Goal: Transaction & Acquisition: Purchase product/service

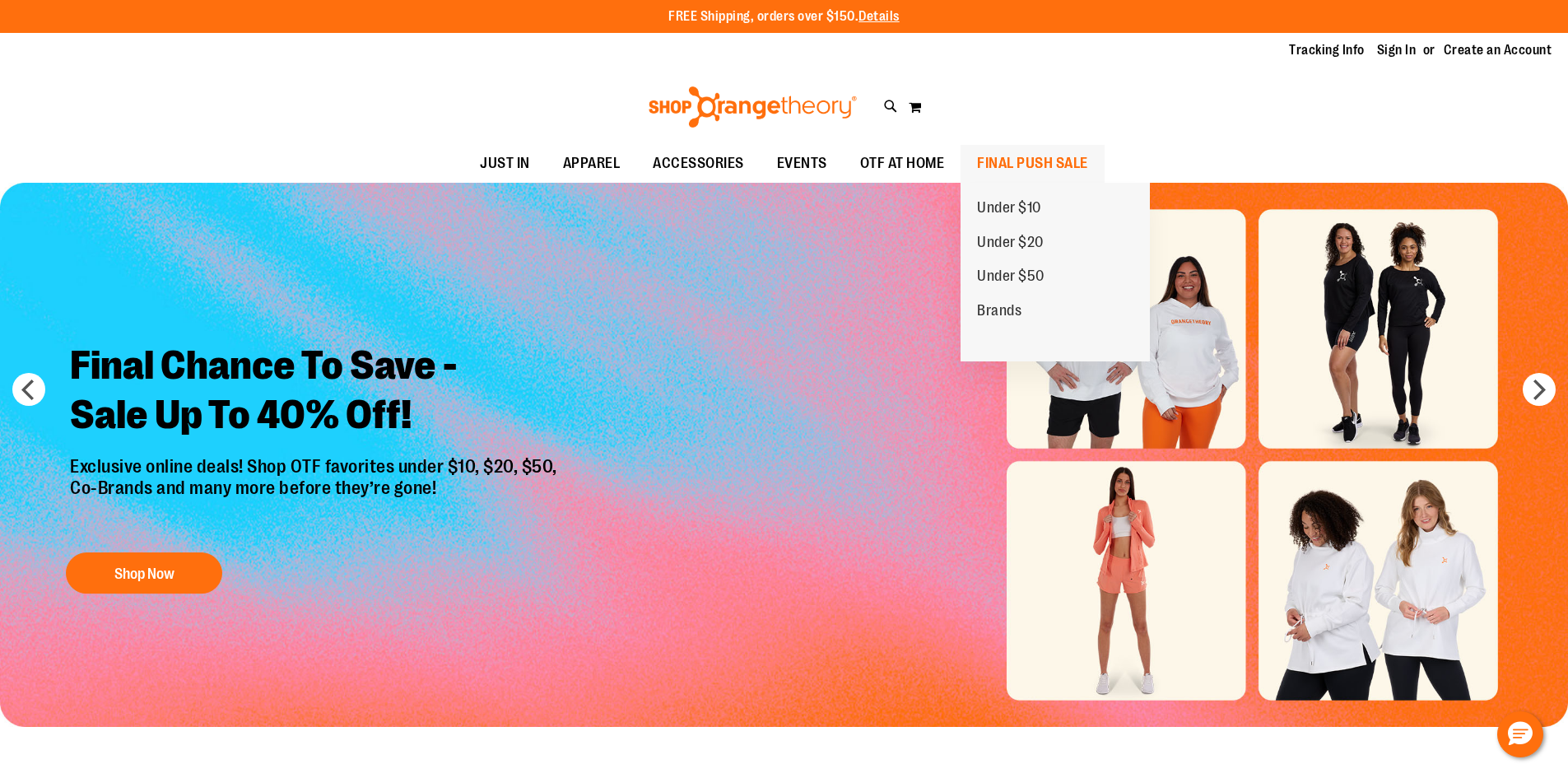
click at [1026, 156] on span "FINAL PUSH SALE" at bounding box center [1032, 164] width 111 height 37
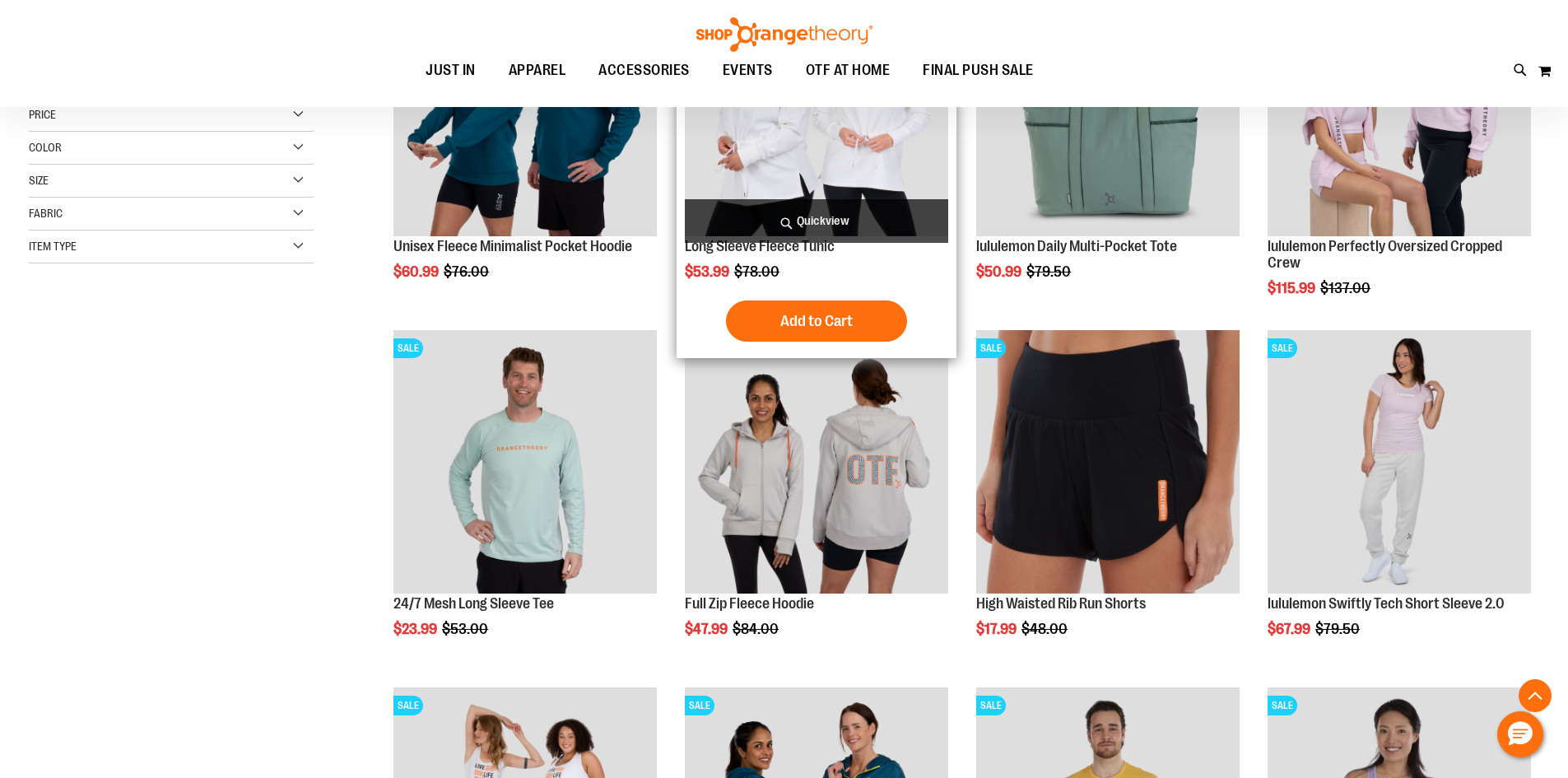
scroll to position [411, 0]
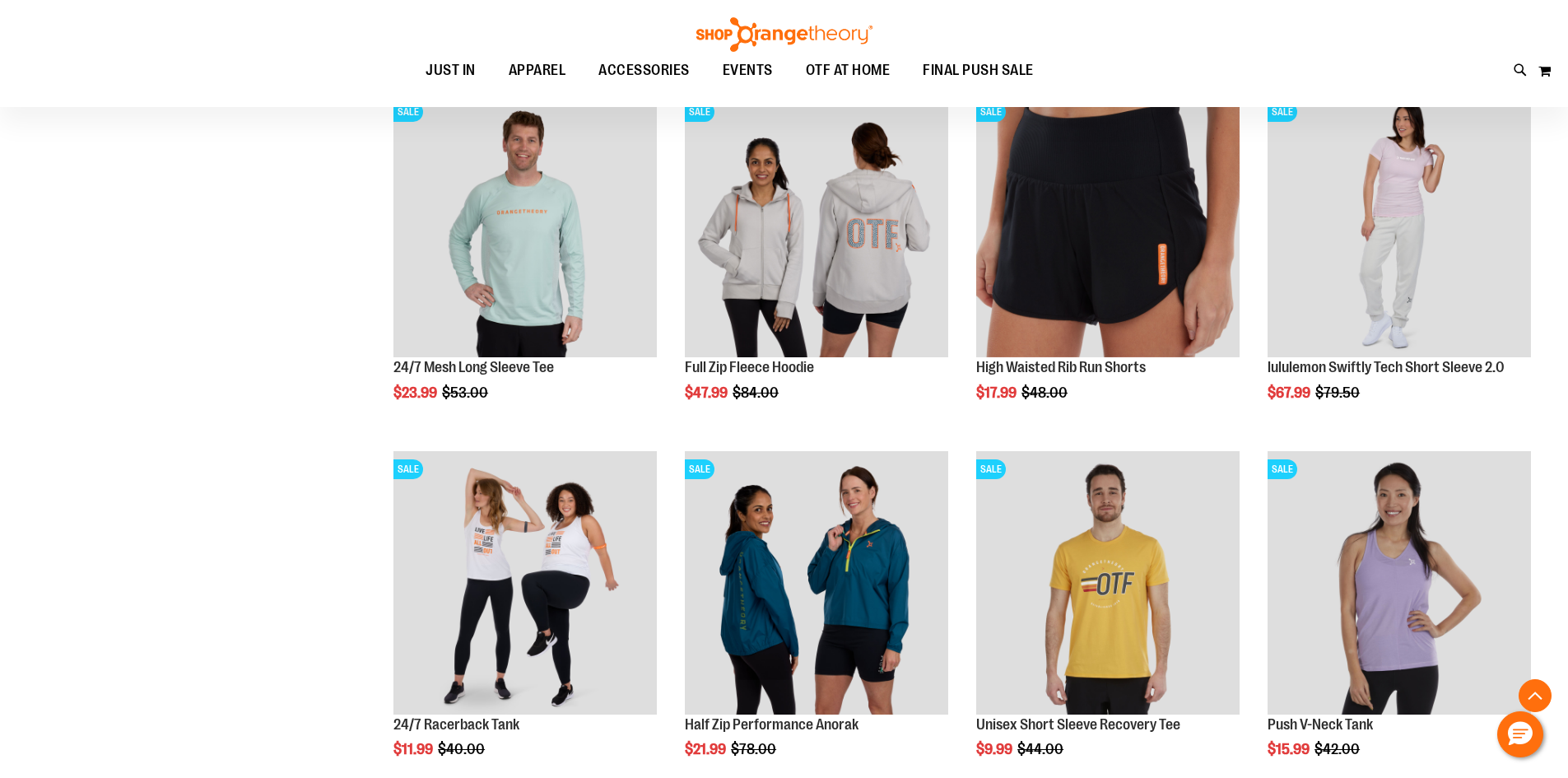
scroll to position [658, 0]
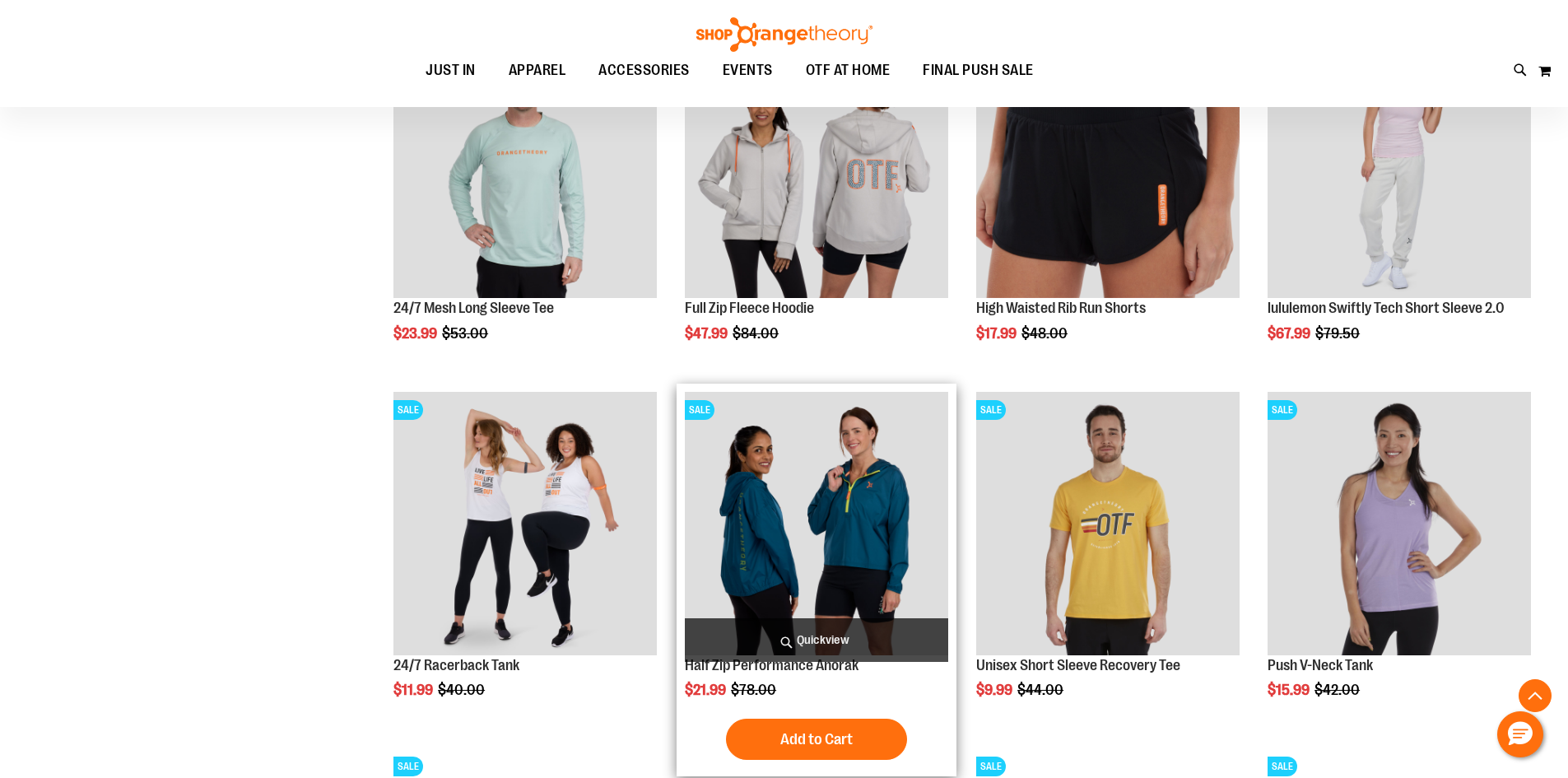
click at [845, 562] on img "product" at bounding box center [817, 523] width 263 height 263
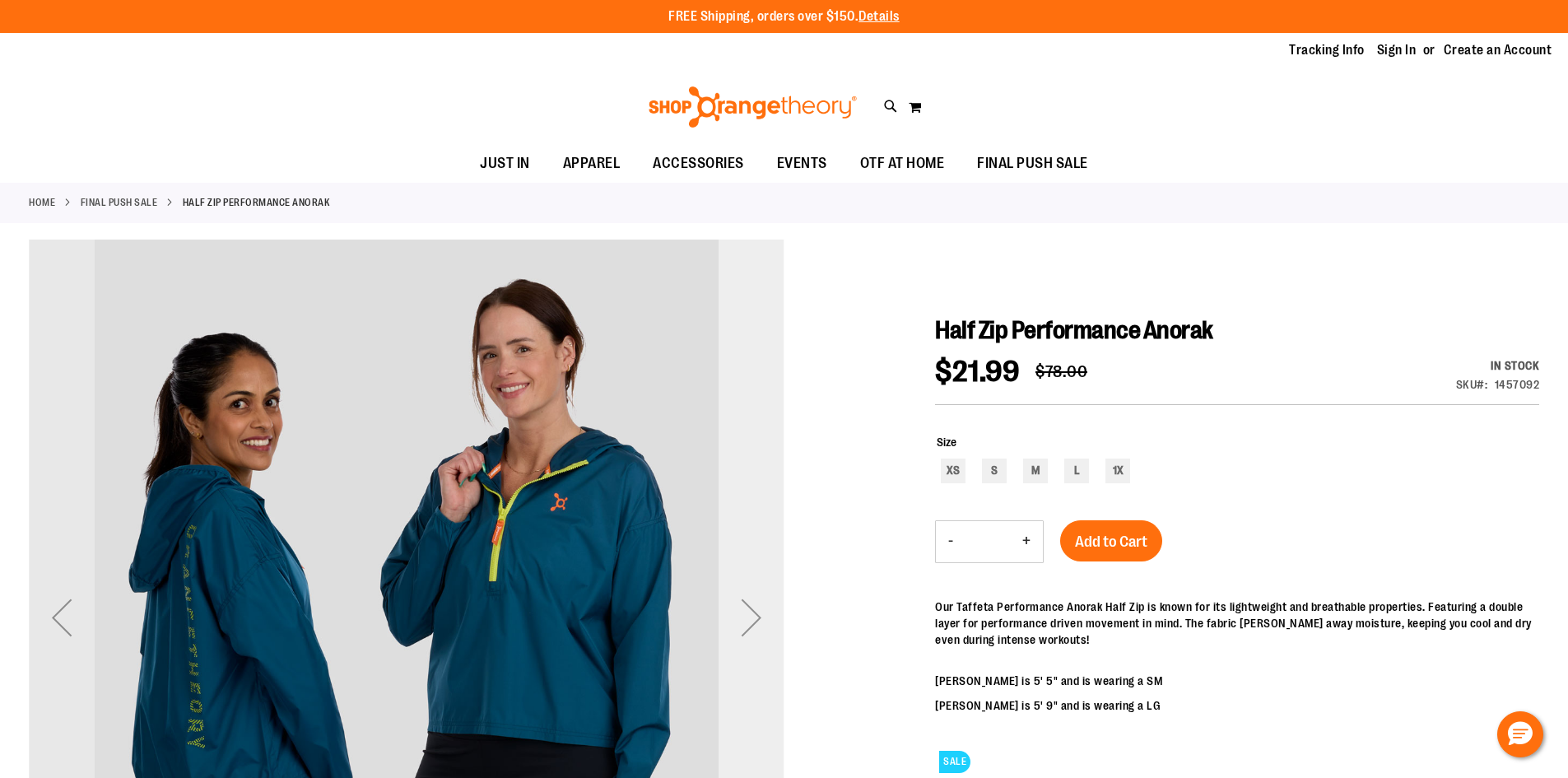
click at [770, 639] on div "Next" at bounding box center [752, 618] width 66 height 66
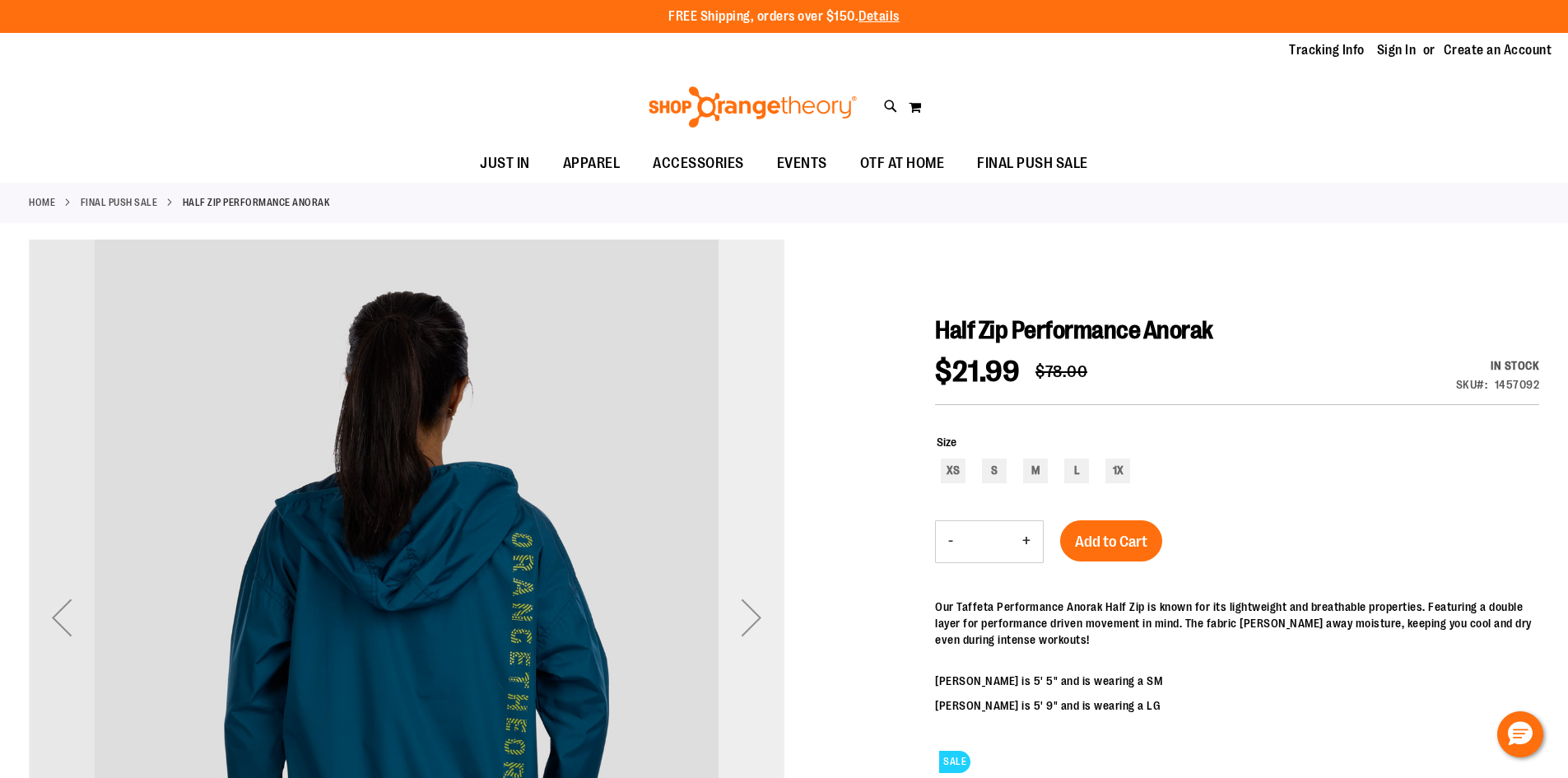
click at [770, 640] on div "Next" at bounding box center [752, 618] width 66 height 66
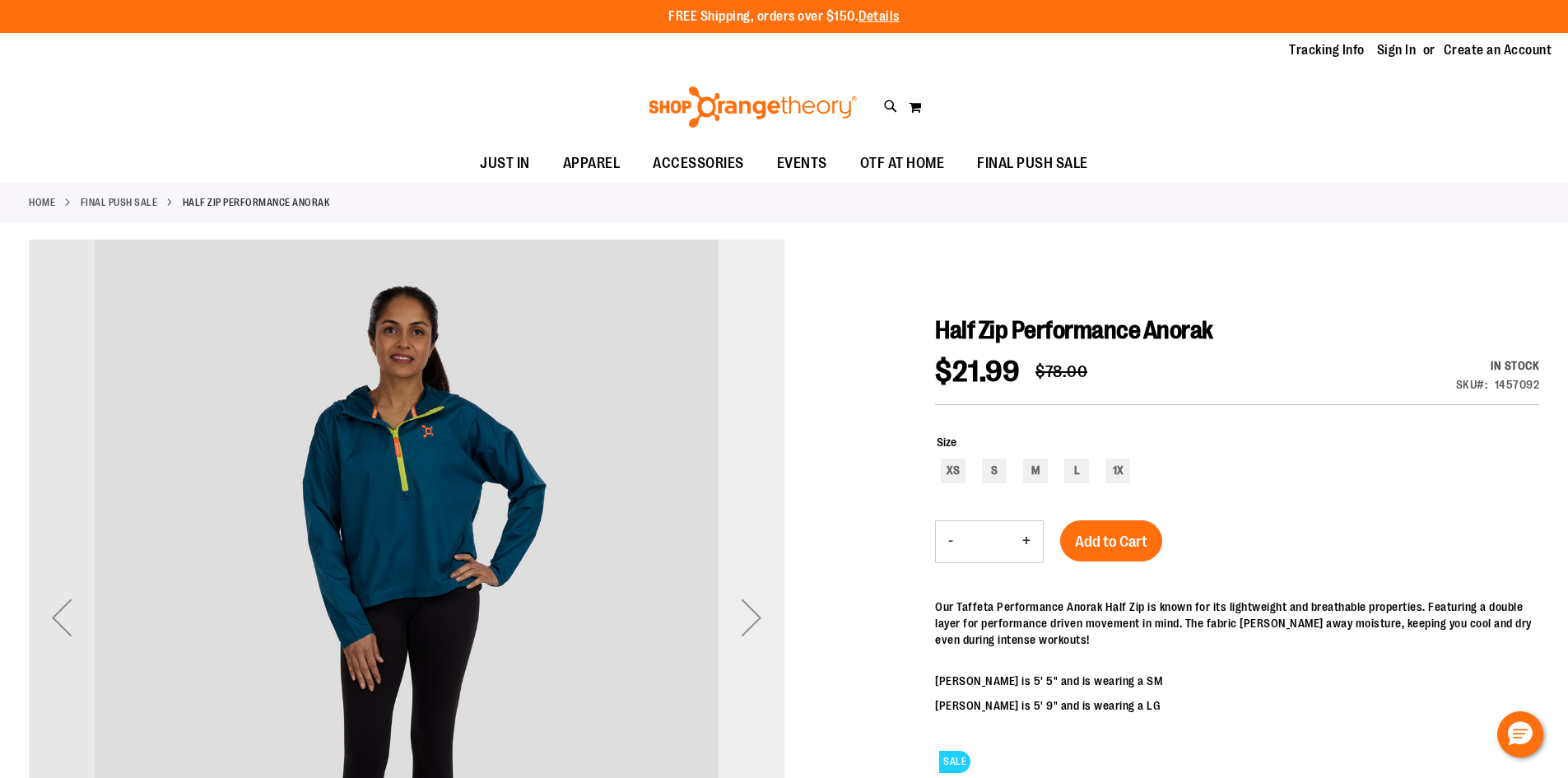
click at [770, 640] on div "Next" at bounding box center [752, 618] width 66 height 66
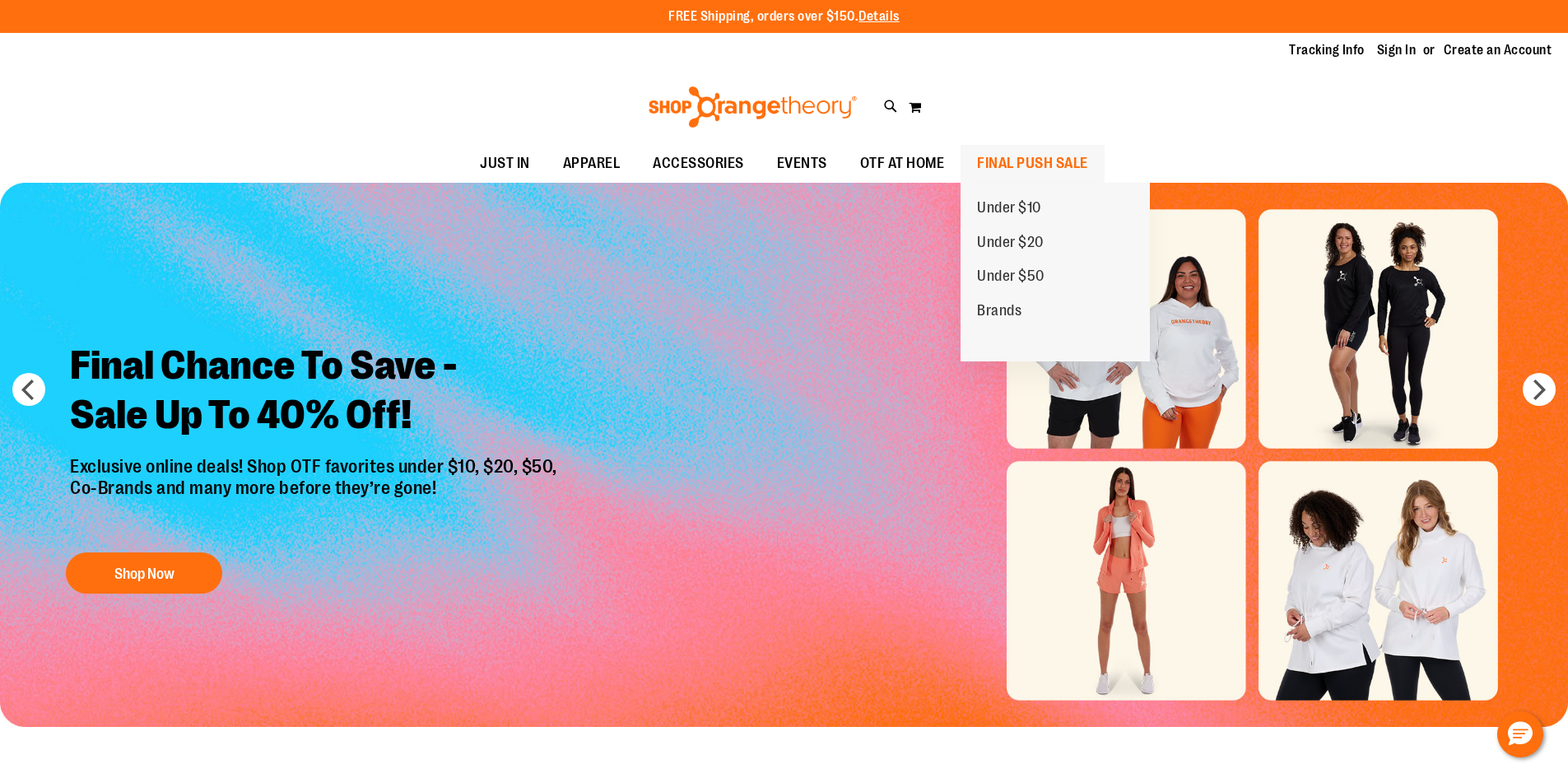
click at [1011, 163] on span "FINAL PUSH SALE" at bounding box center [1032, 164] width 111 height 37
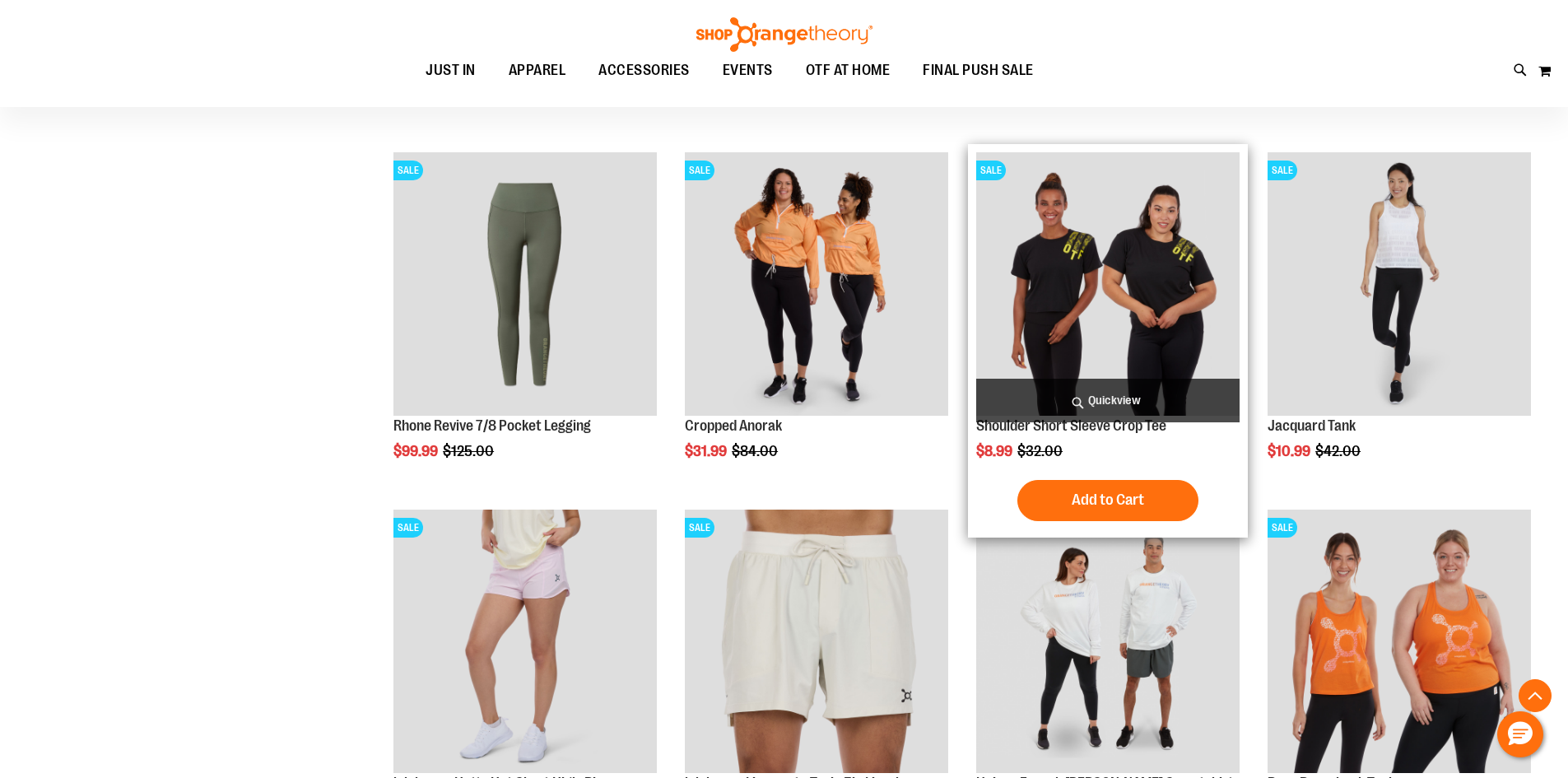
scroll to position [1235, 0]
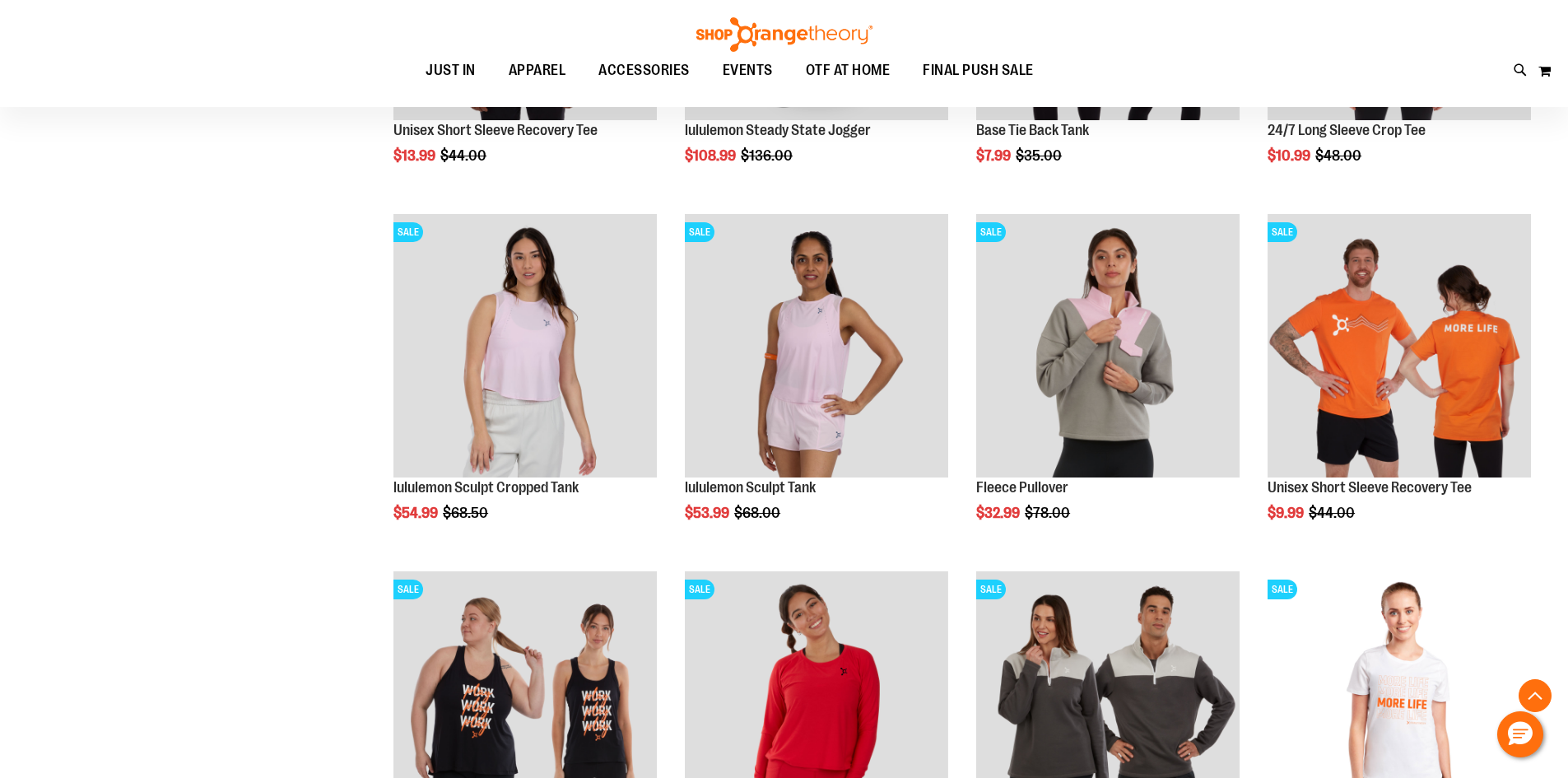
scroll to position [2058, 0]
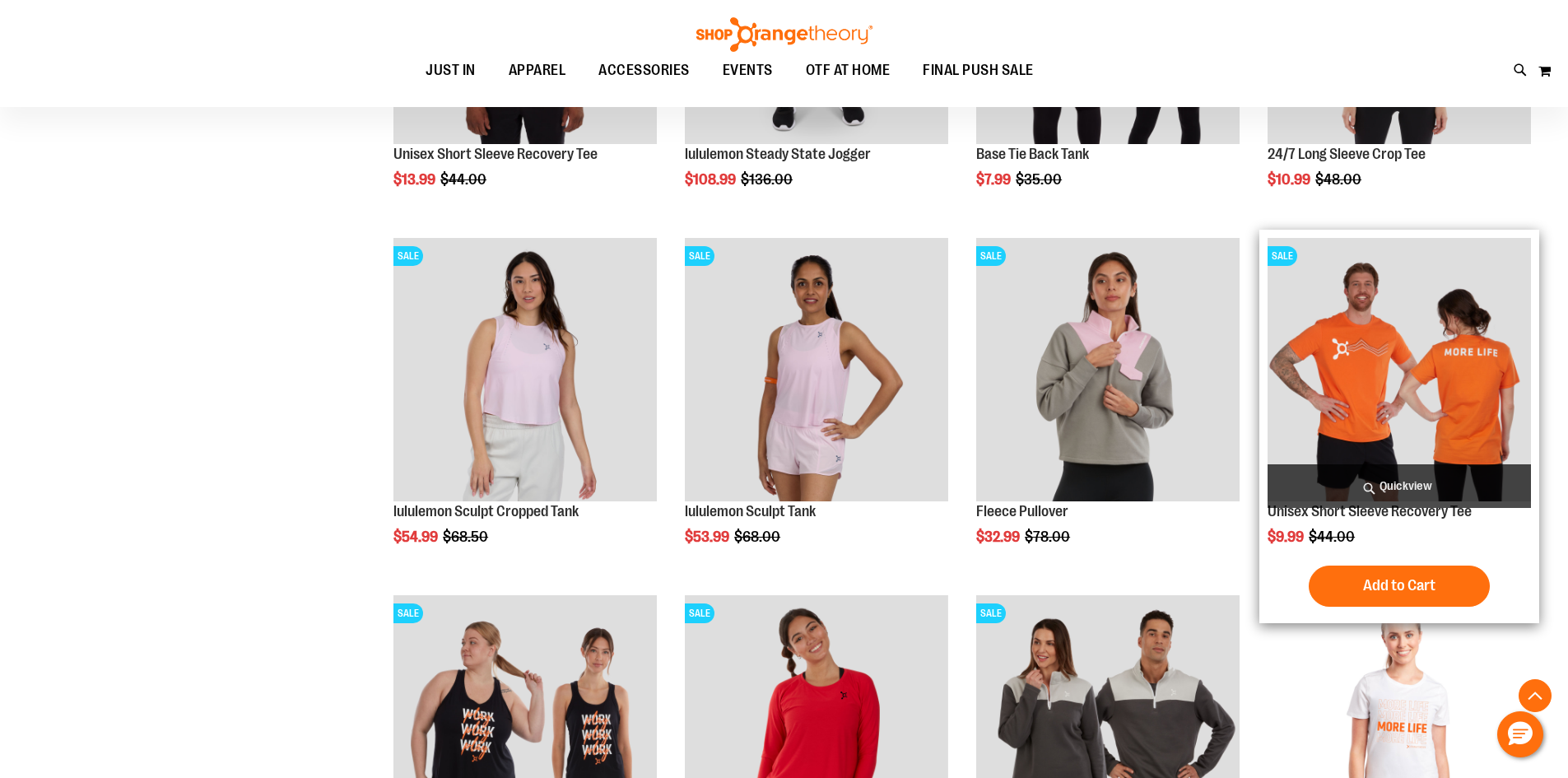
click at [1352, 404] on img "product" at bounding box center [1399, 369] width 263 height 263
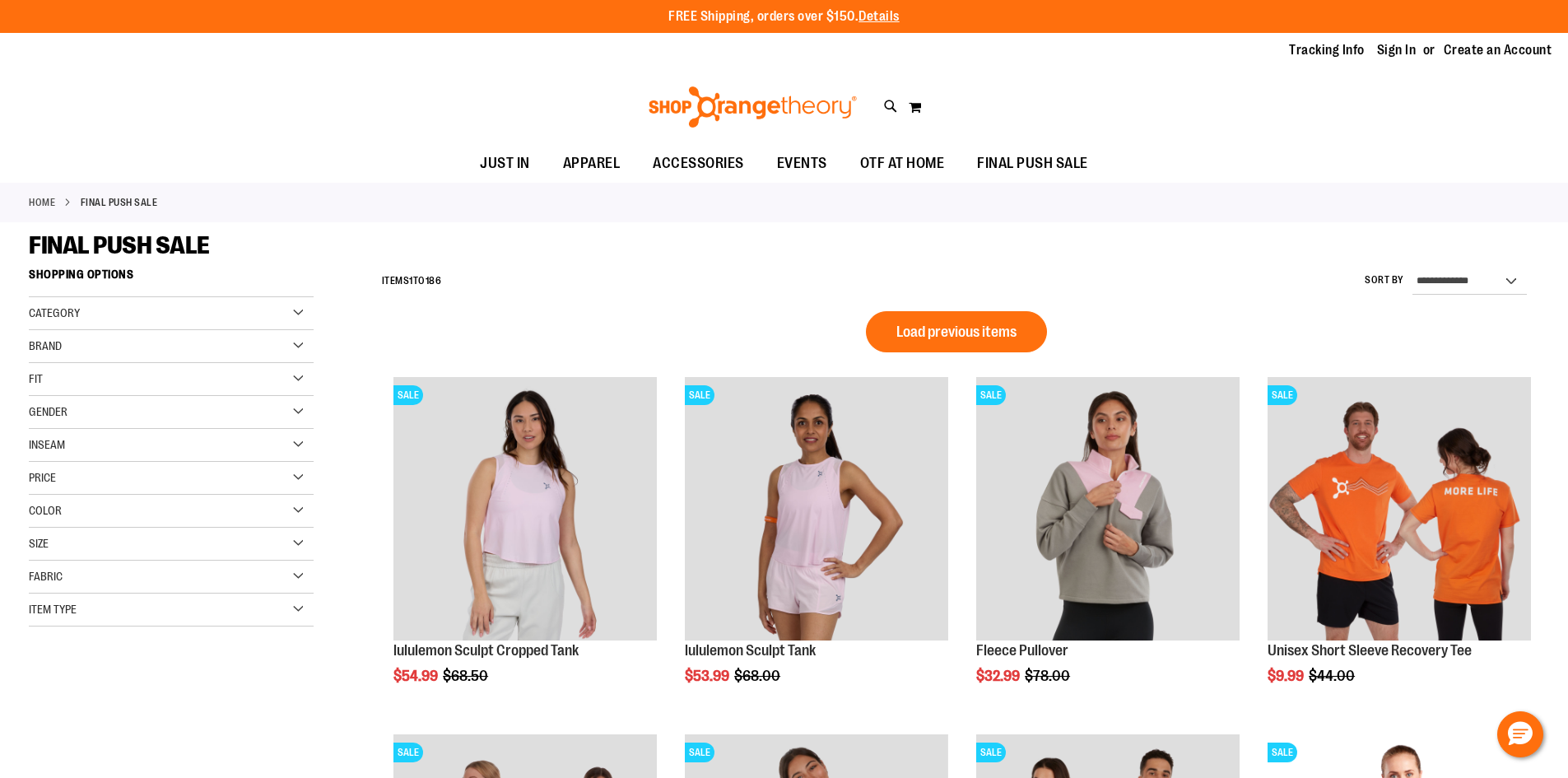
scroll to position [911, 0]
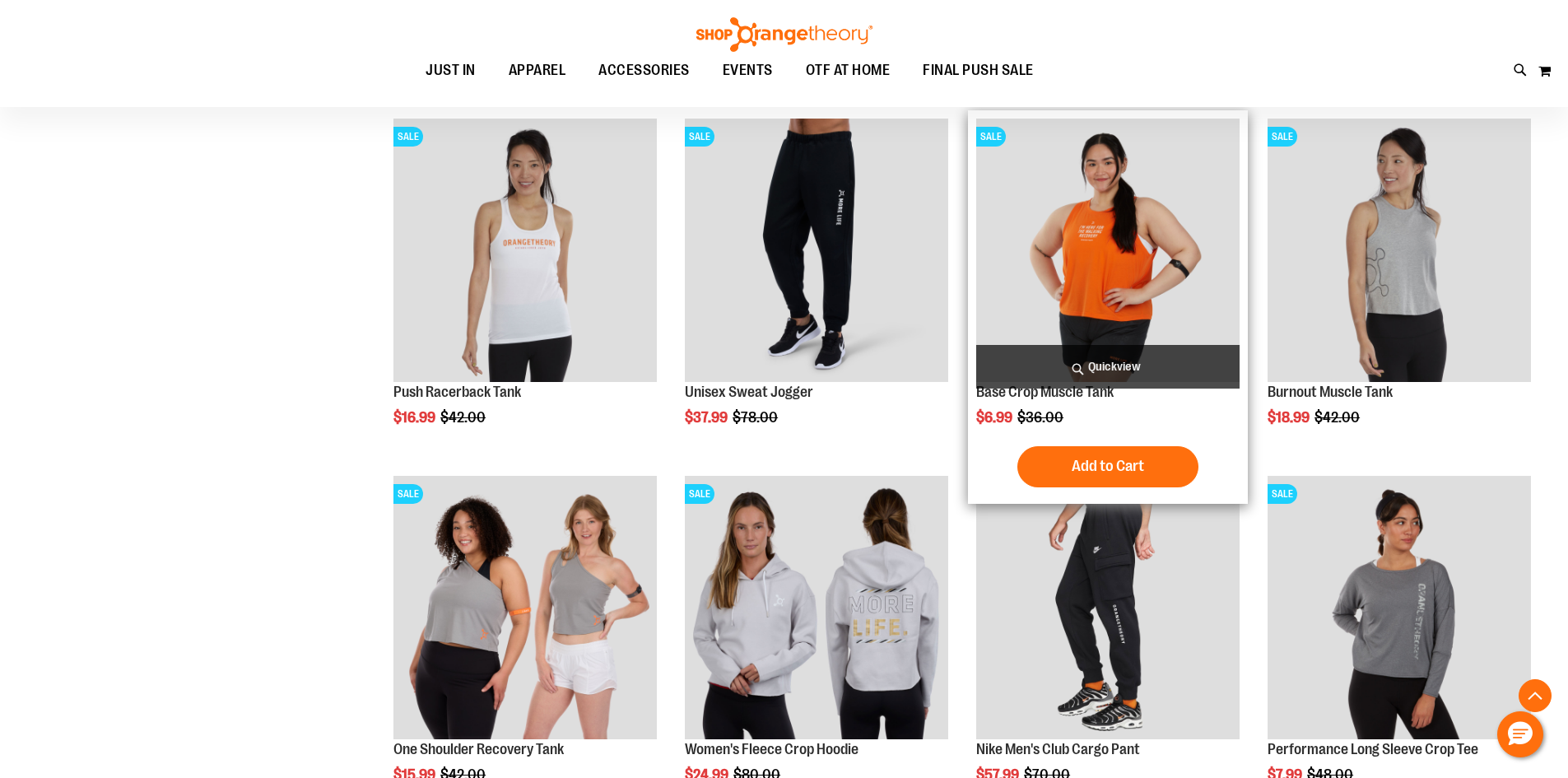
scroll to position [1240, 0]
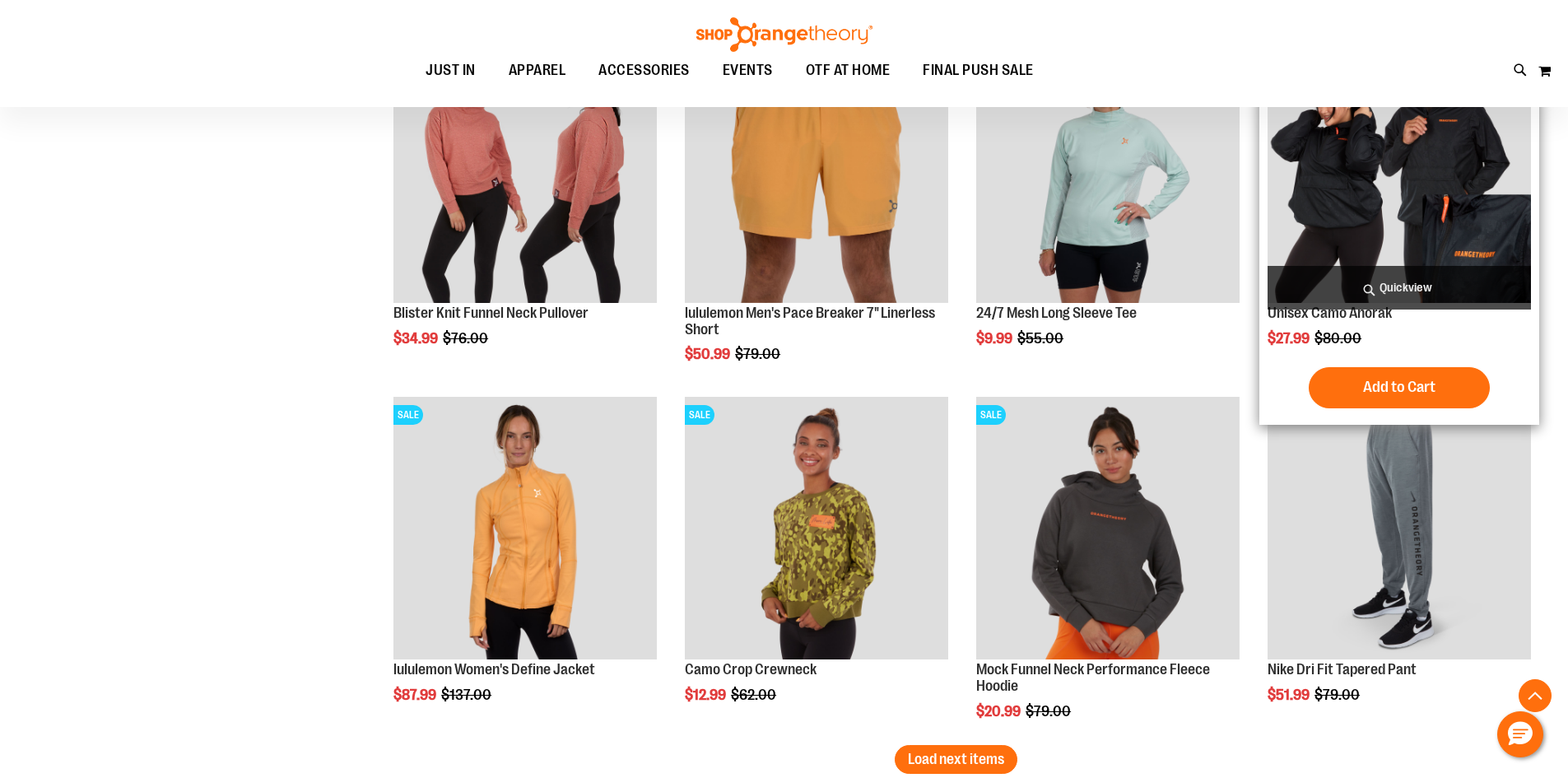
scroll to position [2722, 0]
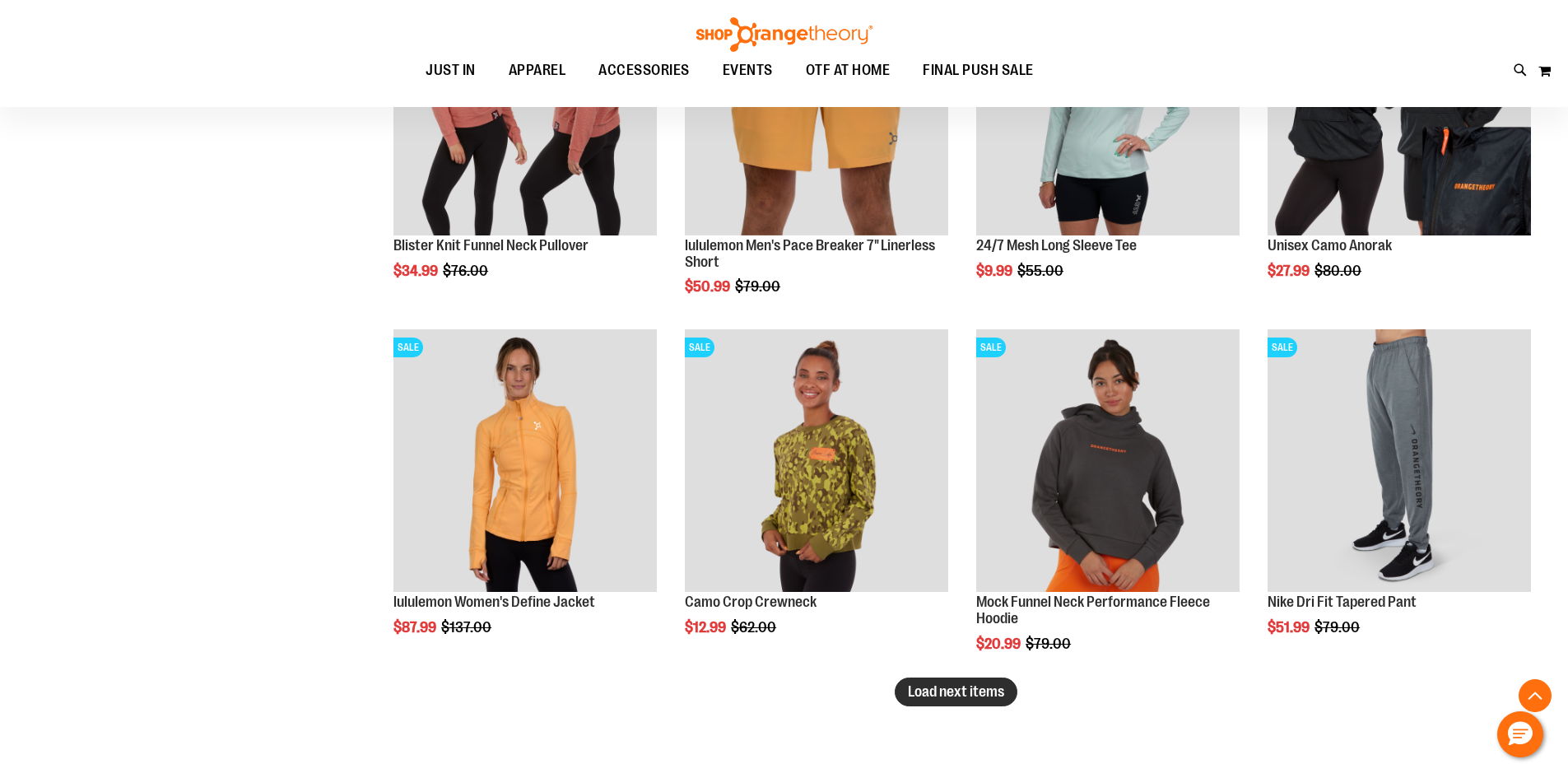
click at [975, 686] on span "Load next items" at bounding box center [956, 692] width 96 height 16
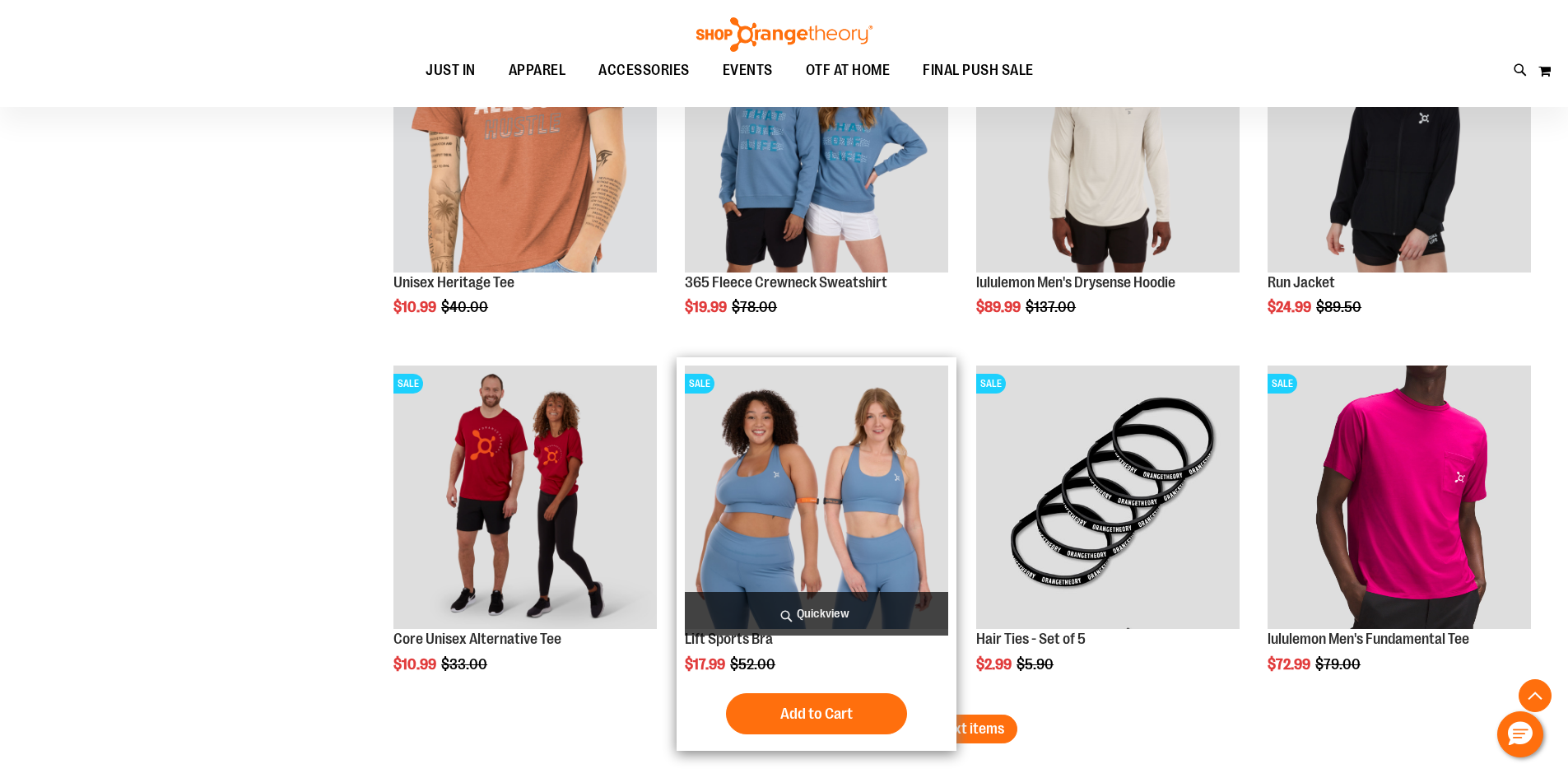
scroll to position [3792, 0]
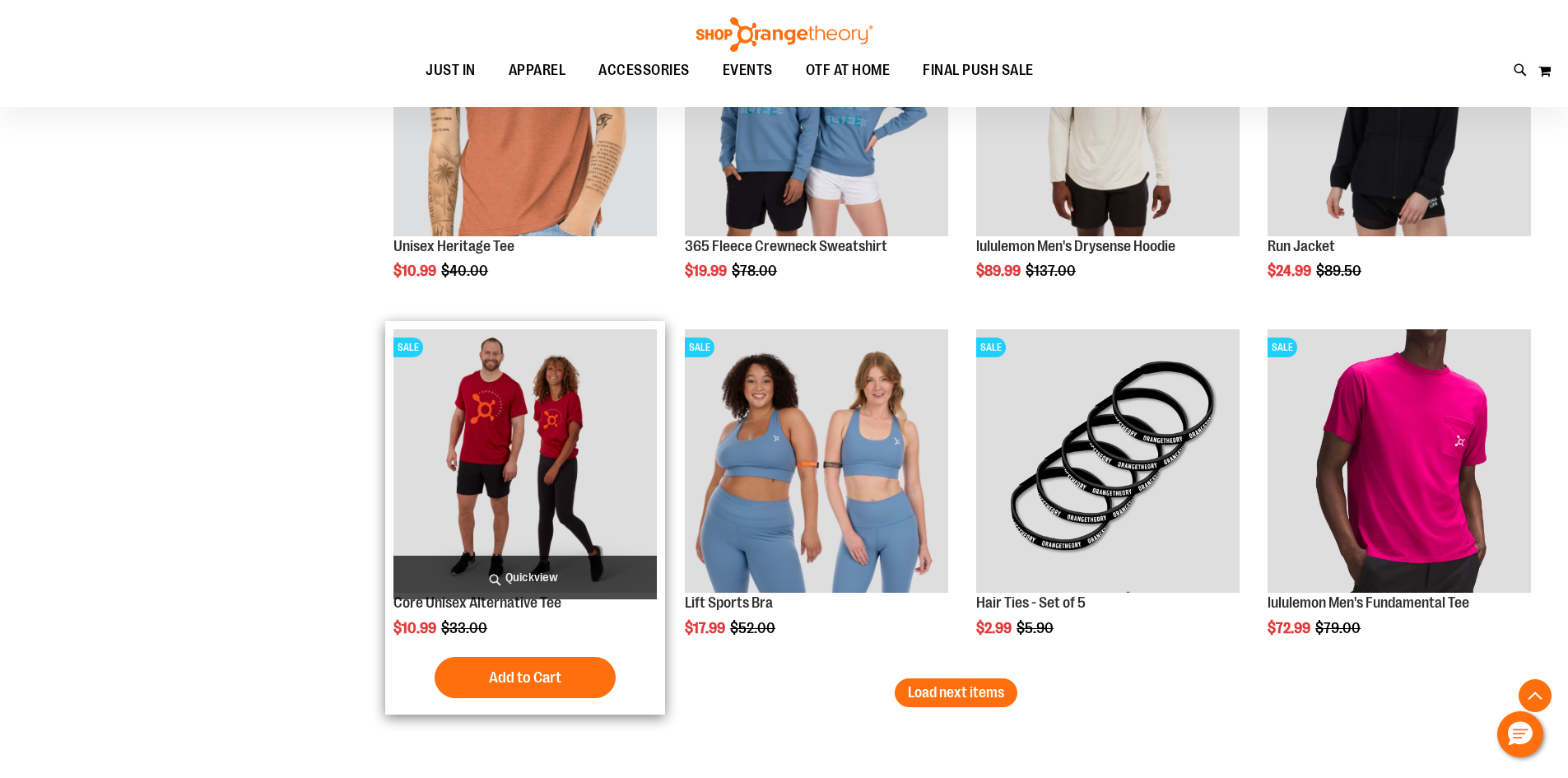
click at [584, 499] on img "product" at bounding box center [525, 461] width 263 height 263
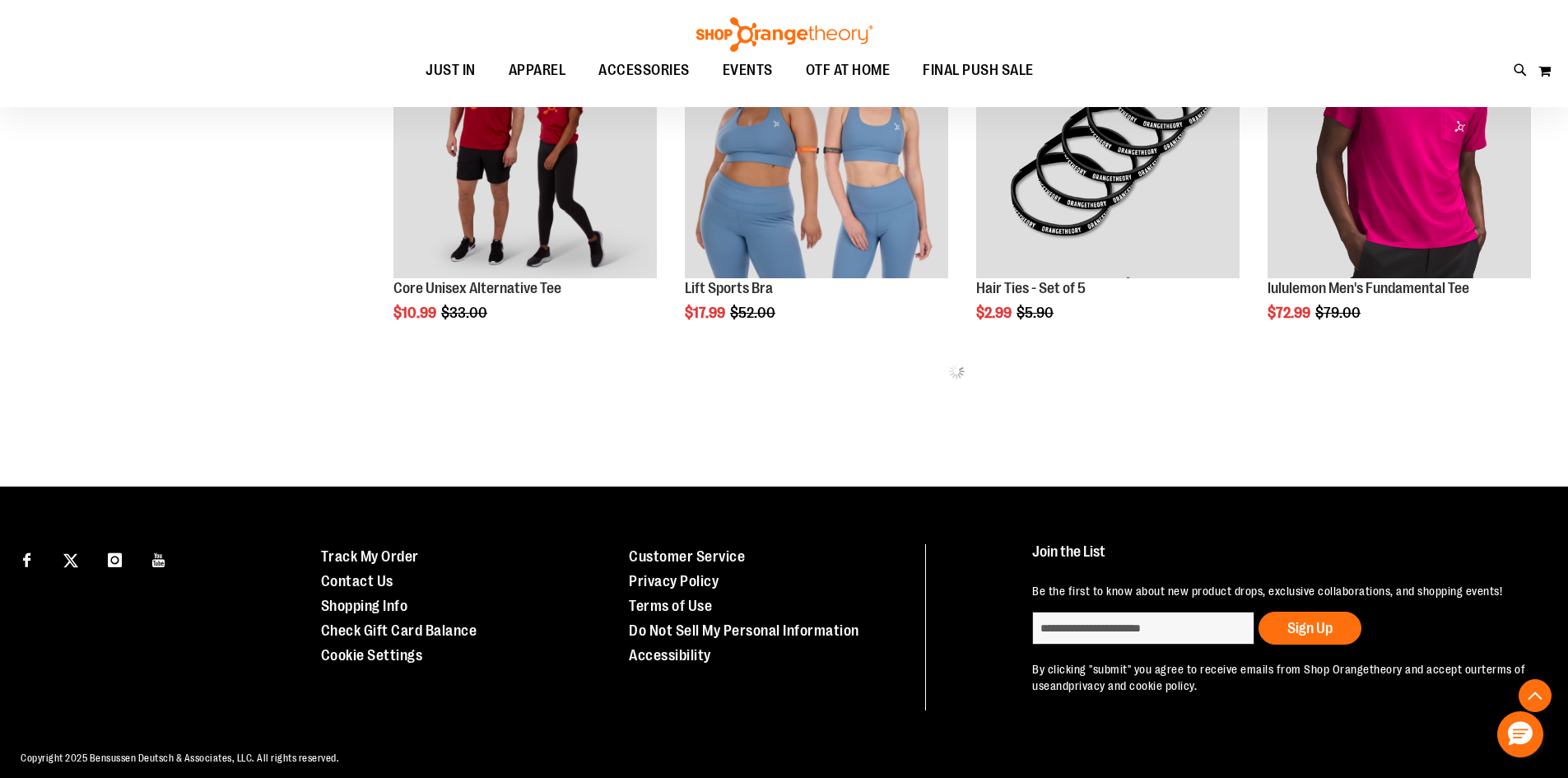
scroll to position [895, 0]
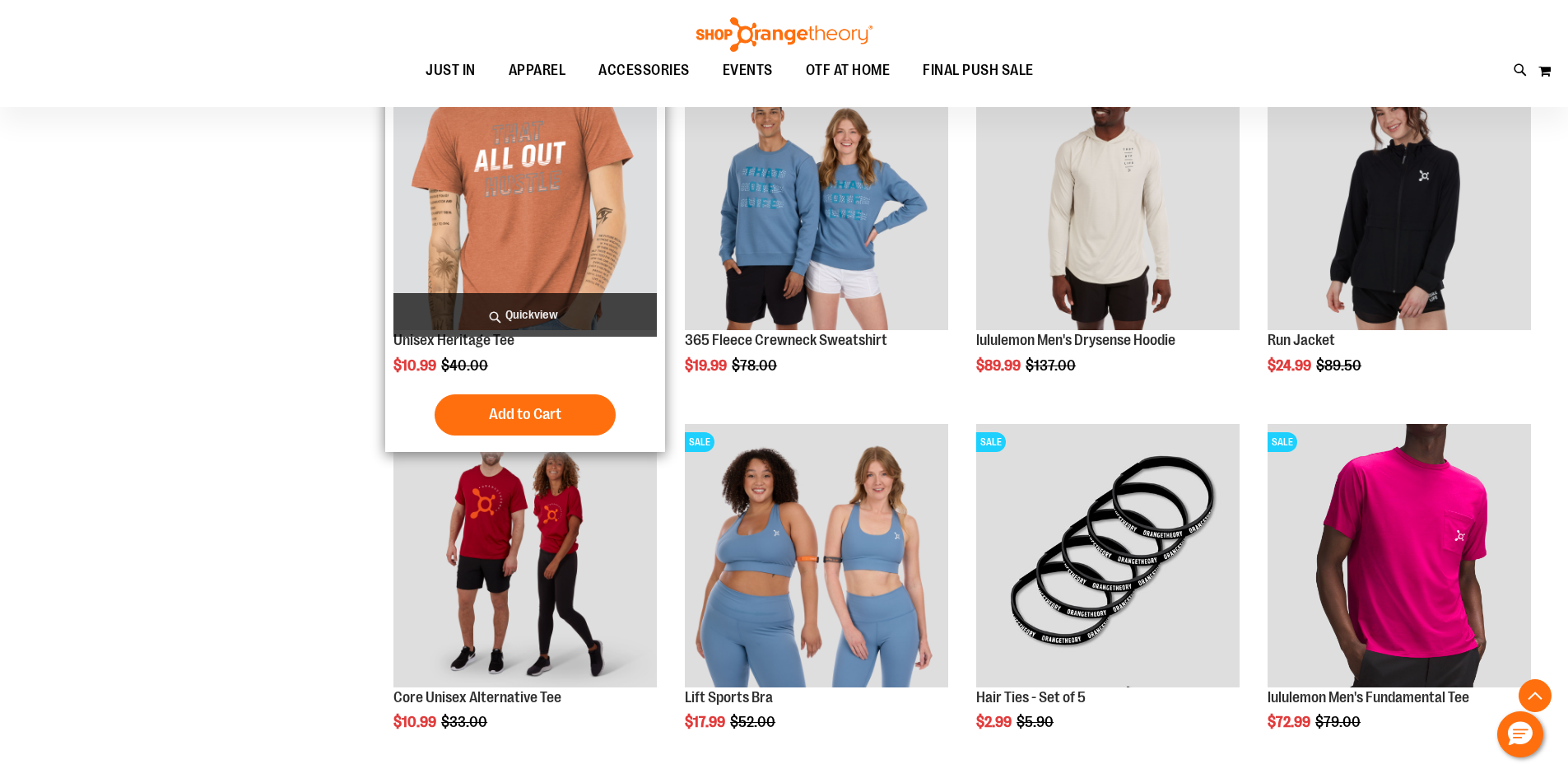
scroll to position [401, 0]
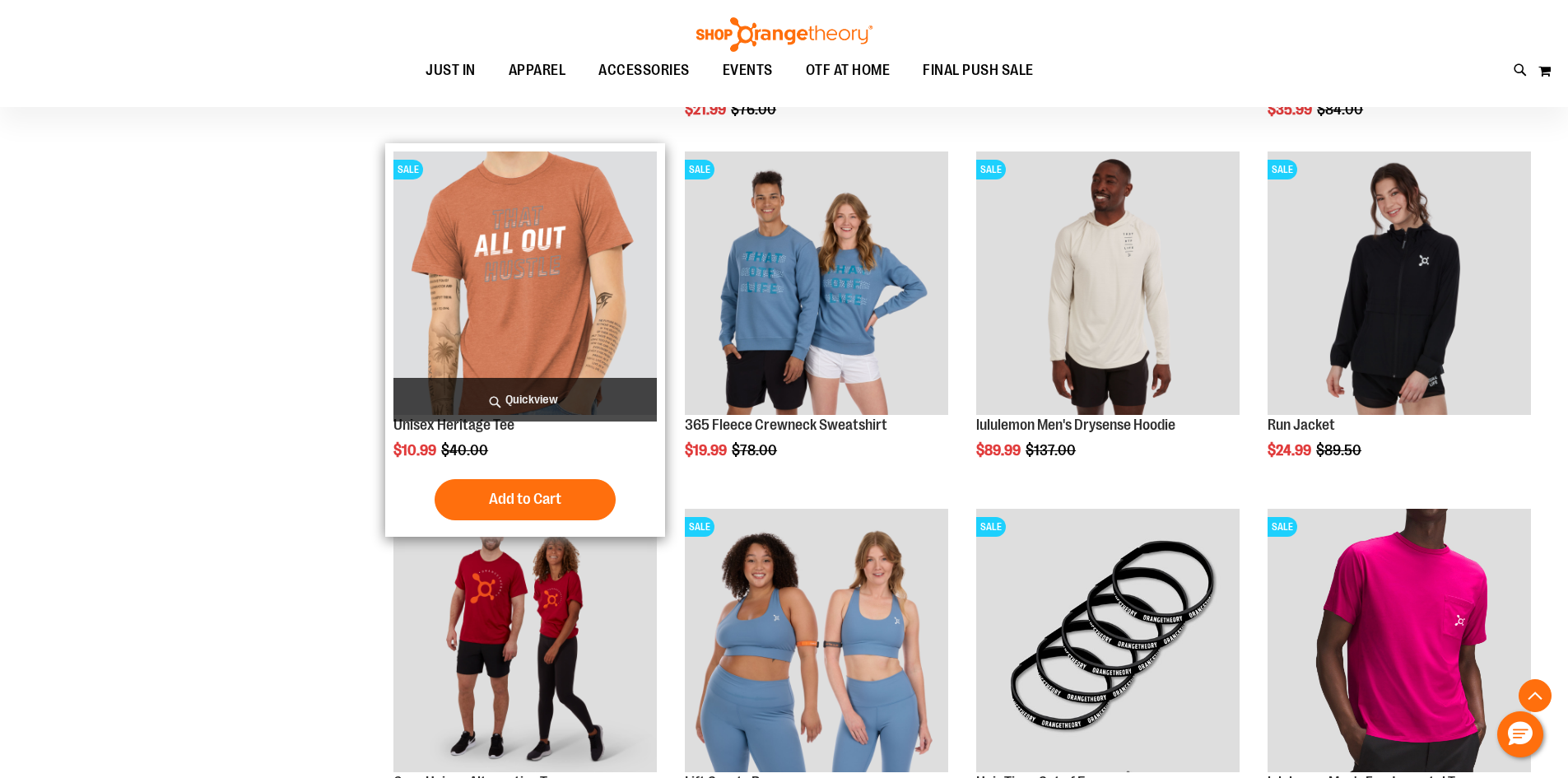
click at [555, 305] on img "product" at bounding box center [525, 283] width 263 height 263
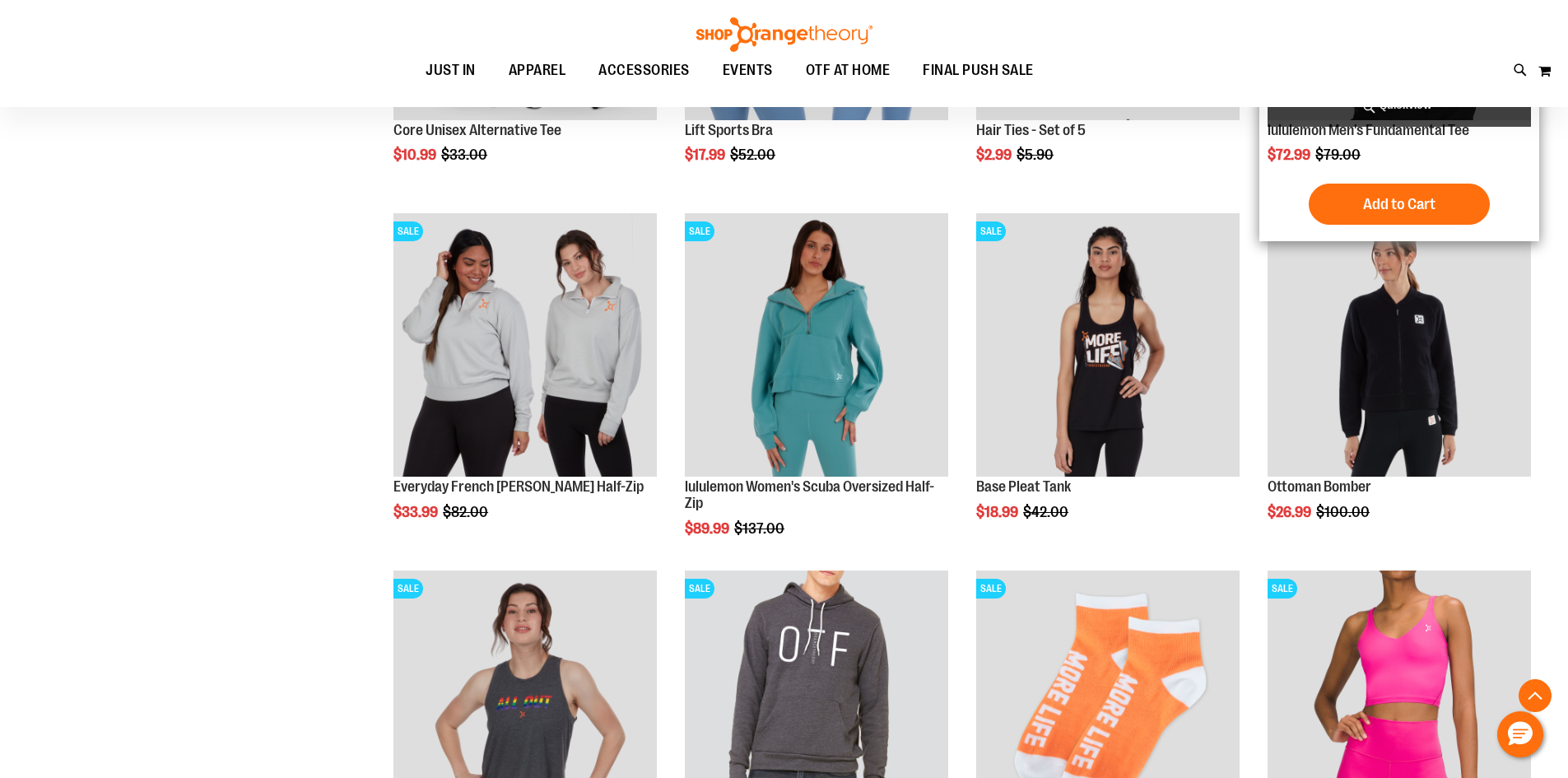
scroll to position [1365, 0]
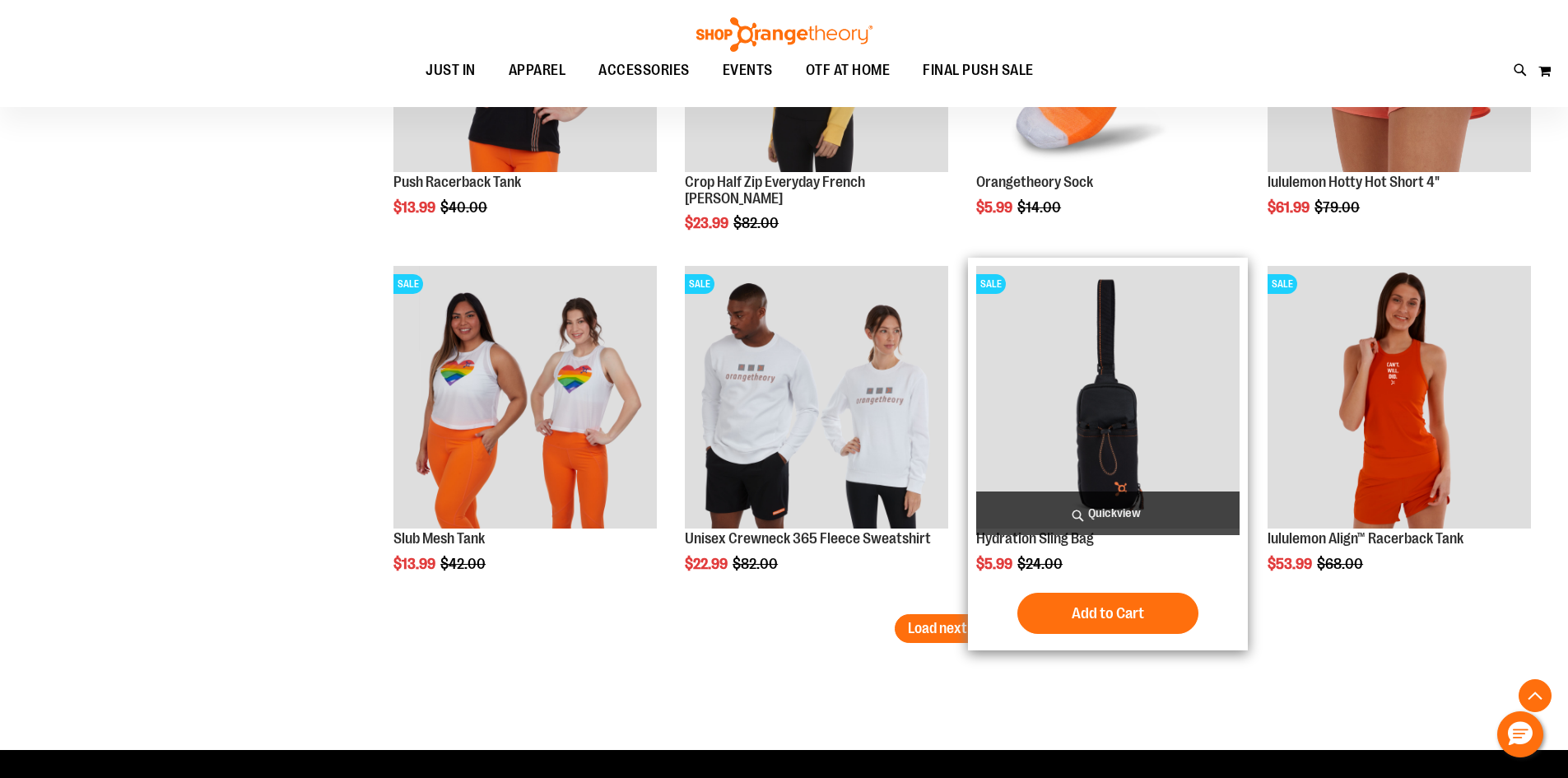
scroll to position [2929, 0]
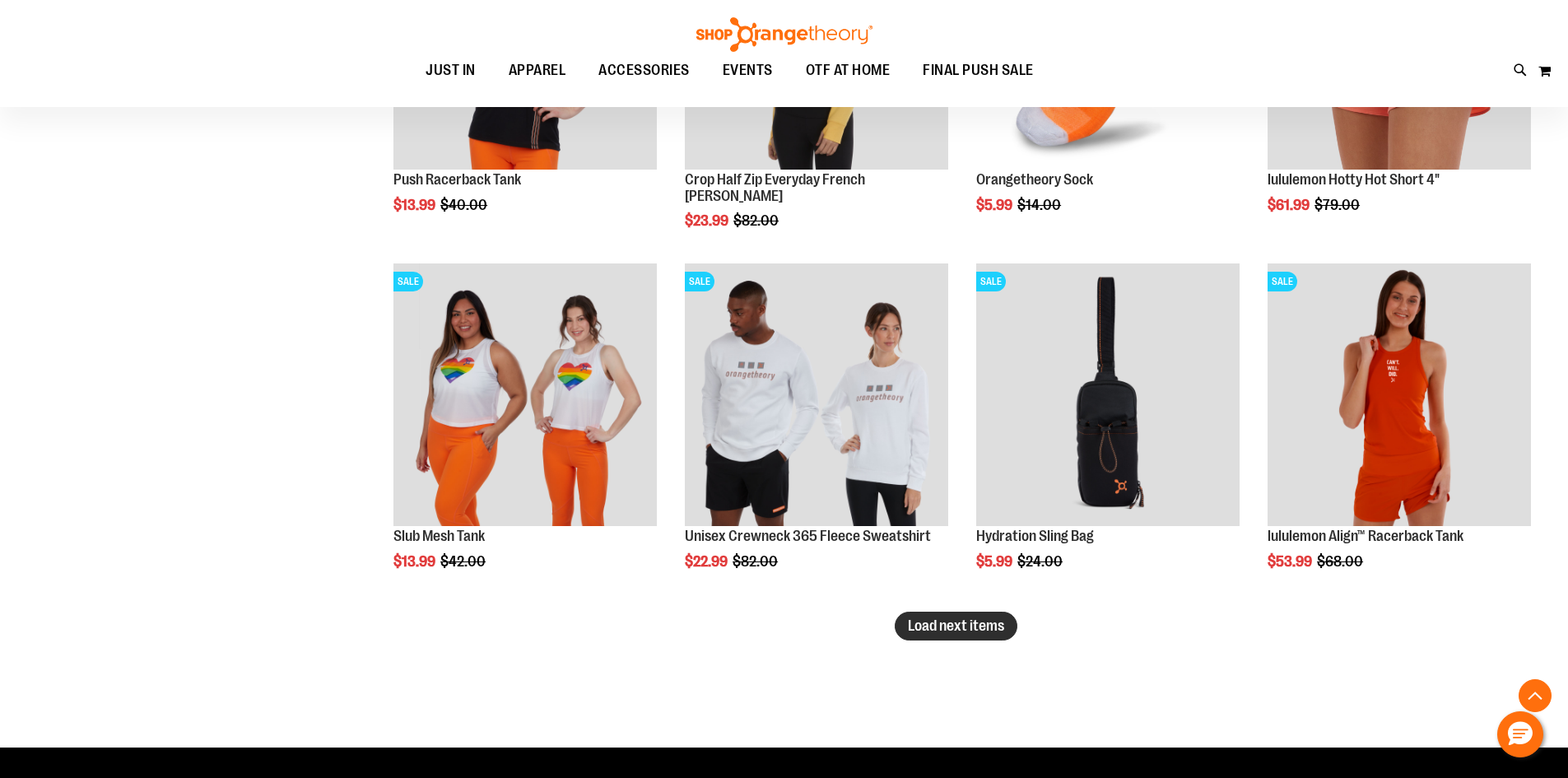
click at [962, 618] on span "Load next items" at bounding box center [956, 626] width 96 height 16
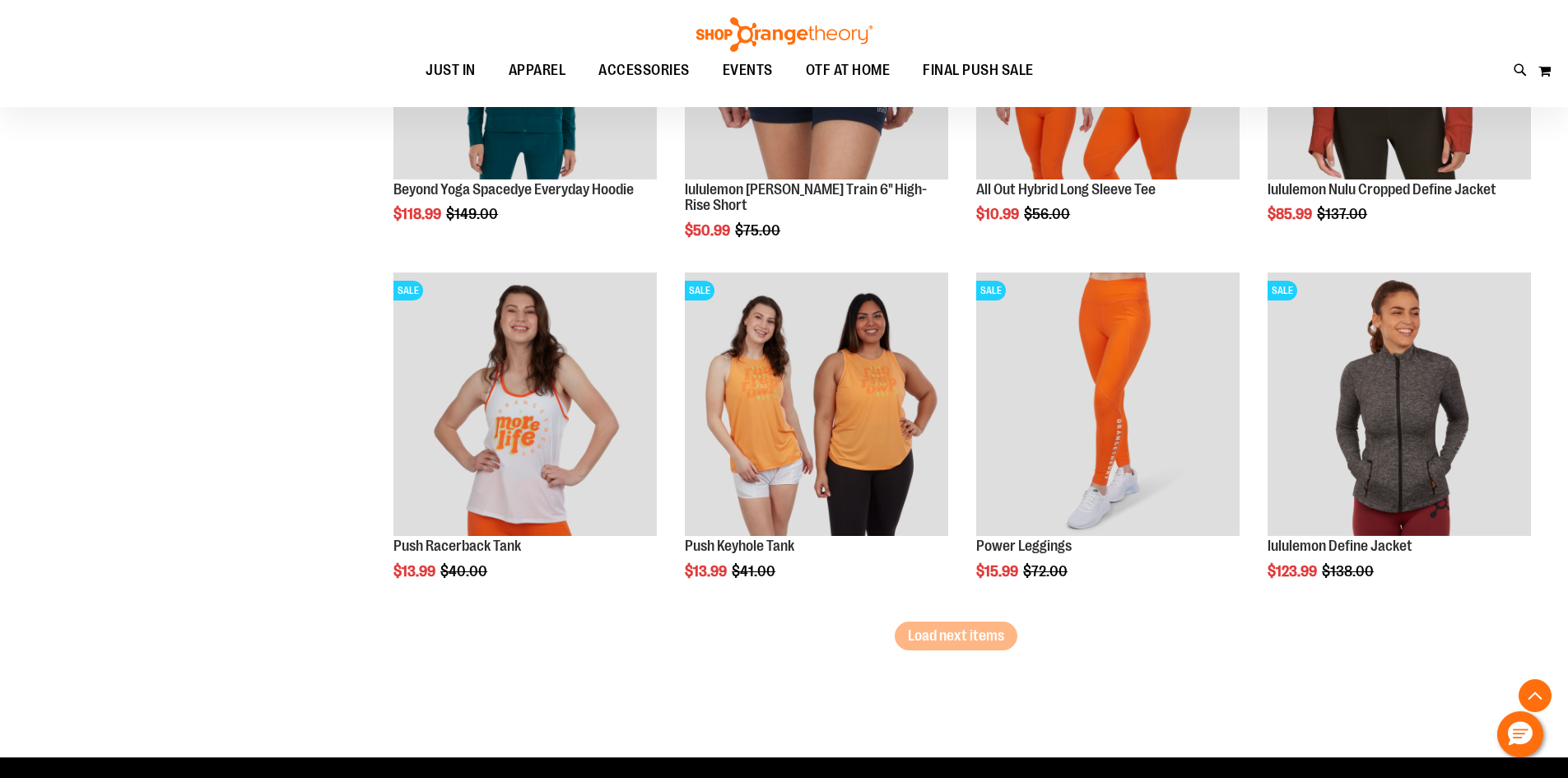
scroll to position [3999, 0]
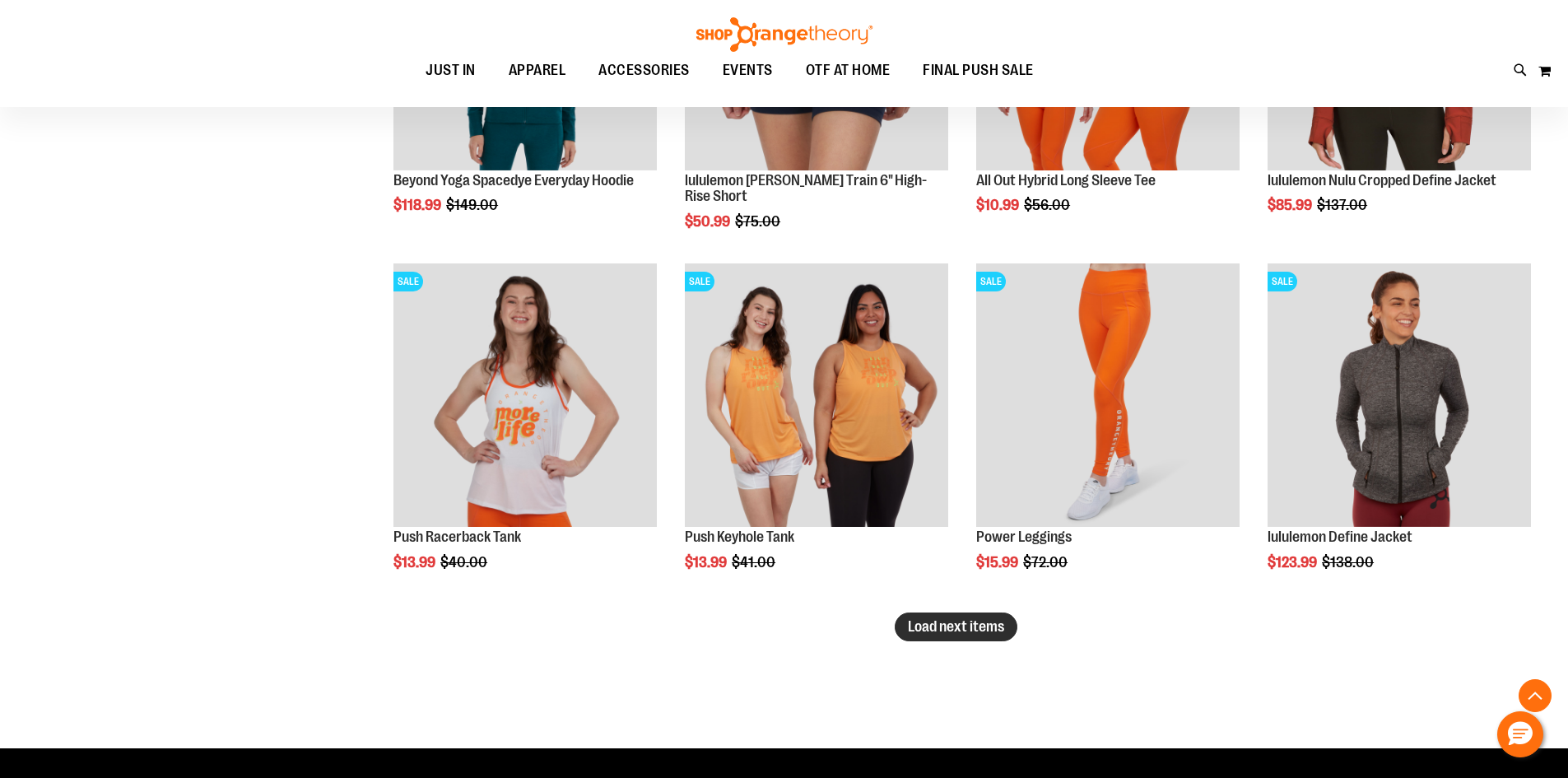
click at [983, 628] on span "Load next items" at bounding box center [956, 627] width 96 height 16
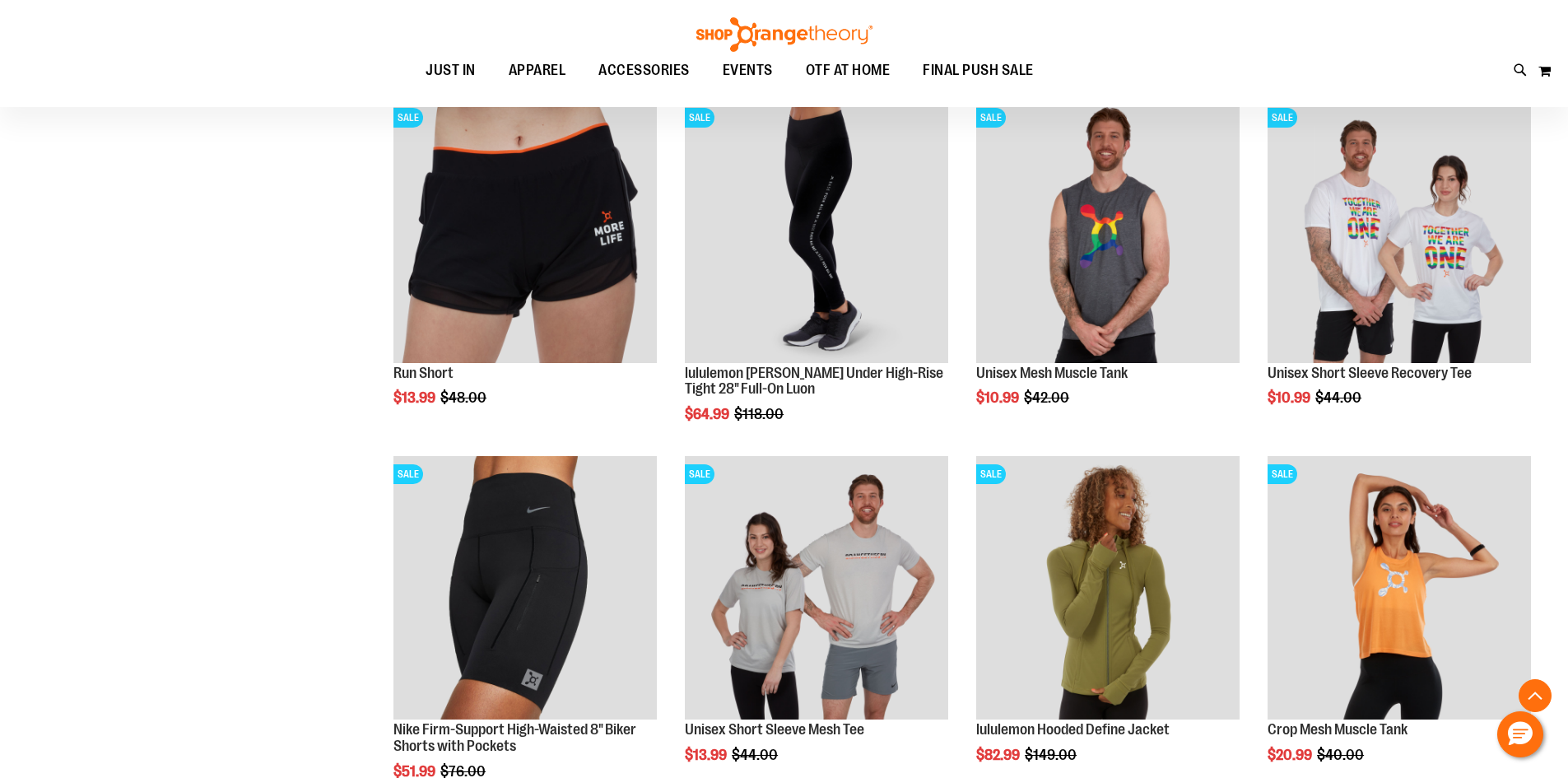
scroll to position [4988, 0]
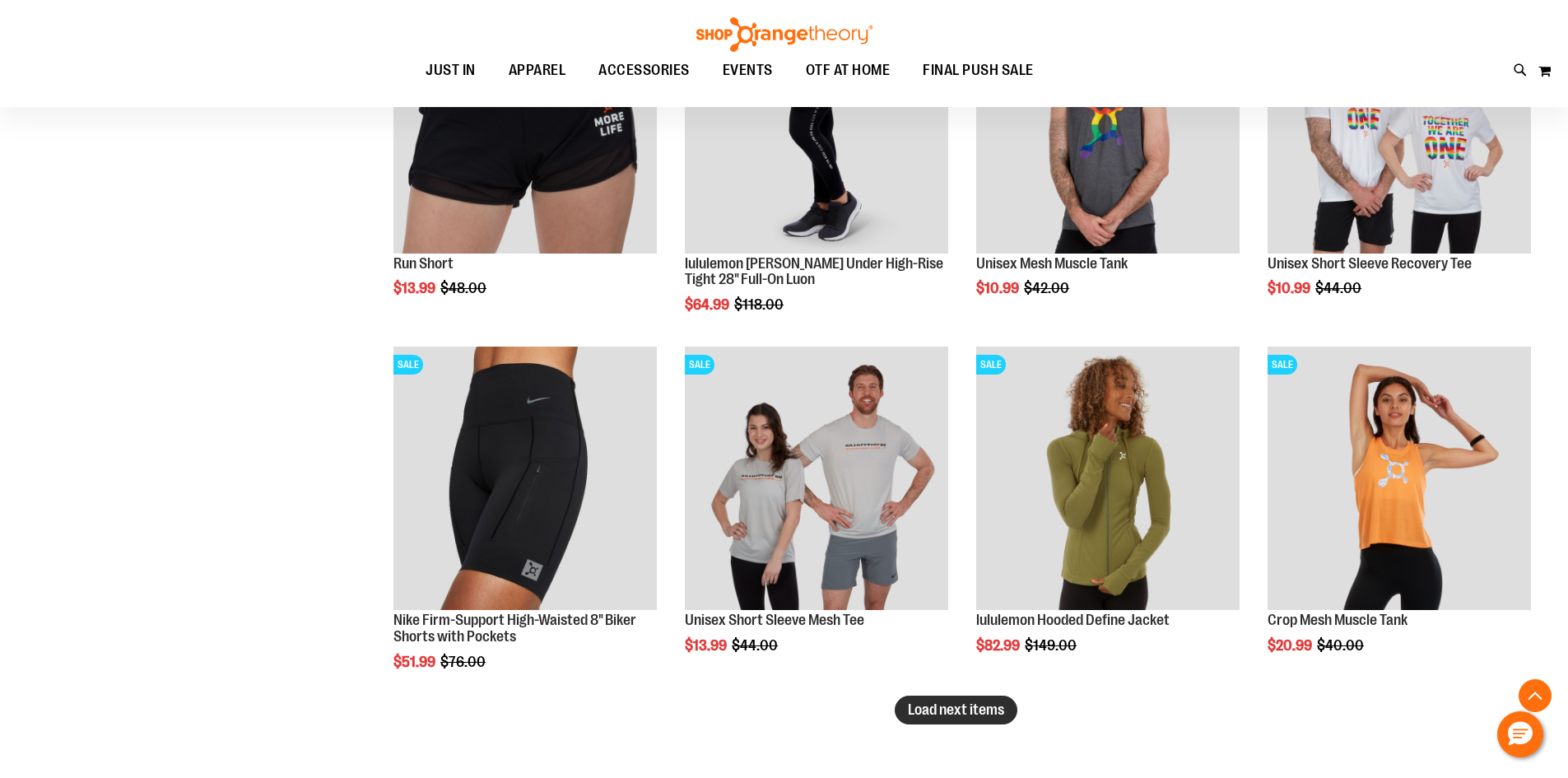
click at [934, 701] on span "Load next items" at bounding box center [956, 709] width 96 height 16
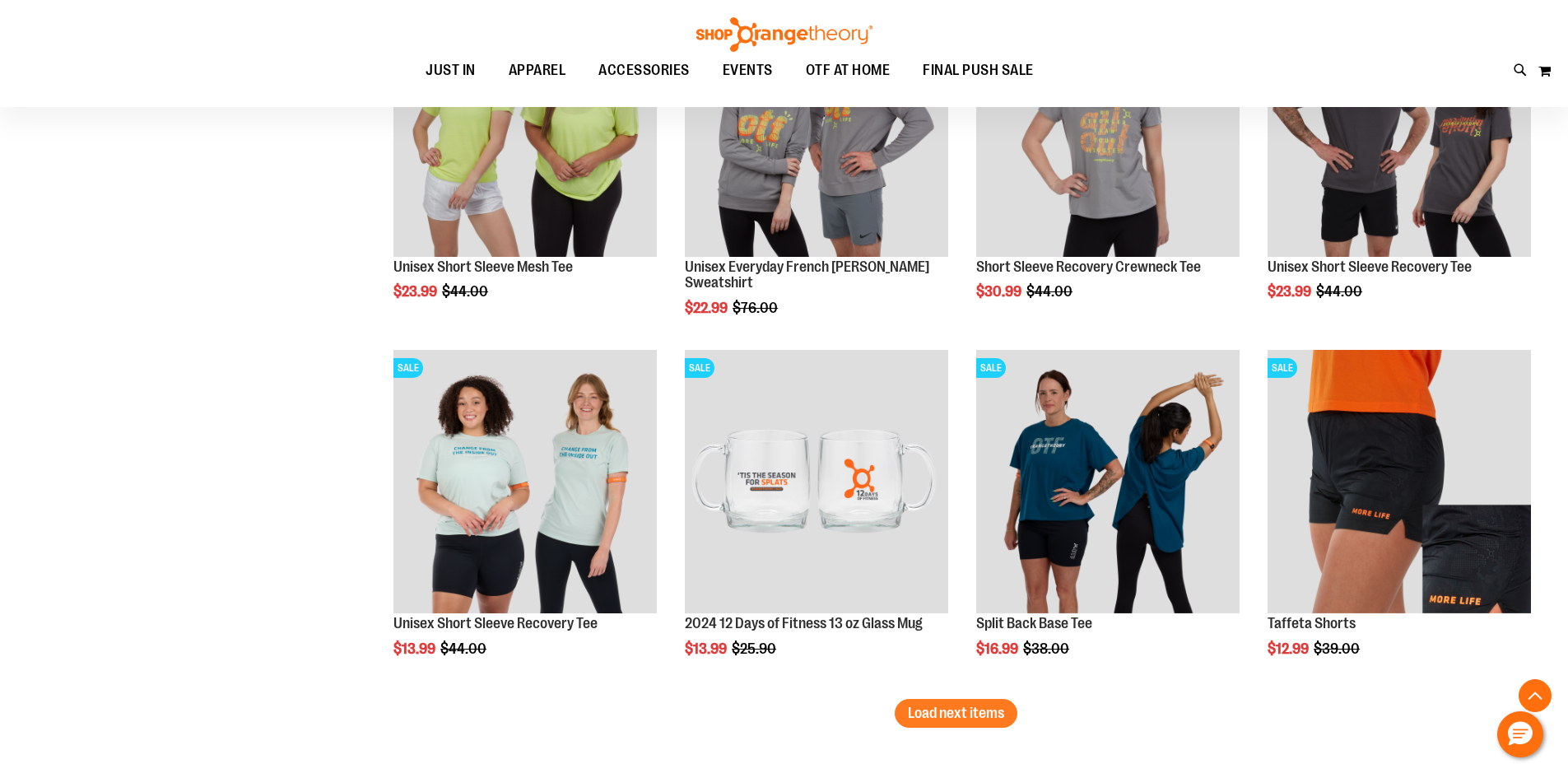
scroll to position [6140, 0]
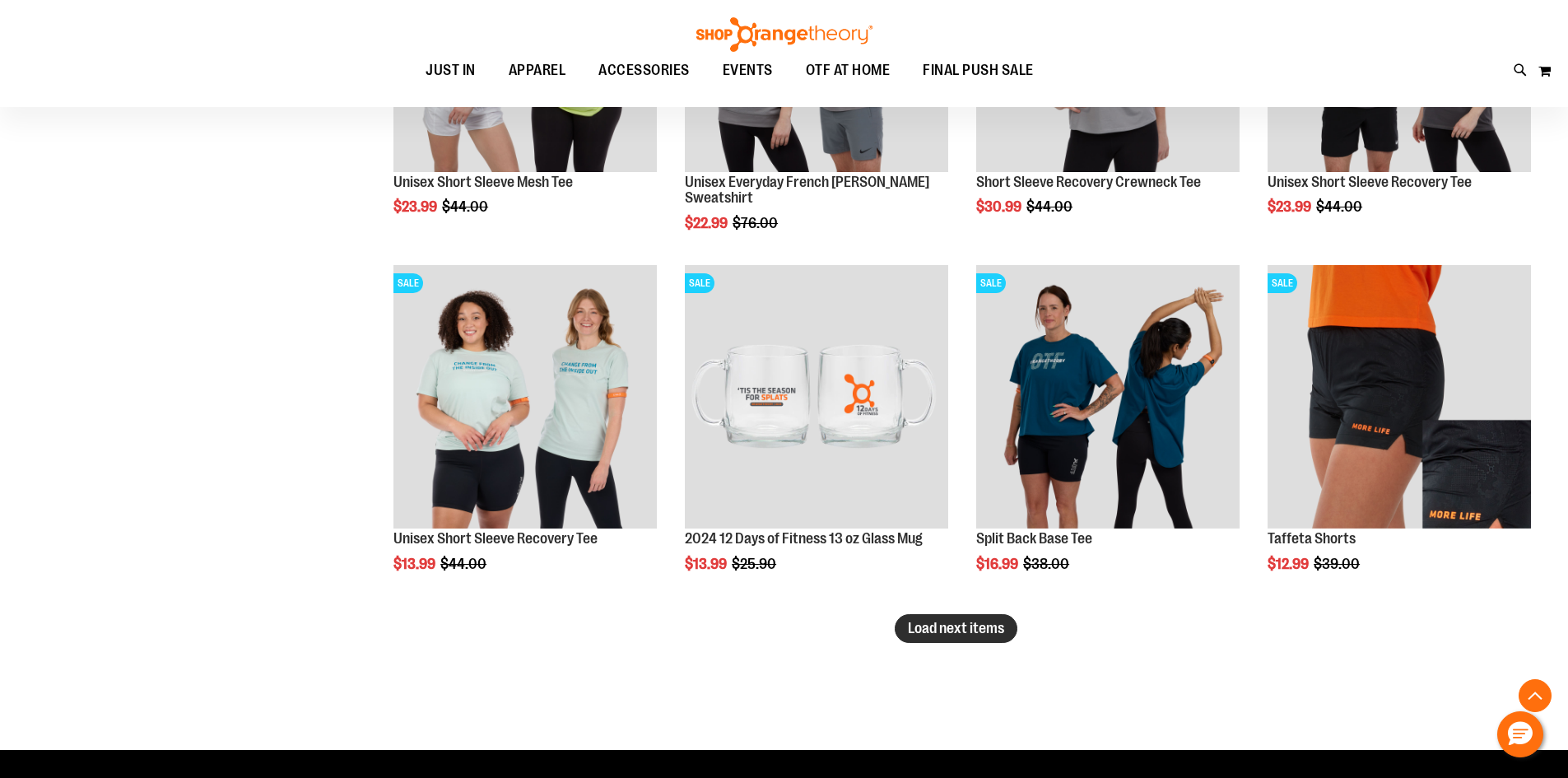
click at [971, 628] on span "Load next items" at bounding box center [956, 628] width 96 height 16
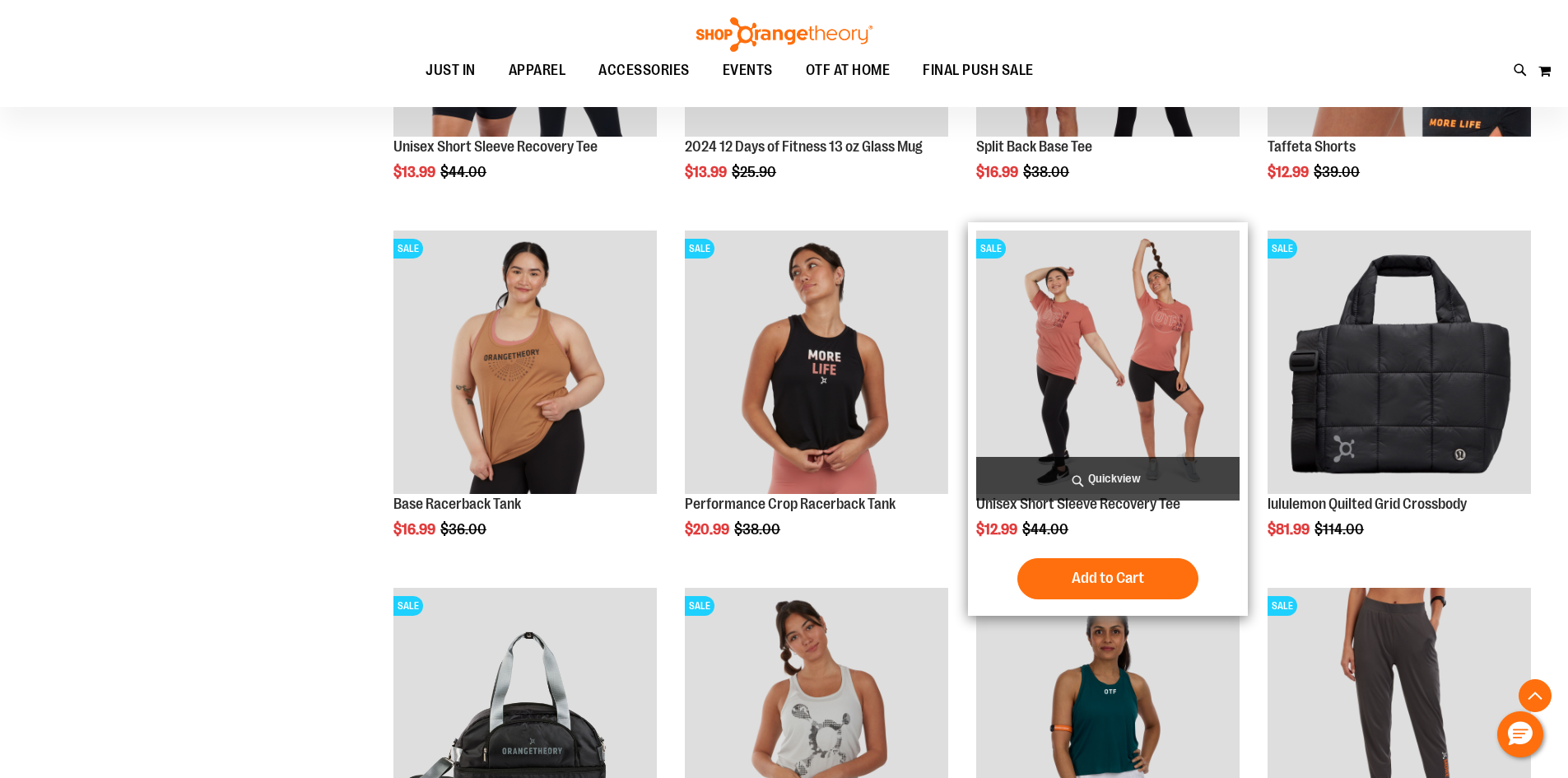
scroll to position [6552, 0]
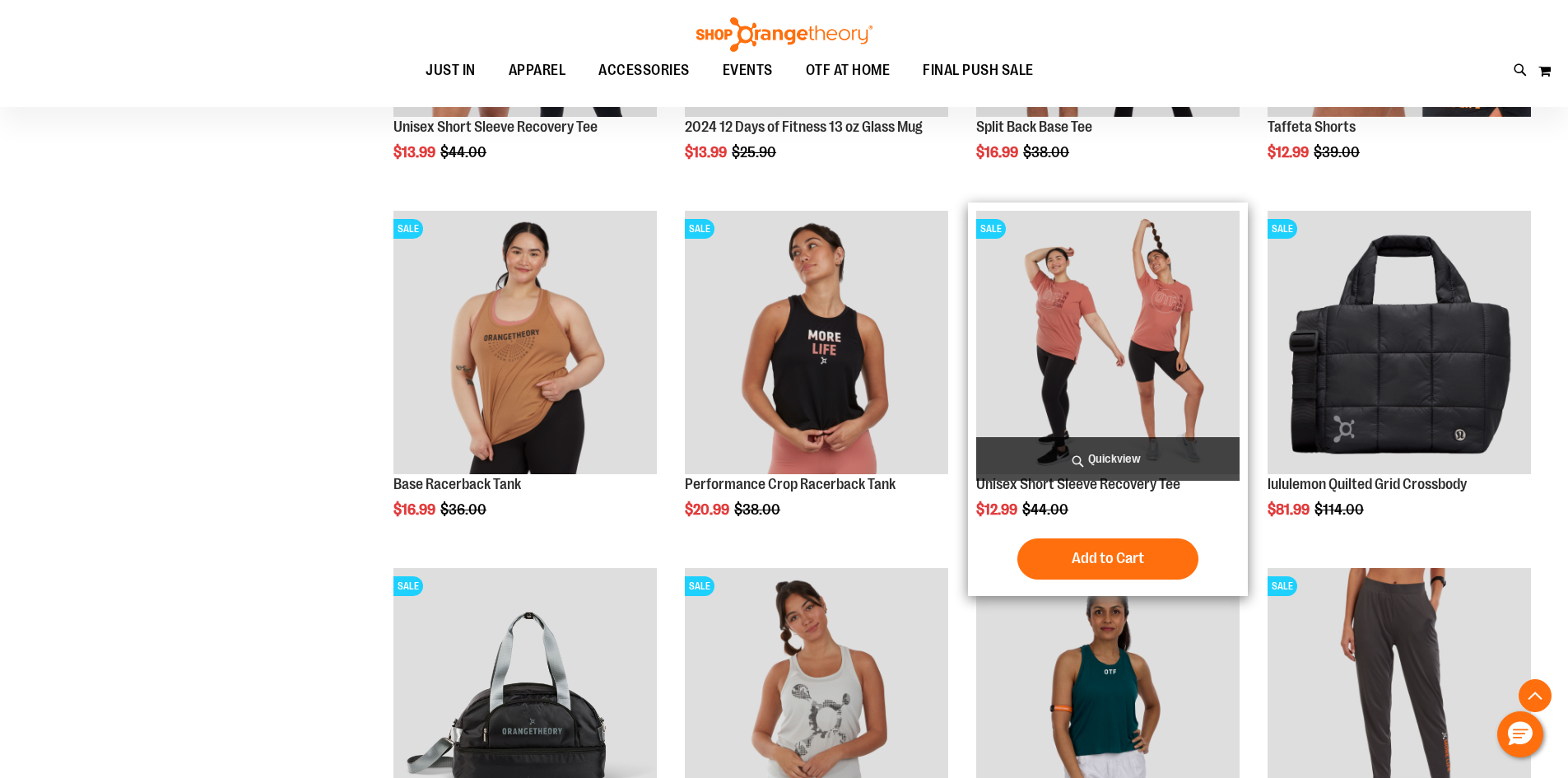
click at [1077, 336] on img "product" at bounding box center [1108, 343] width 263 height 263
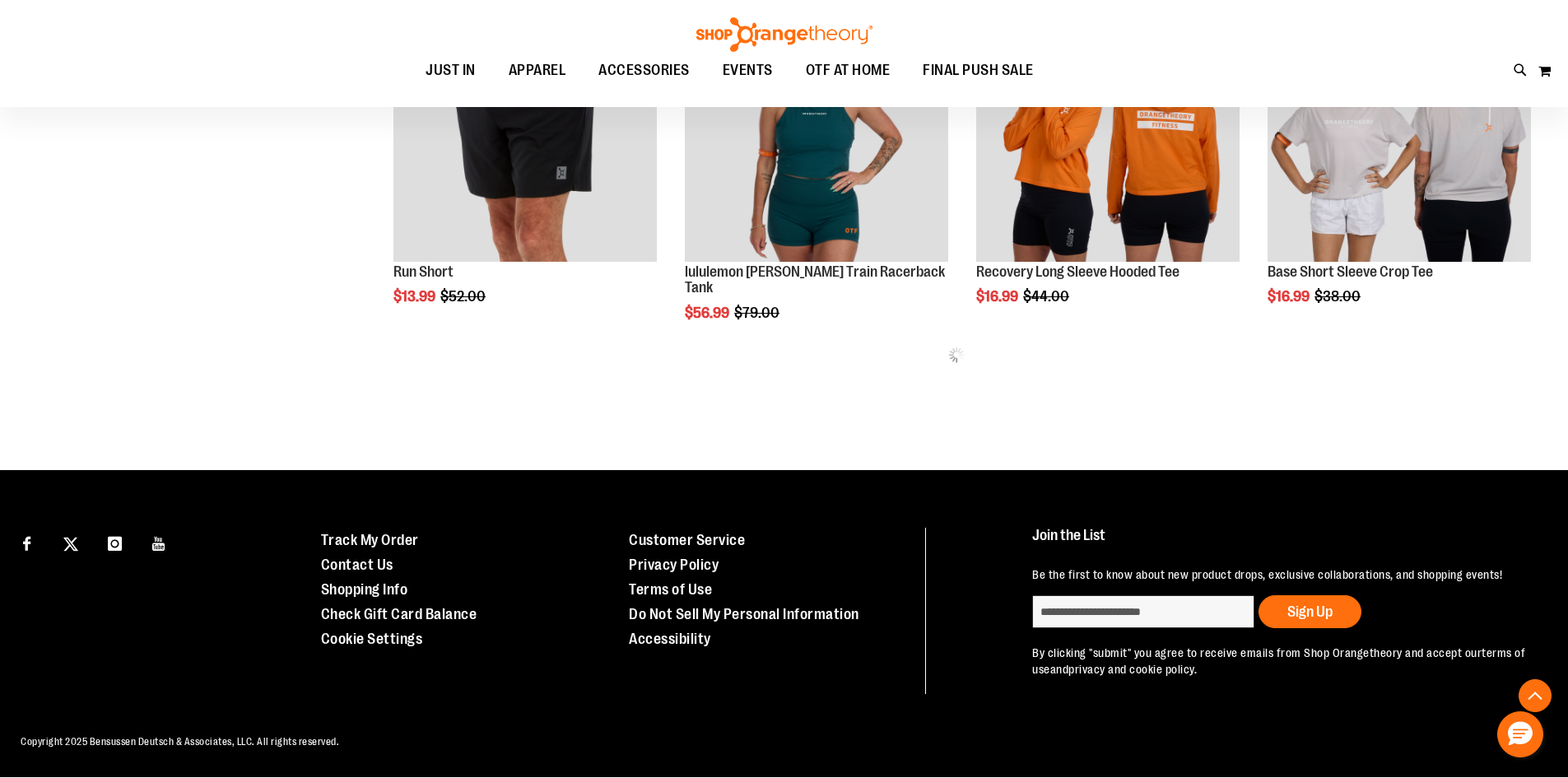
scroll to position [895, 0]
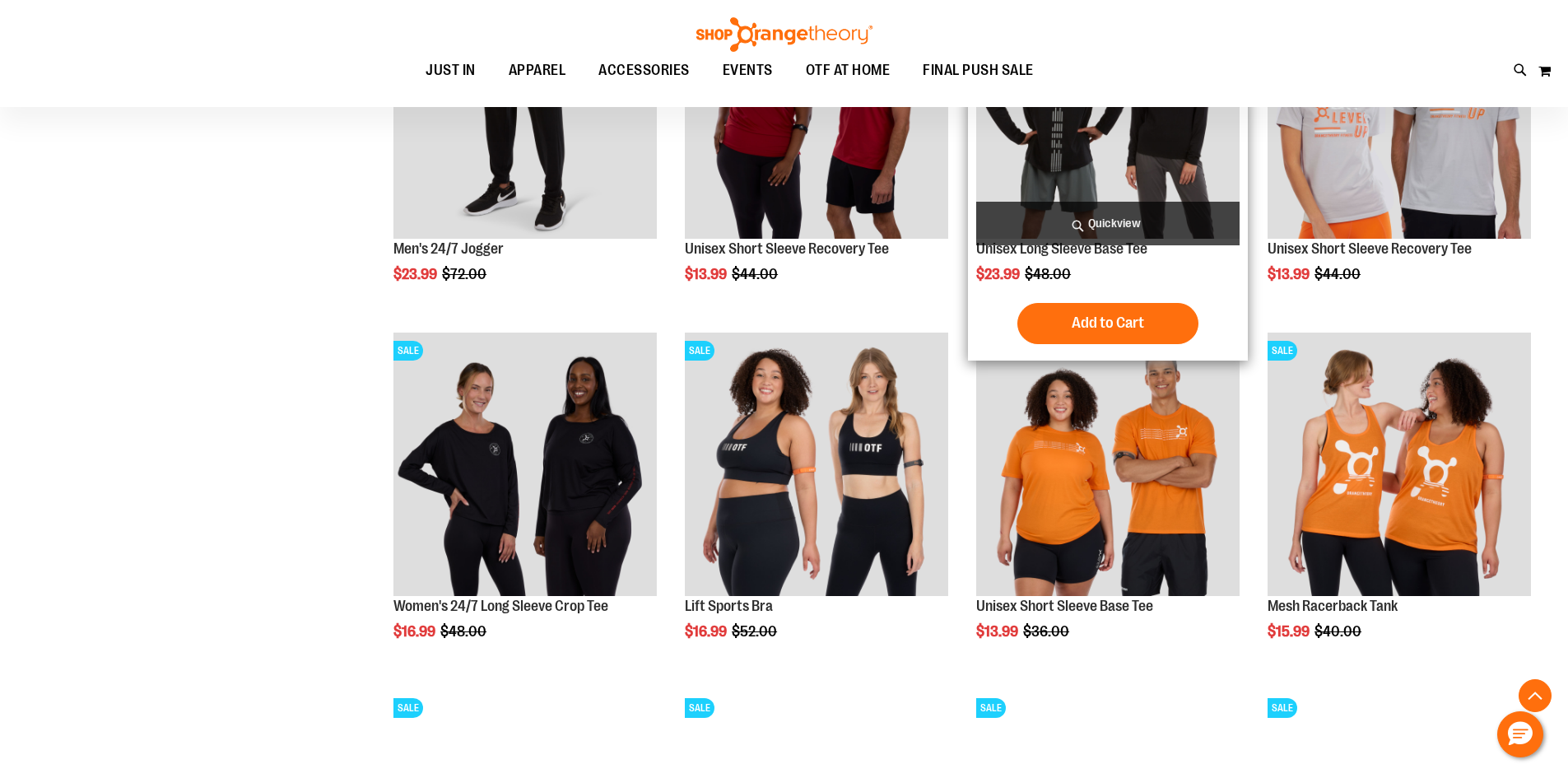
scroll to position [1306, 0]
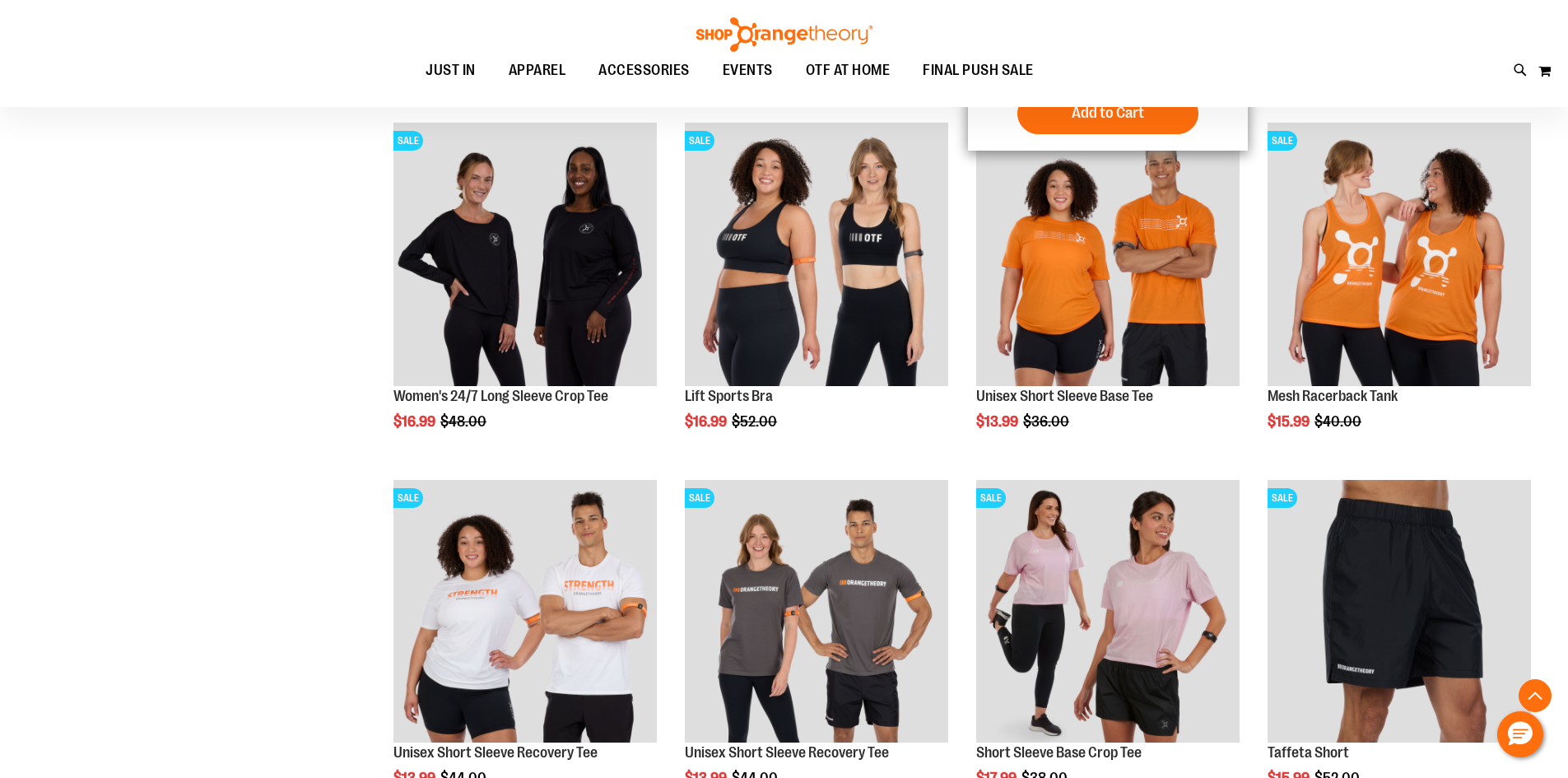
scroll to position [1635, 0]
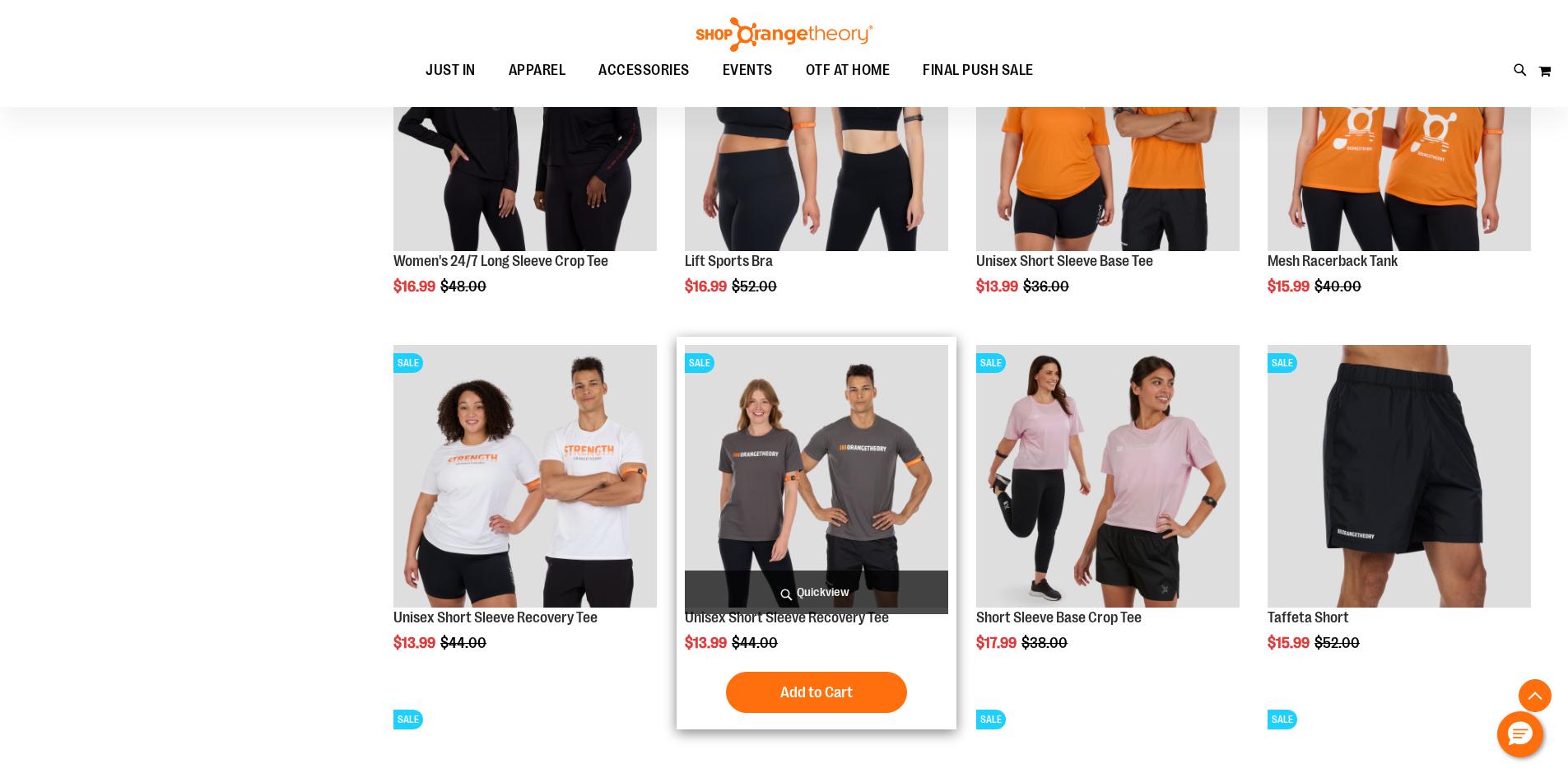
click at [873, 501] on img "product" at bounding box center [817, 477] width 263 height 263
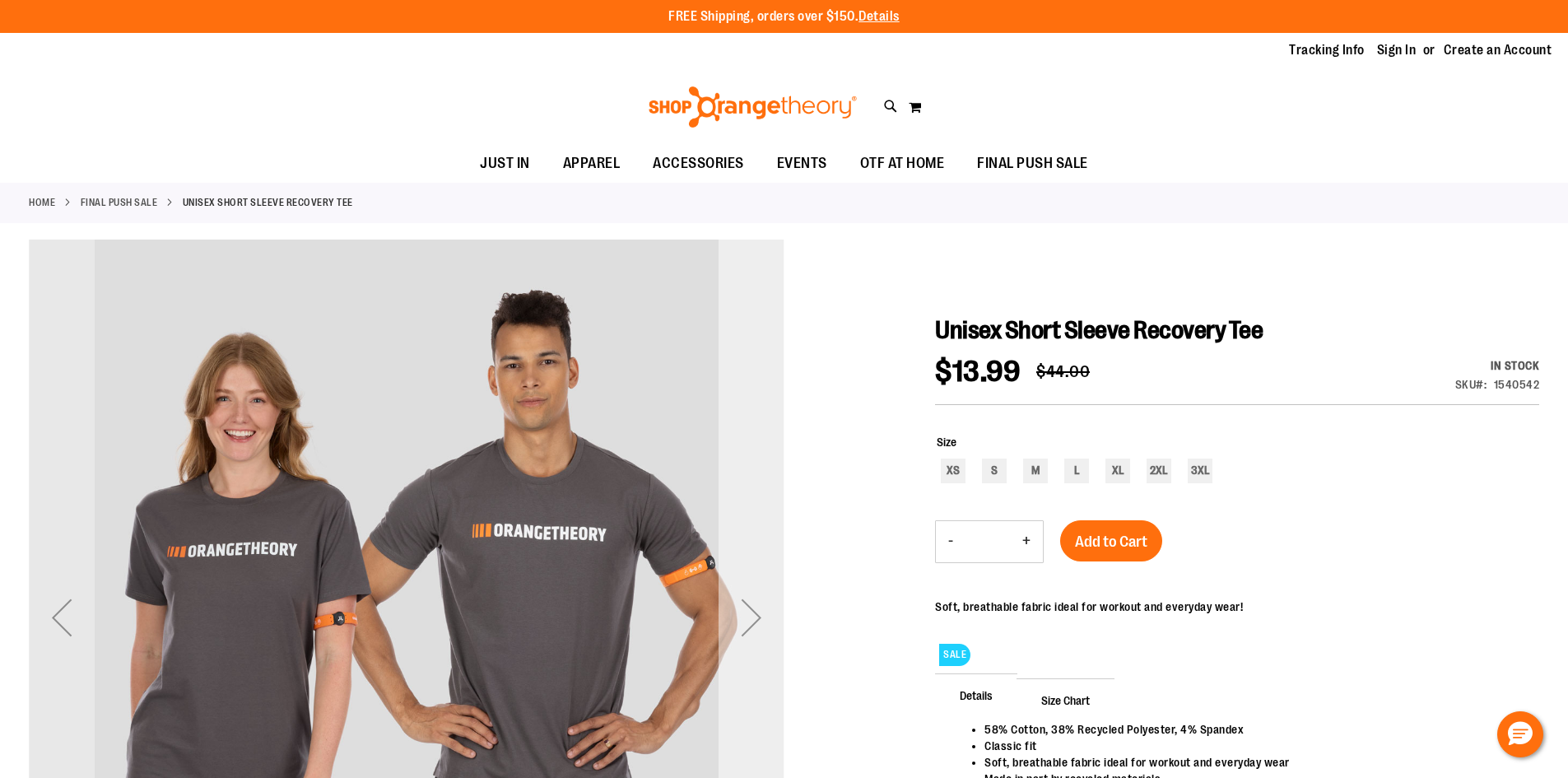
click at [763, 504] on div "Next" at bounding box center [752, 617] width 66 height 756
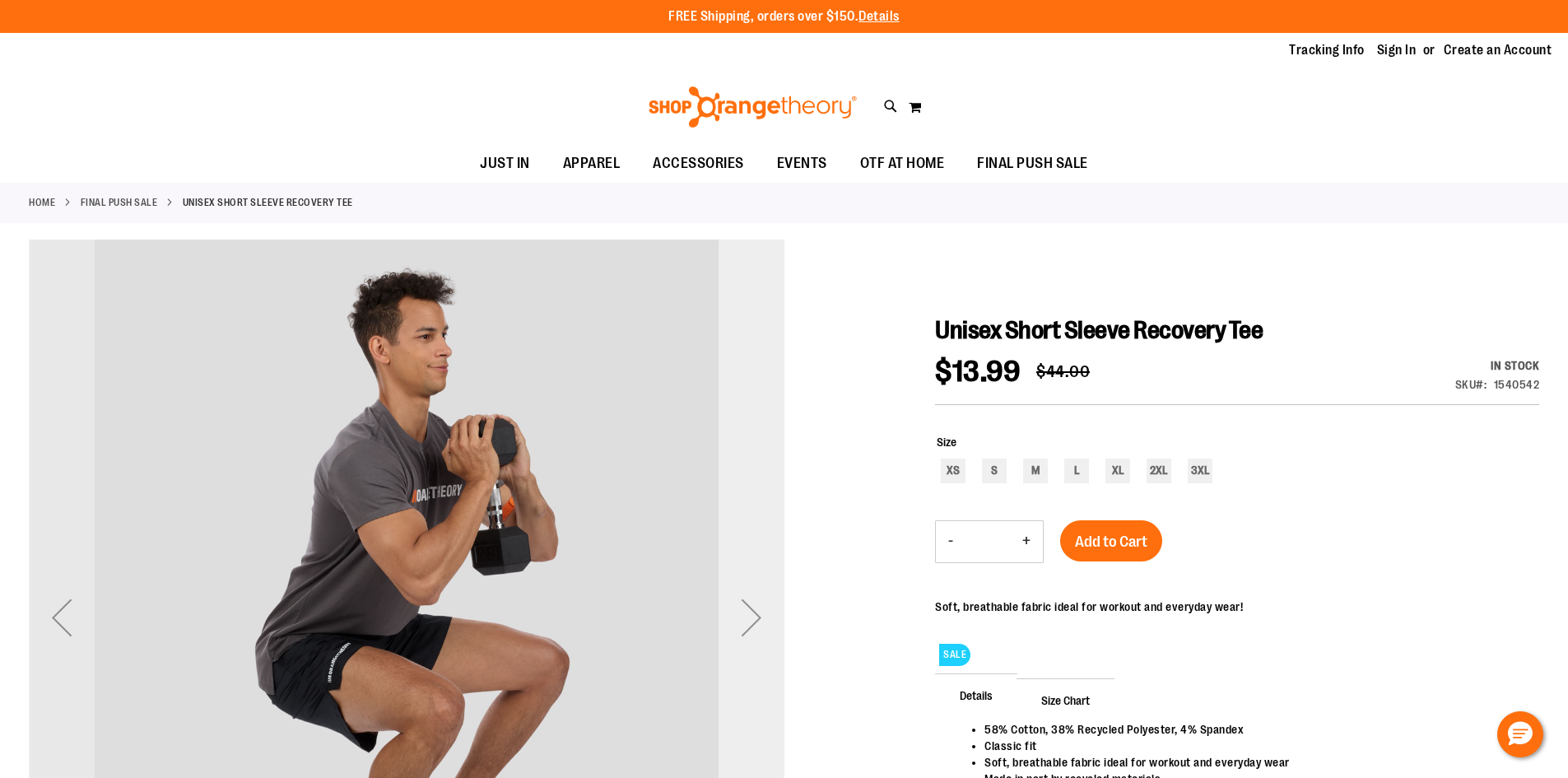
click at [763, 504] on div "Next" at bounding box center [752, 617] width 66 height 756
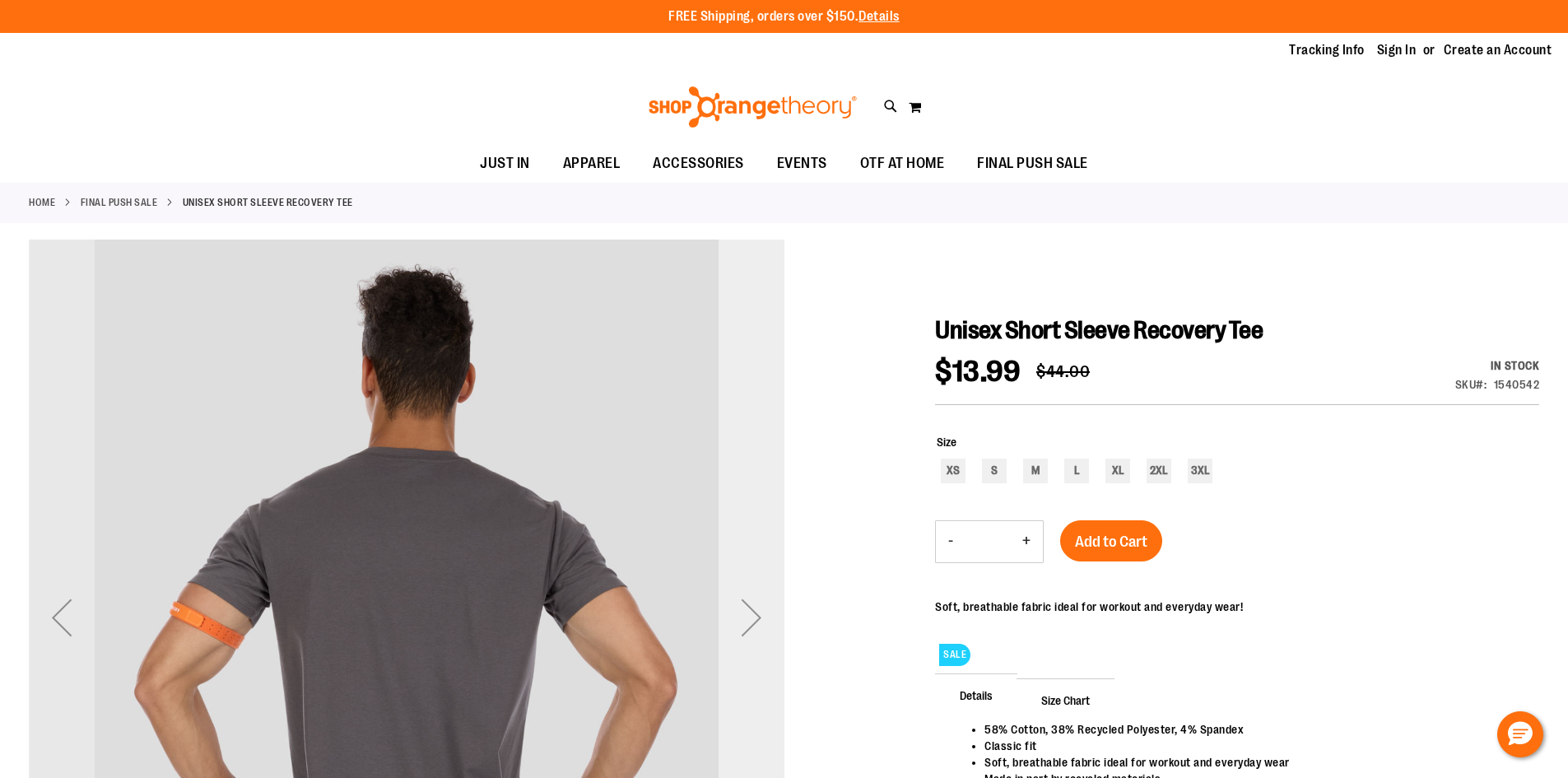
click at [763, 504] on div "Next" at bounding box center [752, 617] width 66 height 756
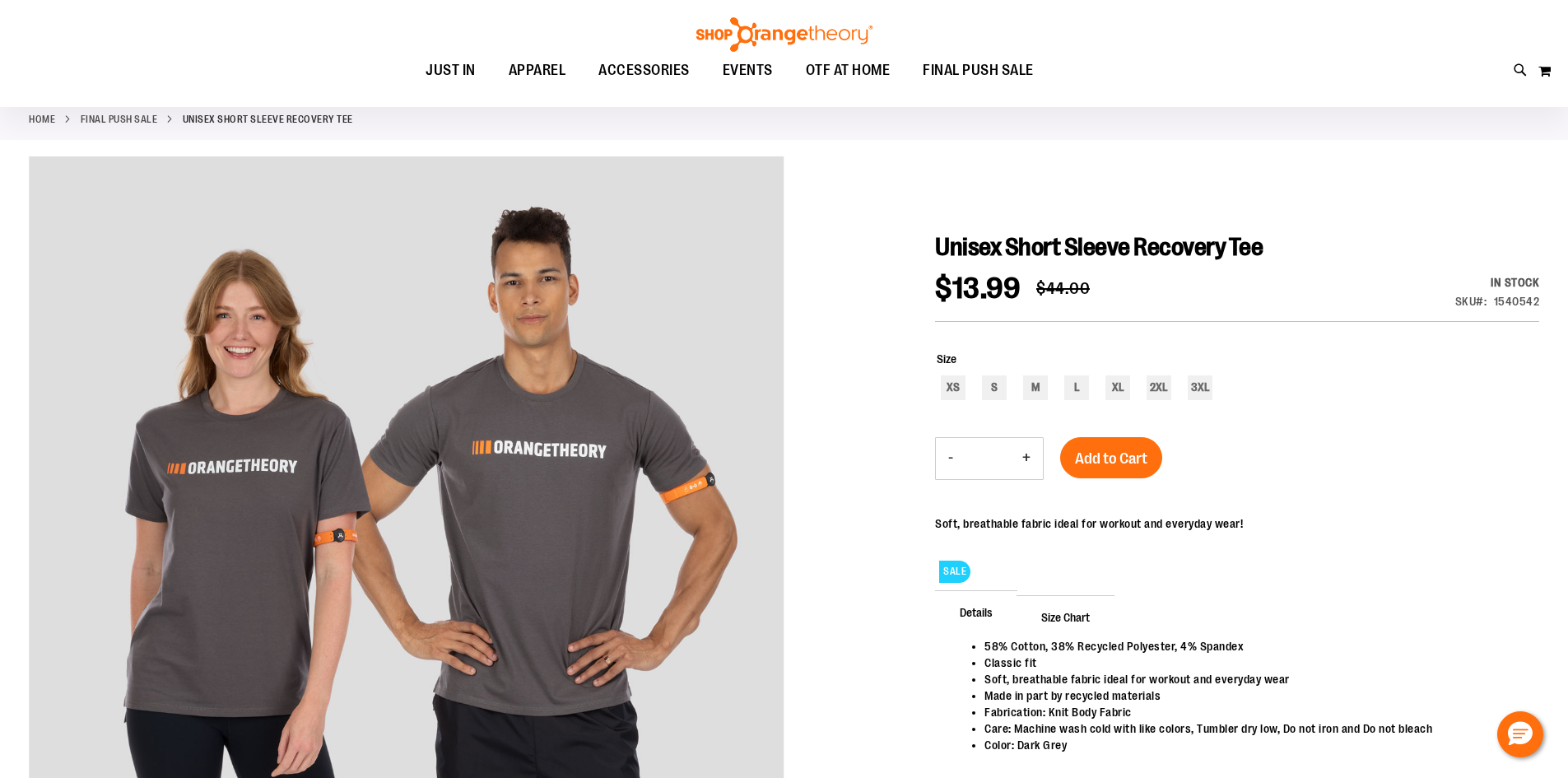
scroll to position [82, 0]
click at [1201, 395] on div "3XL" at bounding box center [1200, 389] width 25 height 25
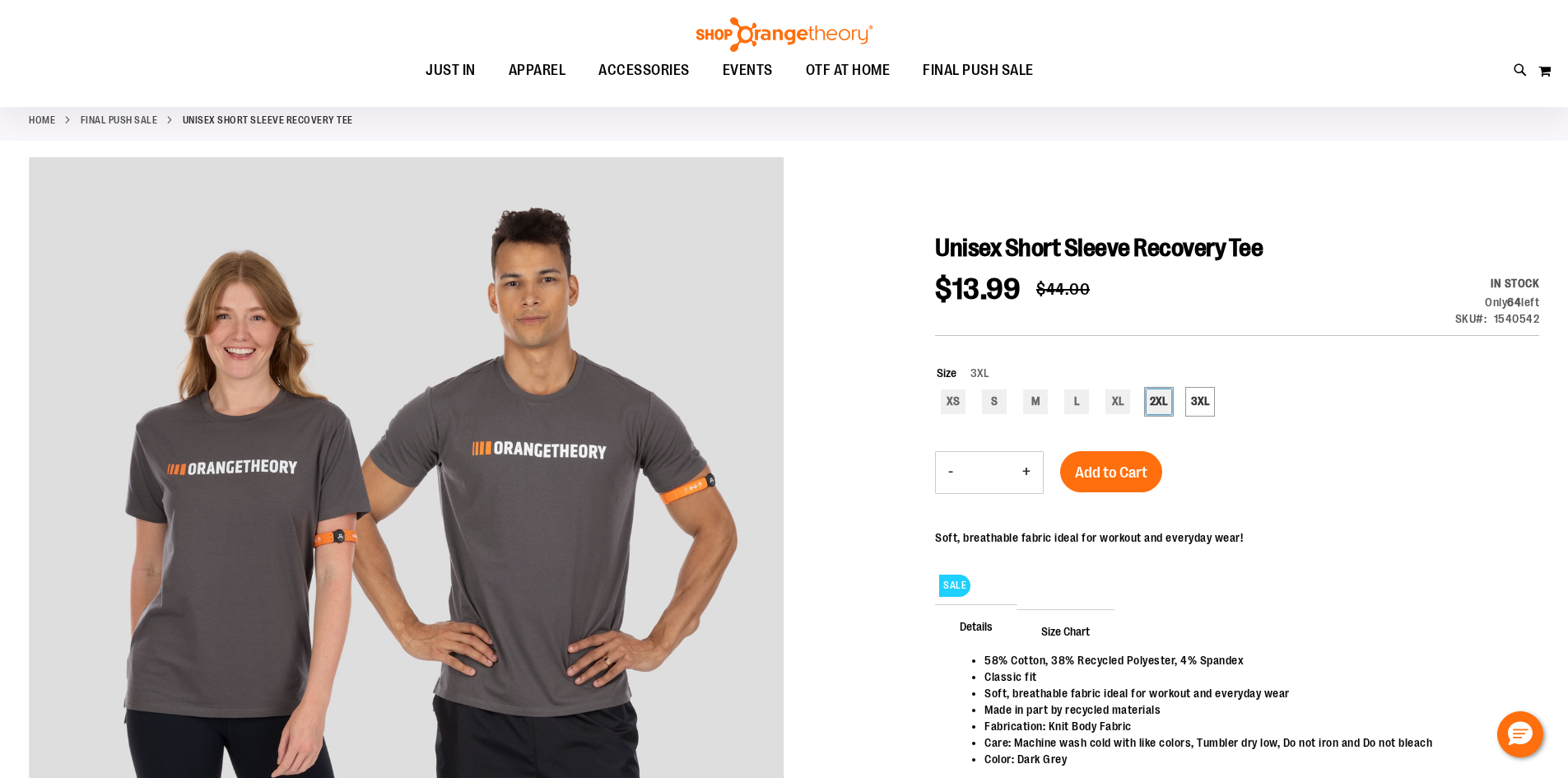
click at [1154, 401] on div "2XL" at bounding box center [1159, 402] width 25 height 25
click at [1116, 405] on div "XL" at bounding box center [1118, 402] width 25 height 25
click at [1199, 407] on div "3XL" at bounding box center [1200, 402] width 25 height 25
type input "***"
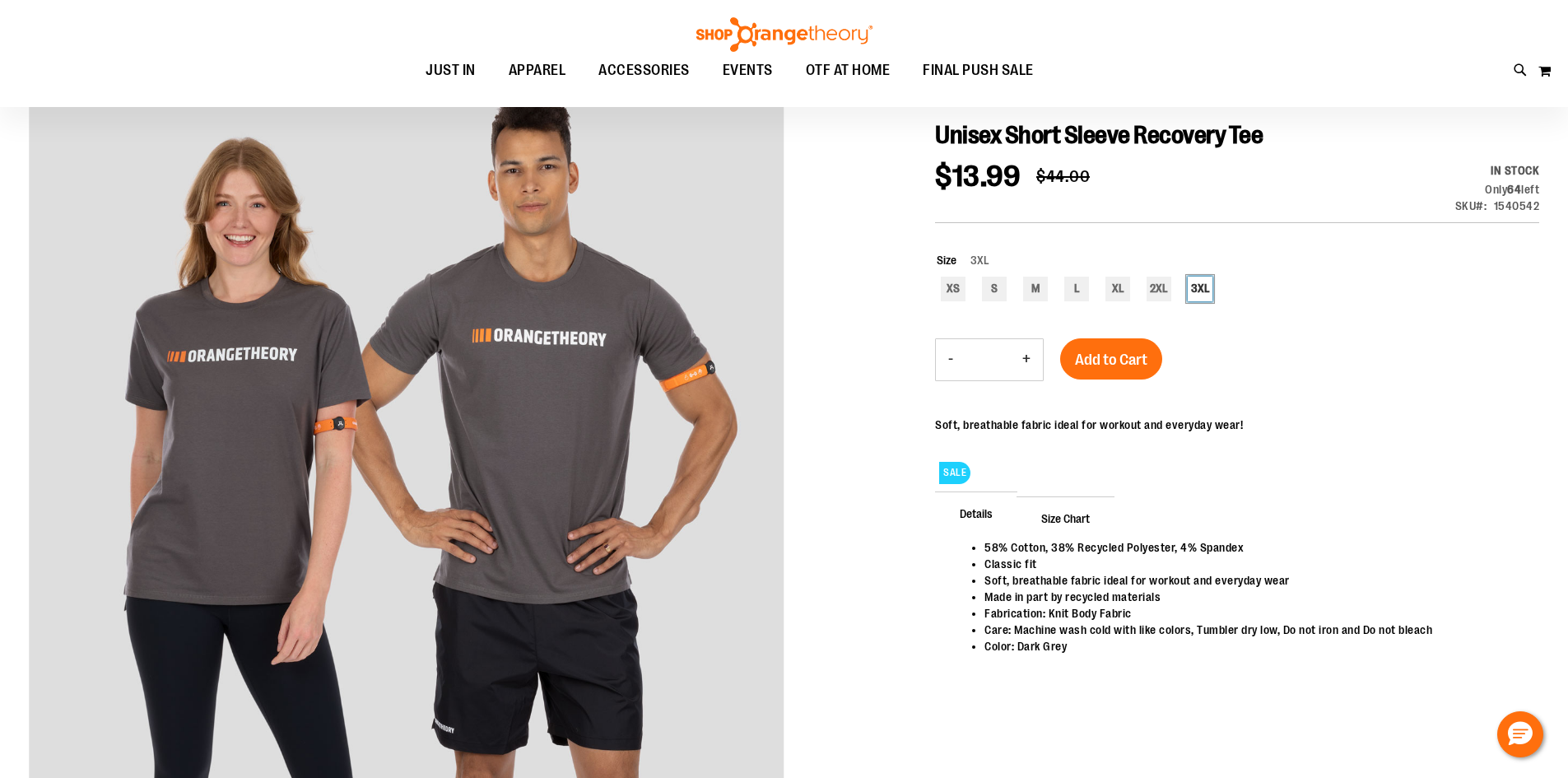
scroll to position [164, 0]
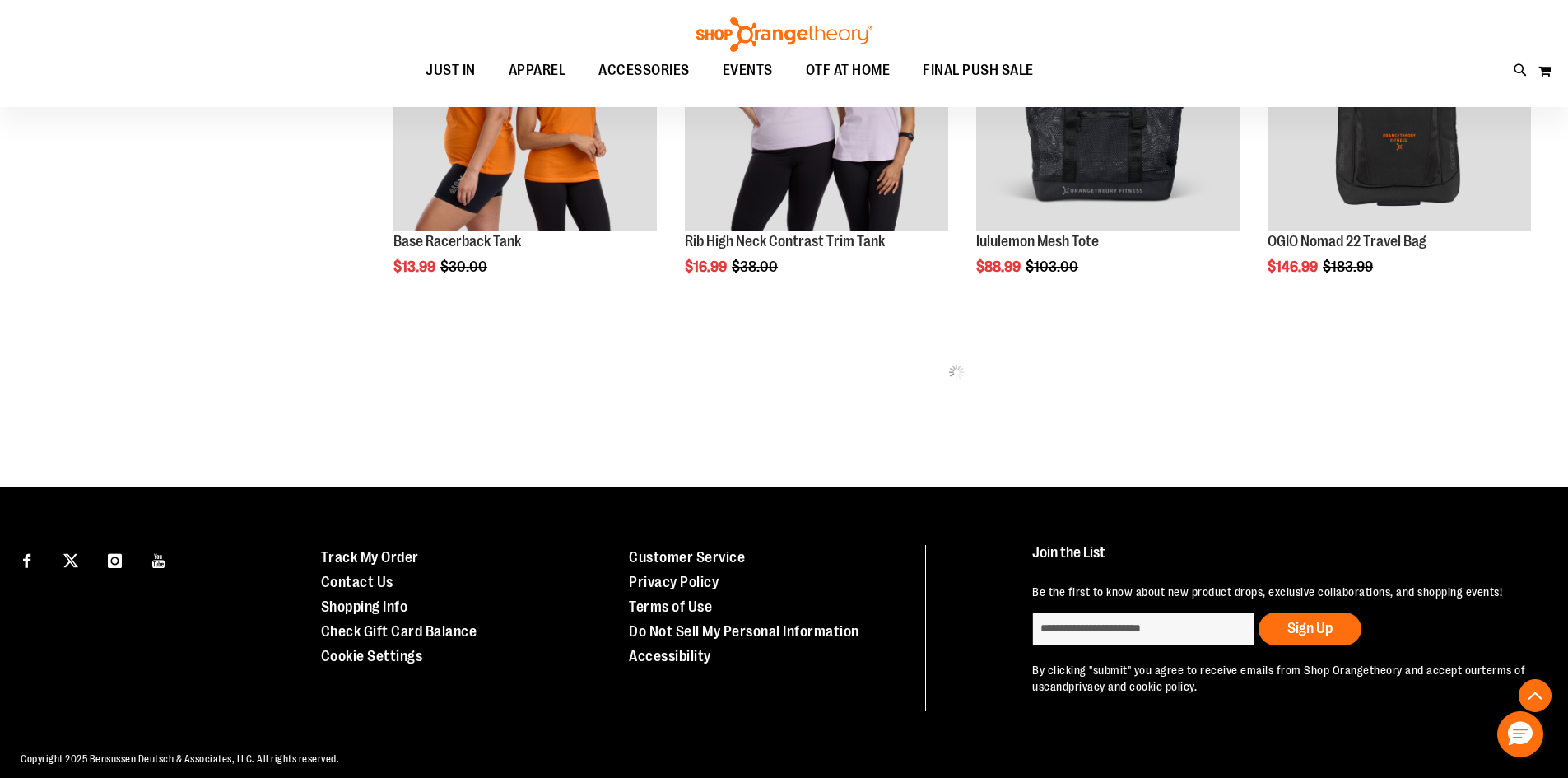
scroll to position [1035, 0]
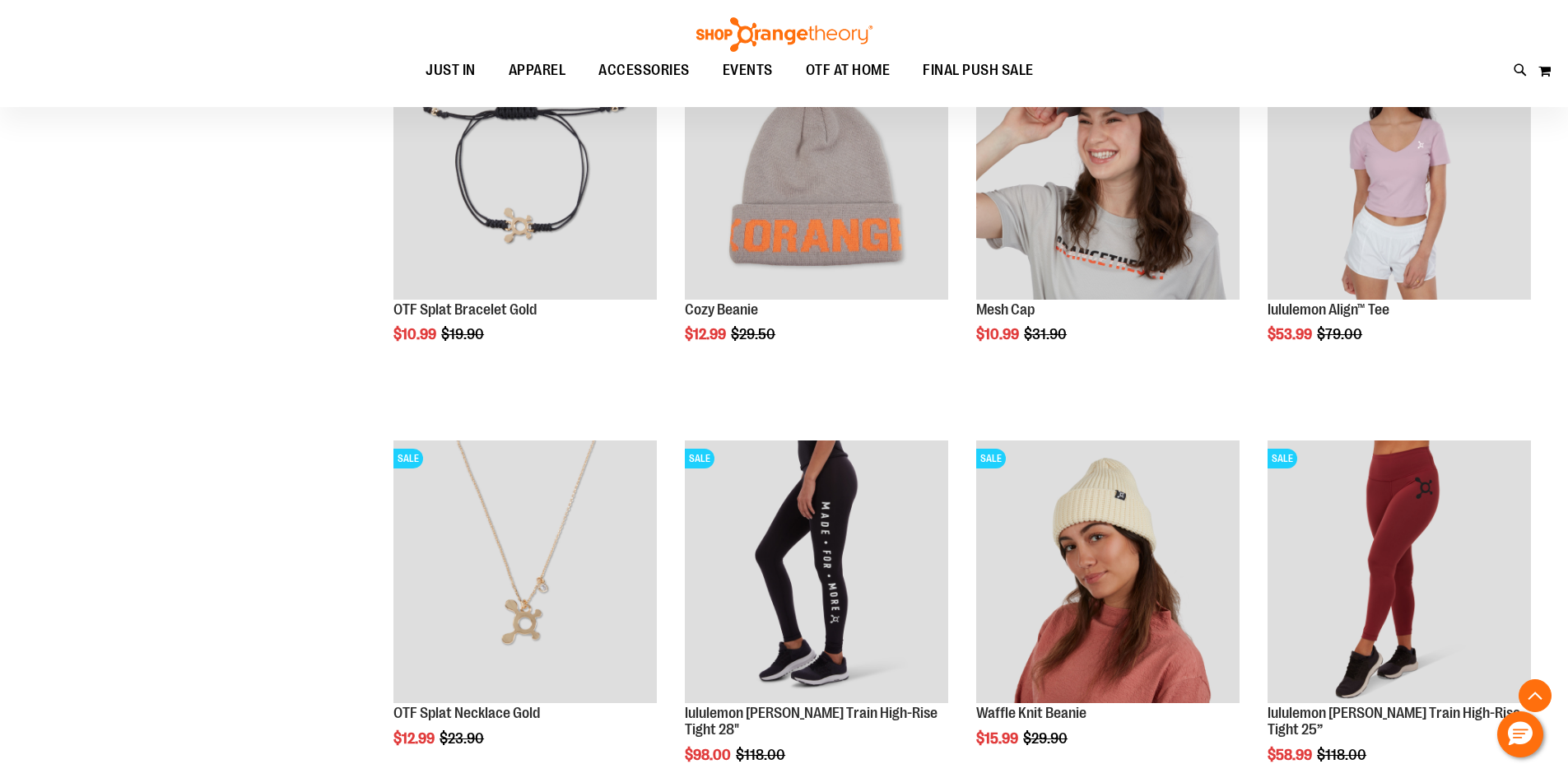
scroll to position [1776, 0]
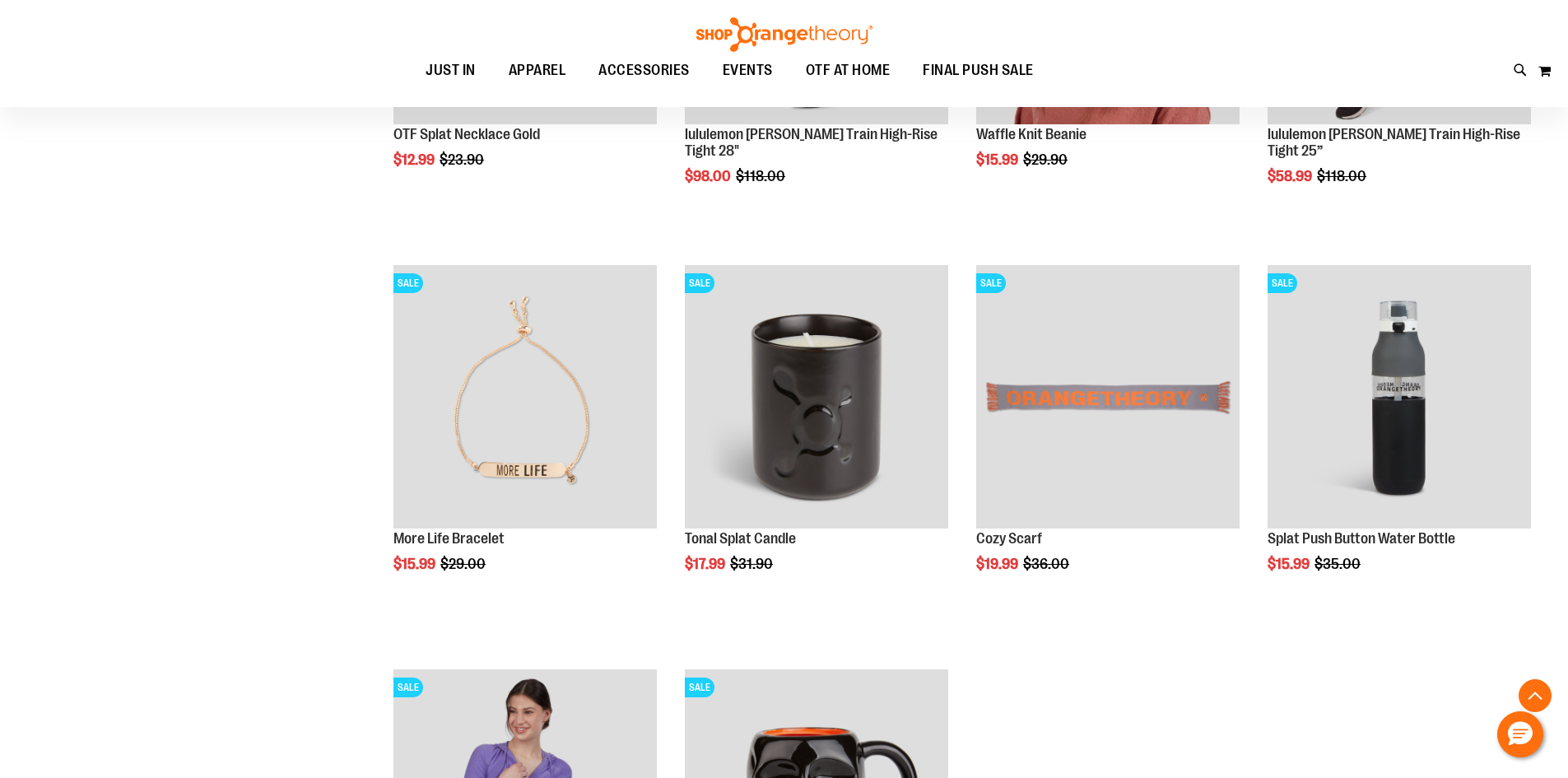
scroll to position [2353, 0]
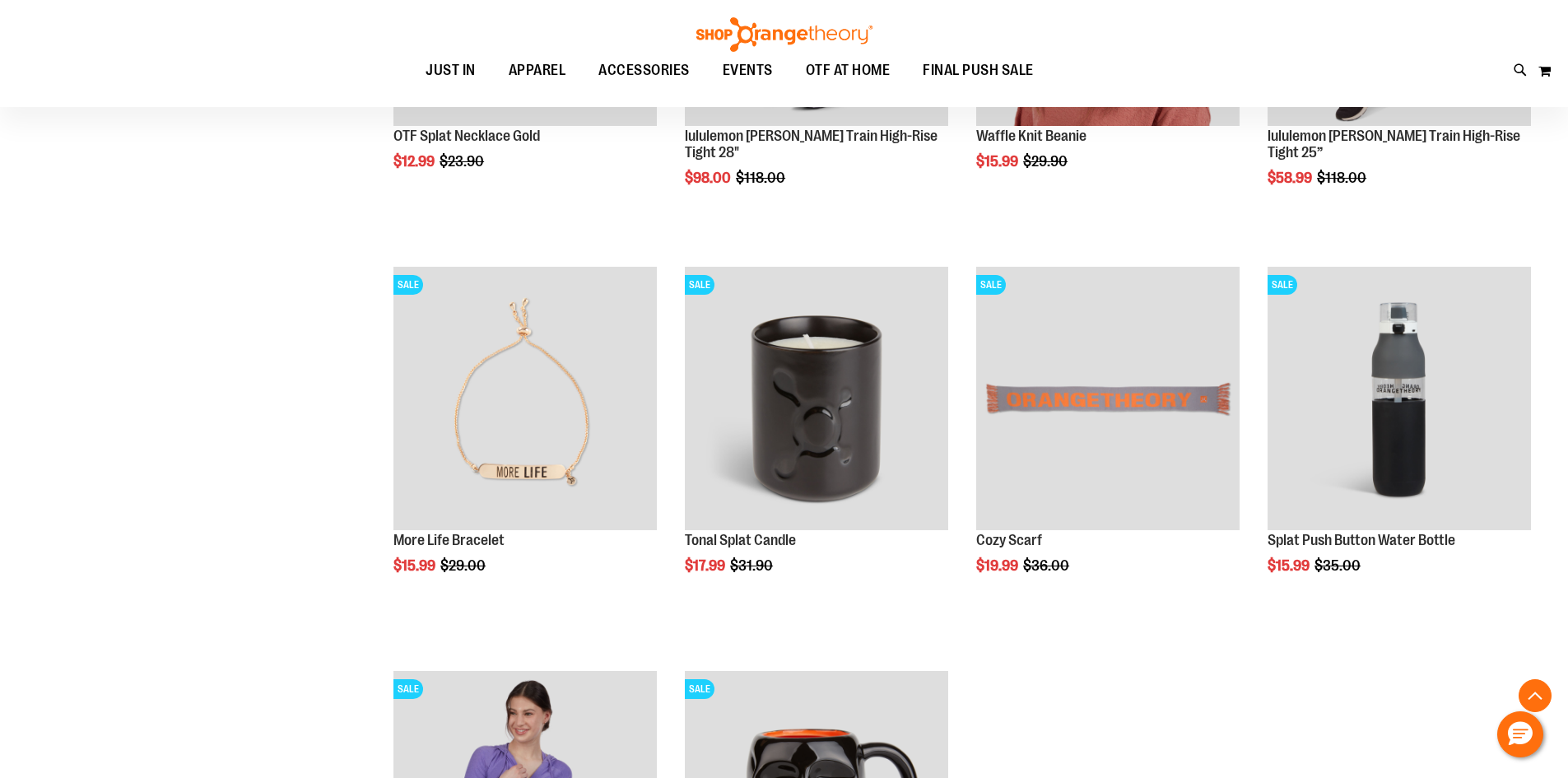
drag, startPoint x: 1103, startPoint y: 543, endPoint x: 1289, endPoint y: 768, distance: 291.9
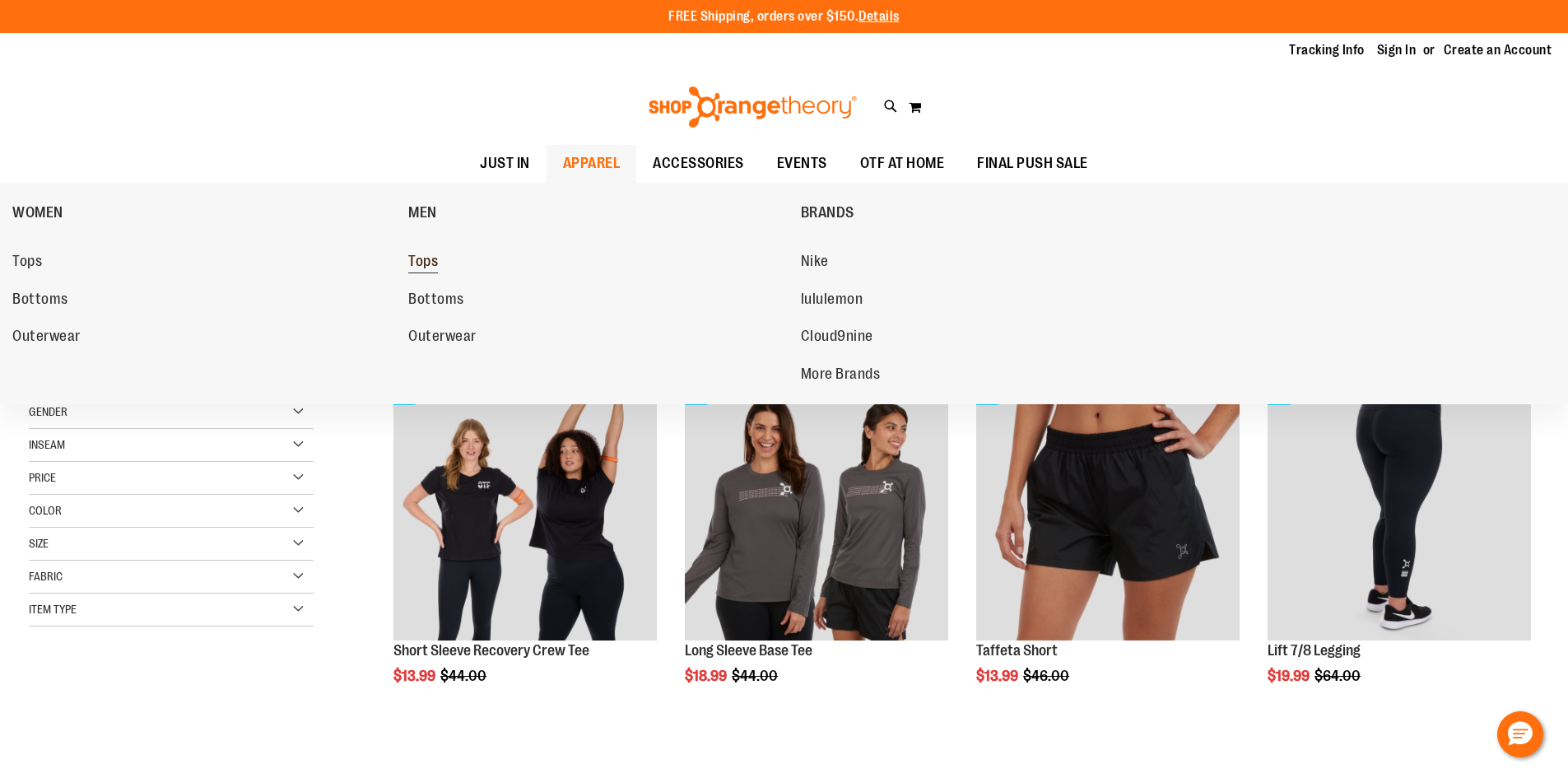
click at [432, 259] on span "Tops" at bounding box center [423, 263] width 29 height 20
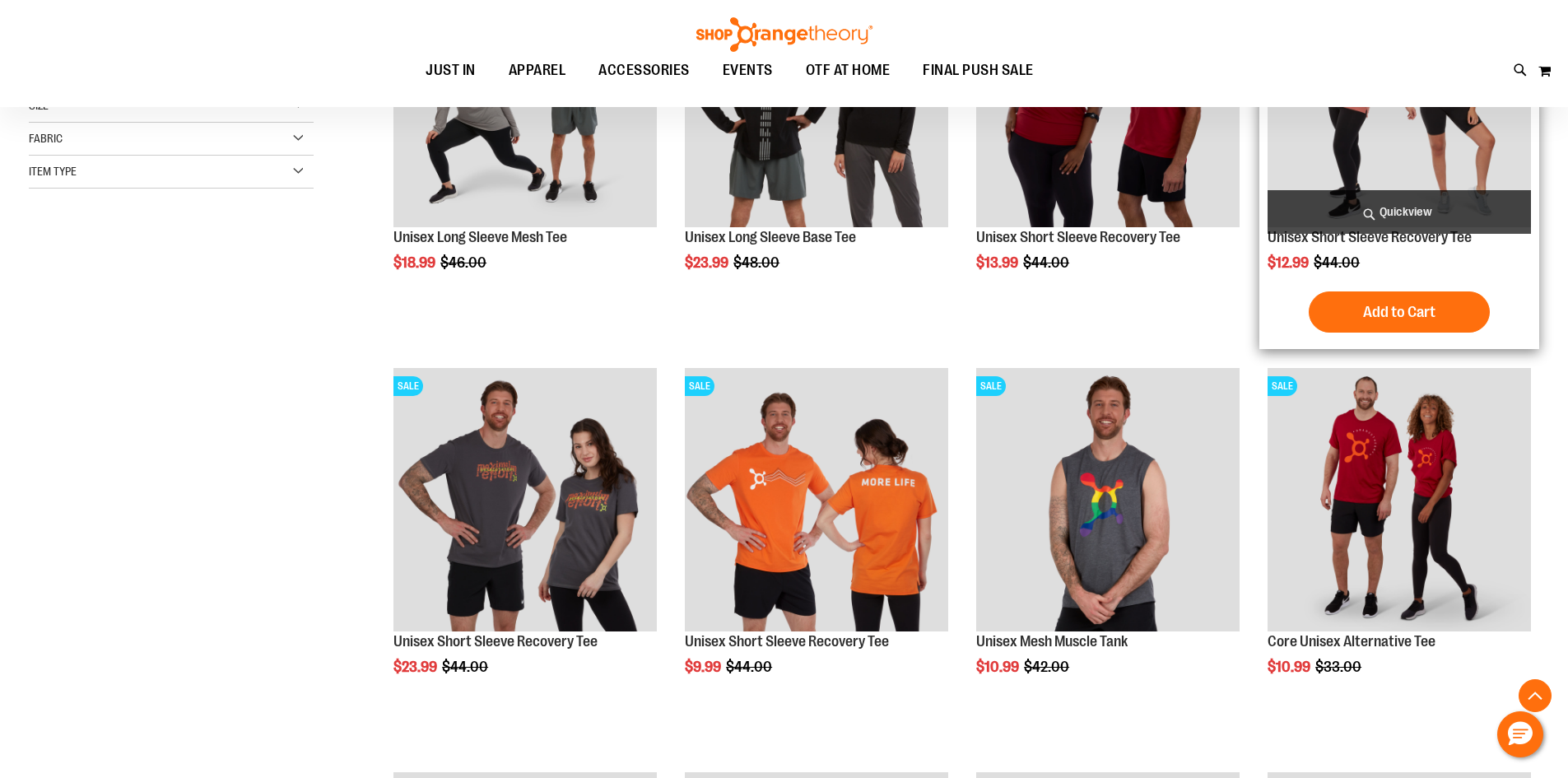
scroll to position [411, 0]
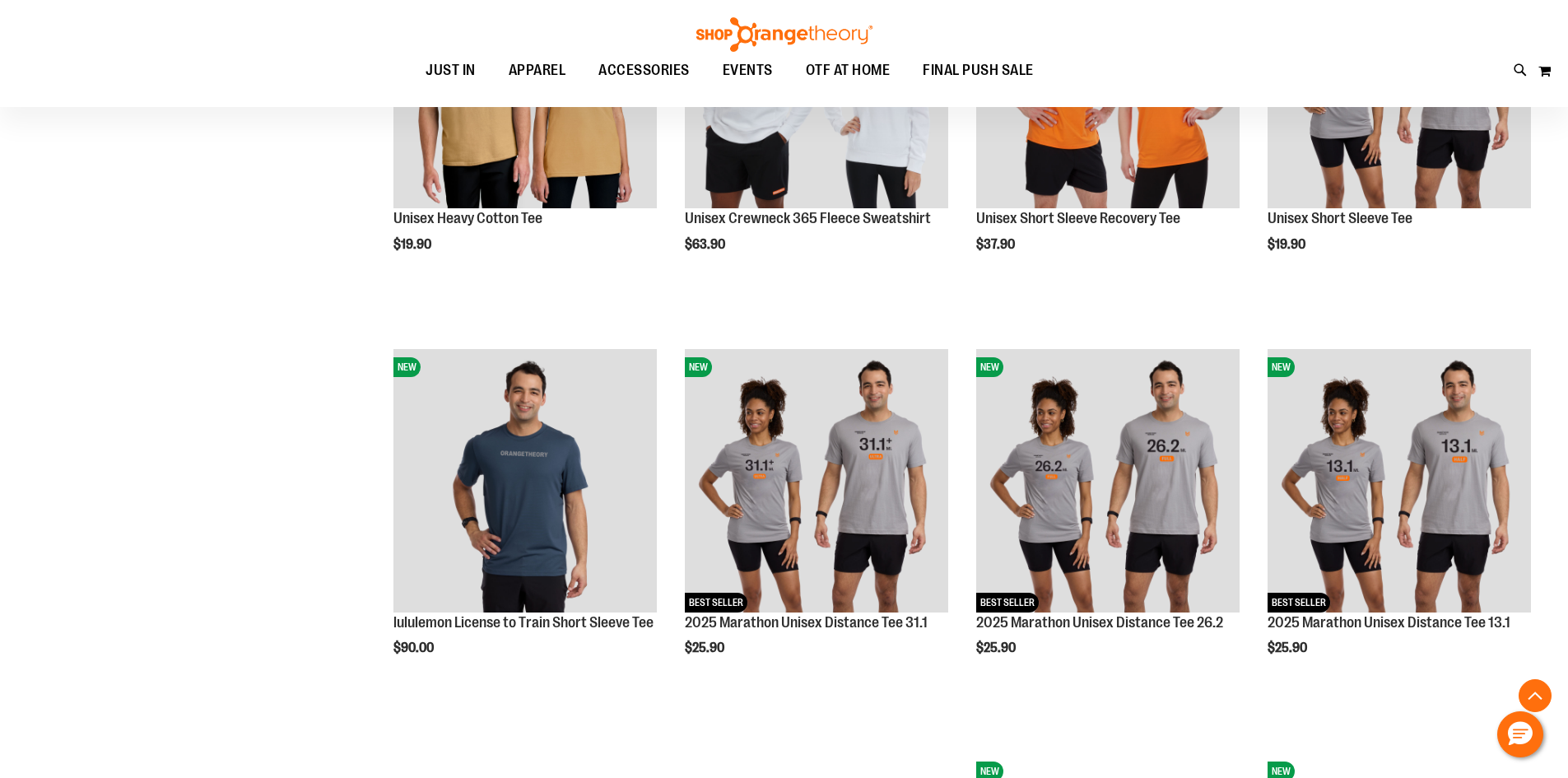
scroll to position [1646, 0]
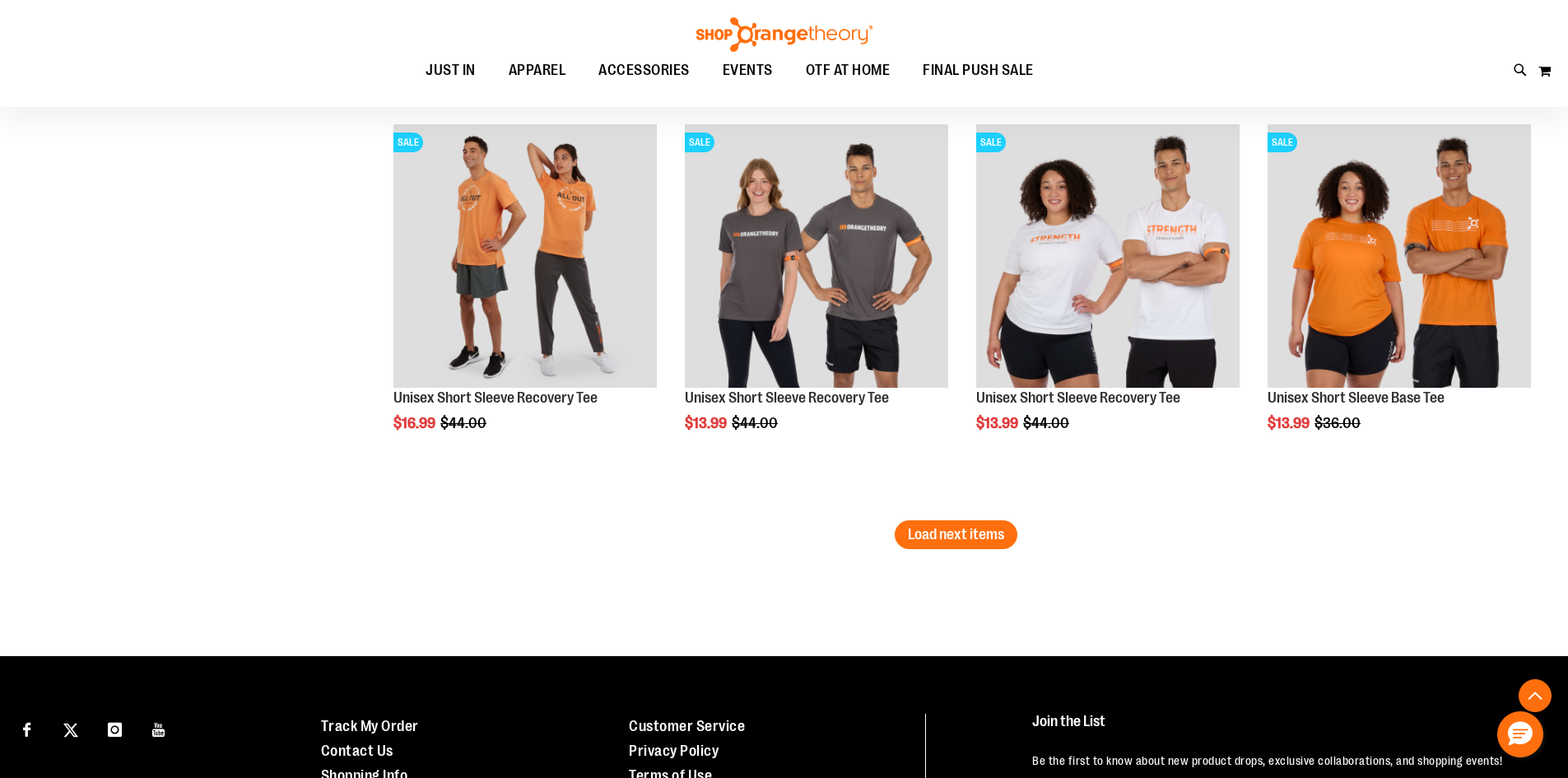
scroll to position [3457, 0]
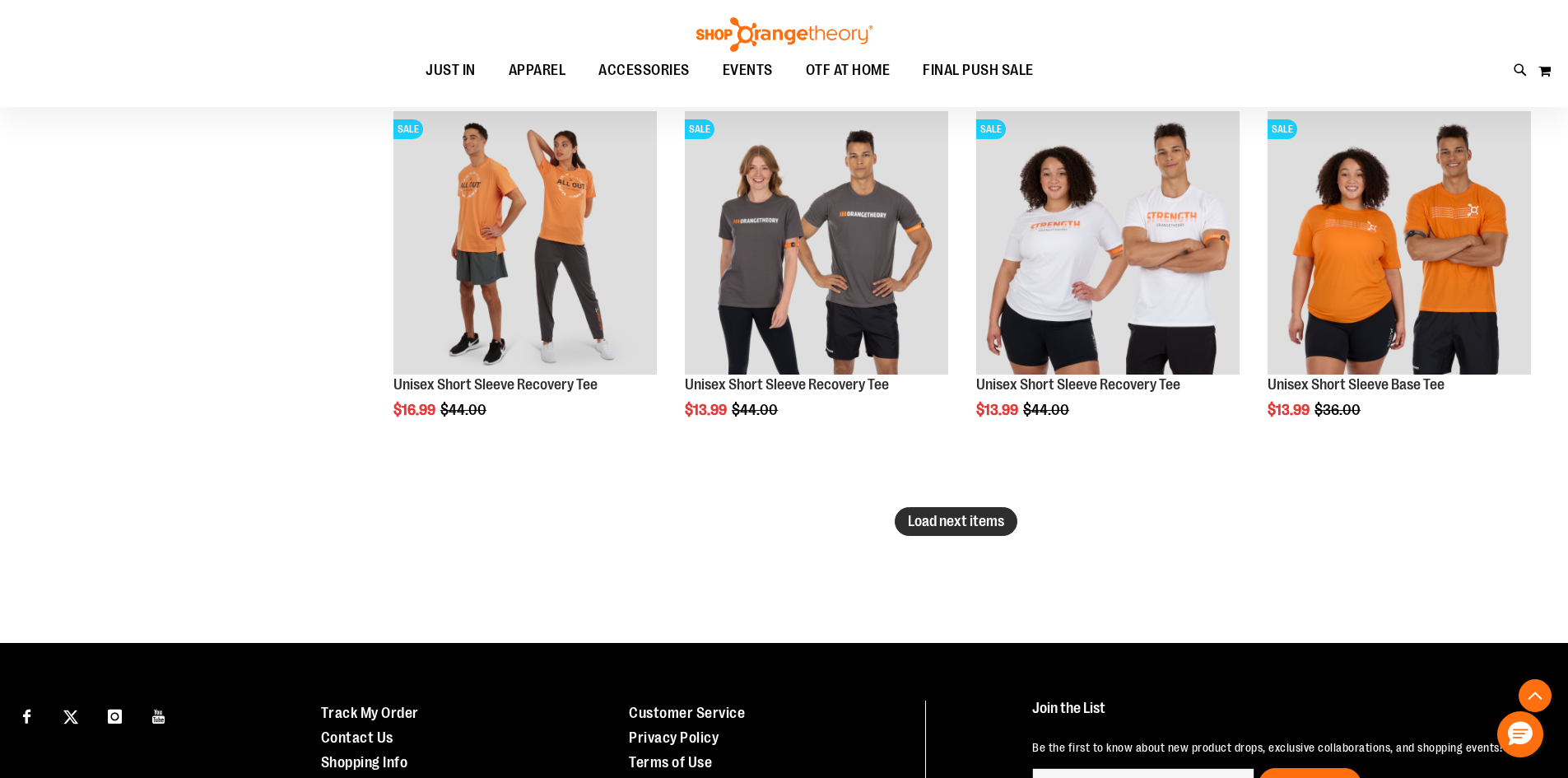
click at [916, 507] on button "Load next items" at bounding box center [956, 522] width 123 height 28
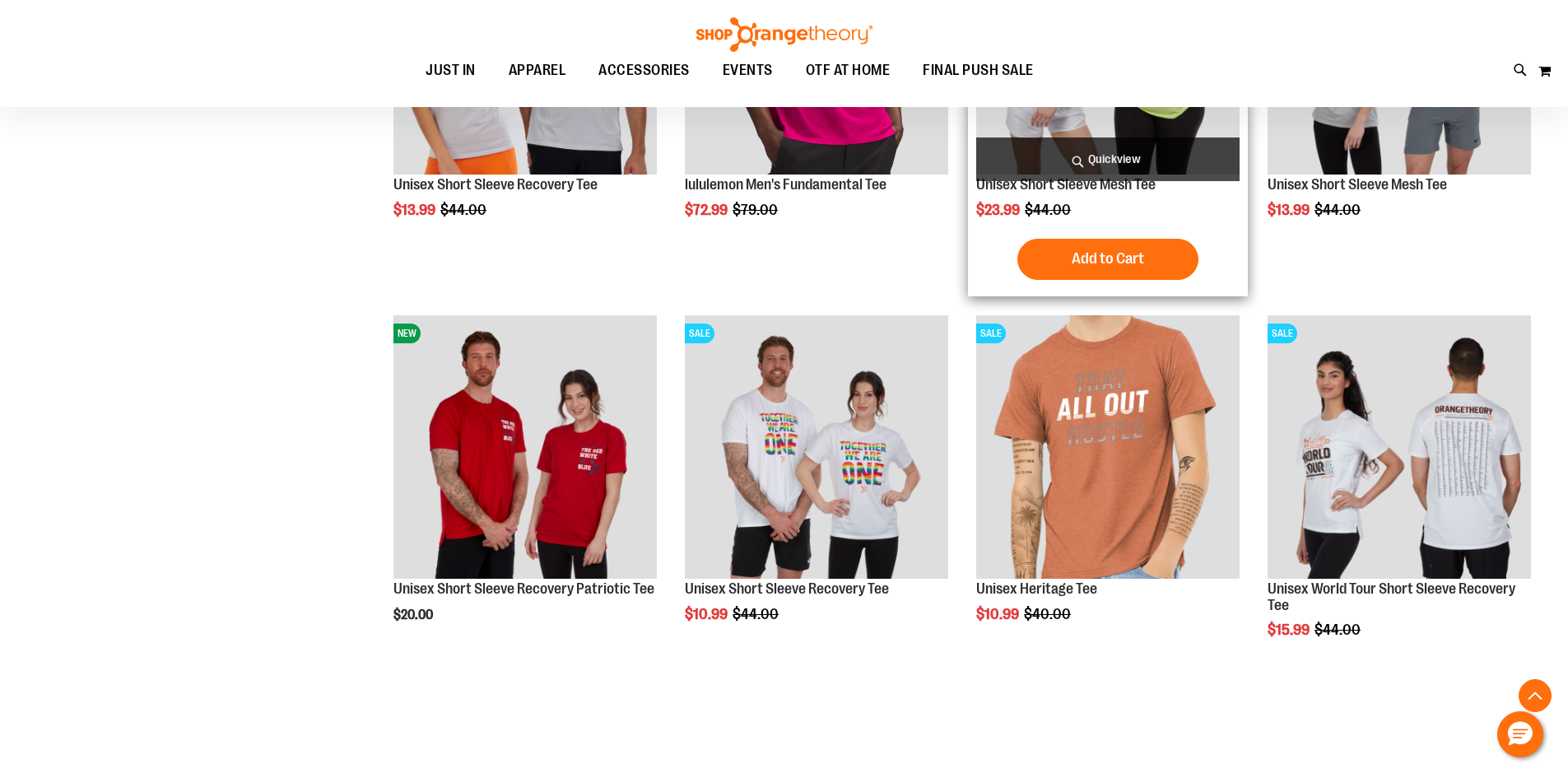
scroll to position [4198, 0]
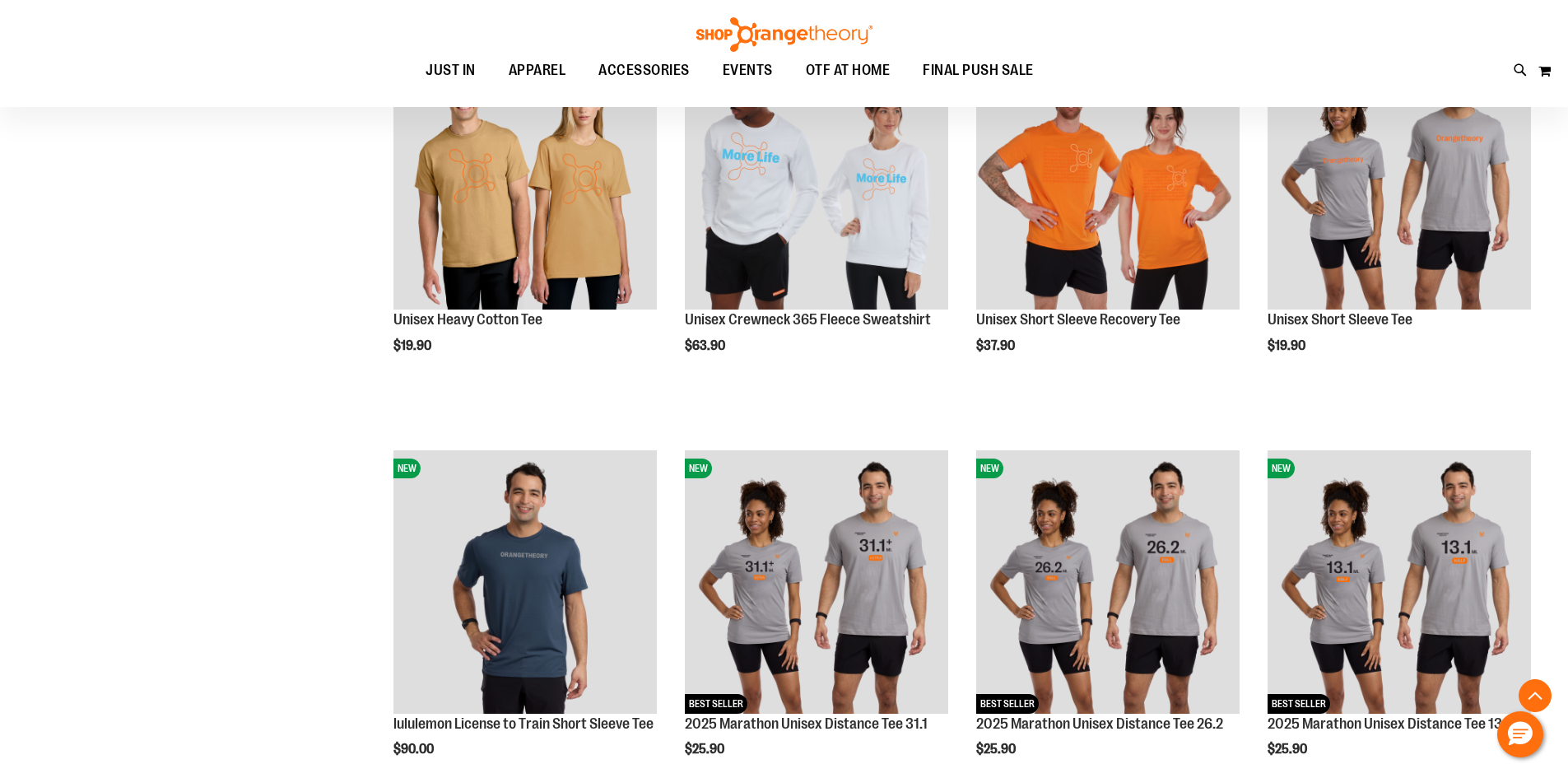
scroll to position [1564, 0]
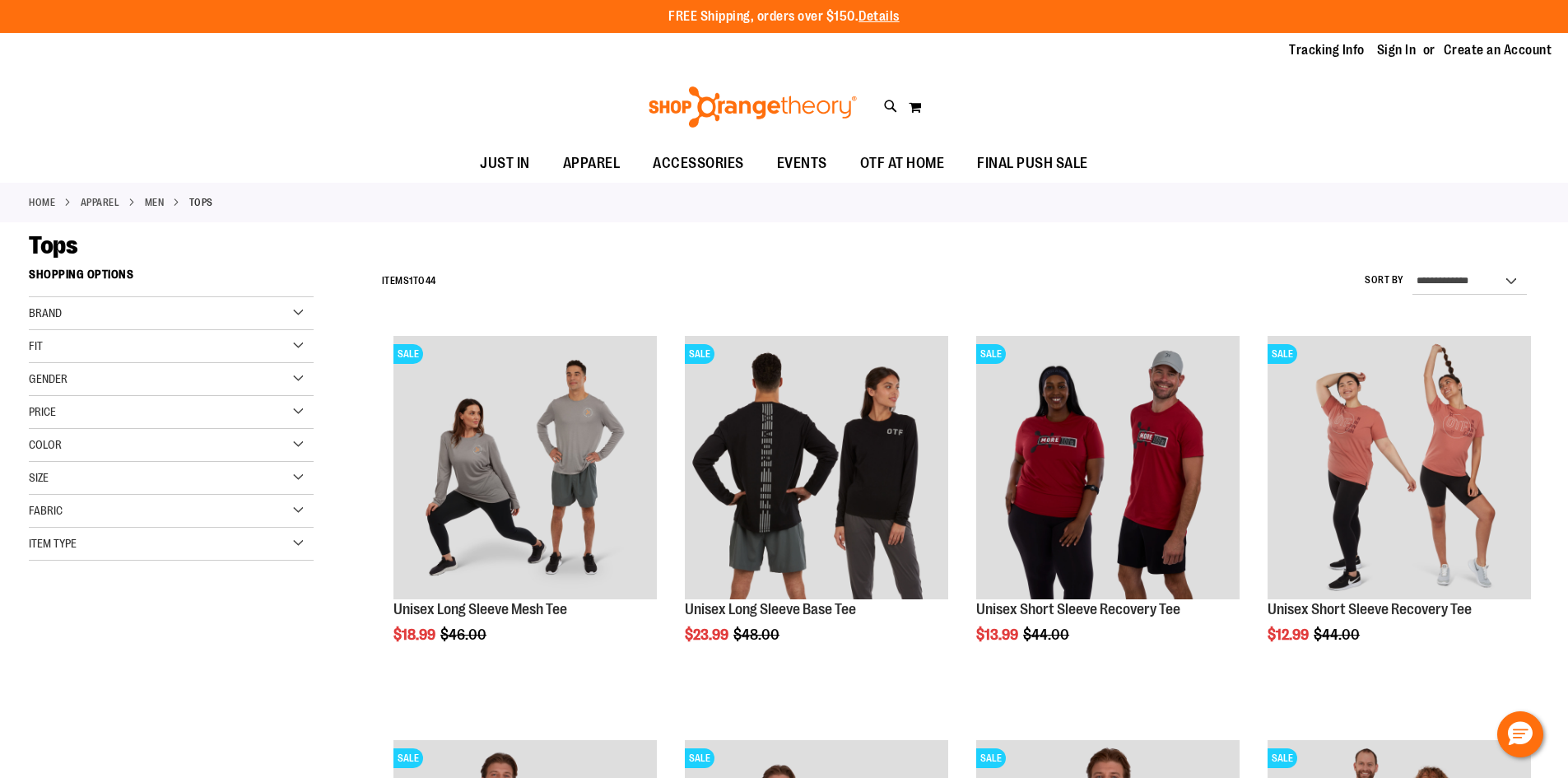
click at [259, 372] on div "Gender" at bounding box center [171, 379] width 285 height 33
click at [765, 101] on img at bounding box center [753, 107] width 214 height 41
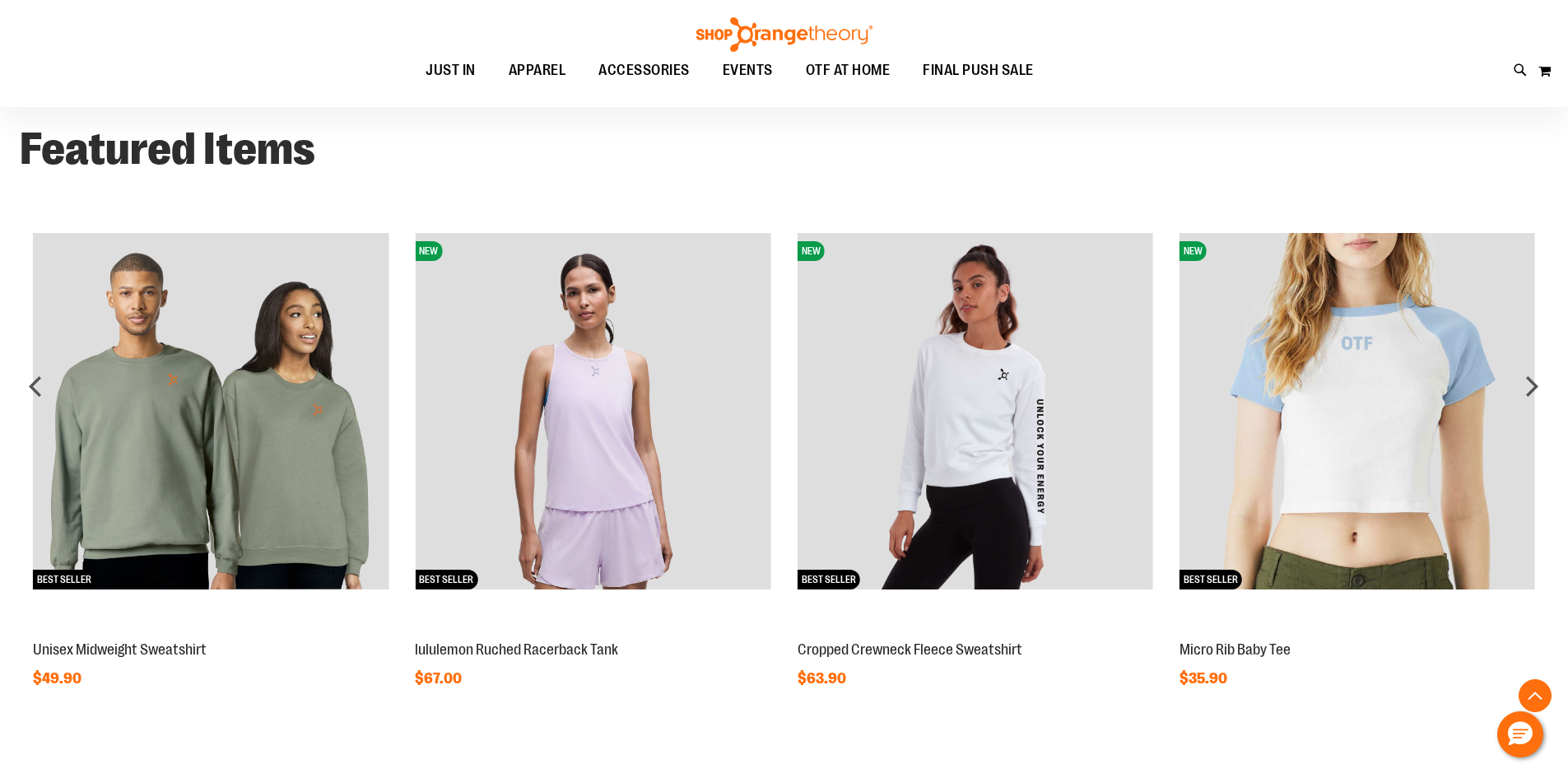
scroll to position [1317, 0]
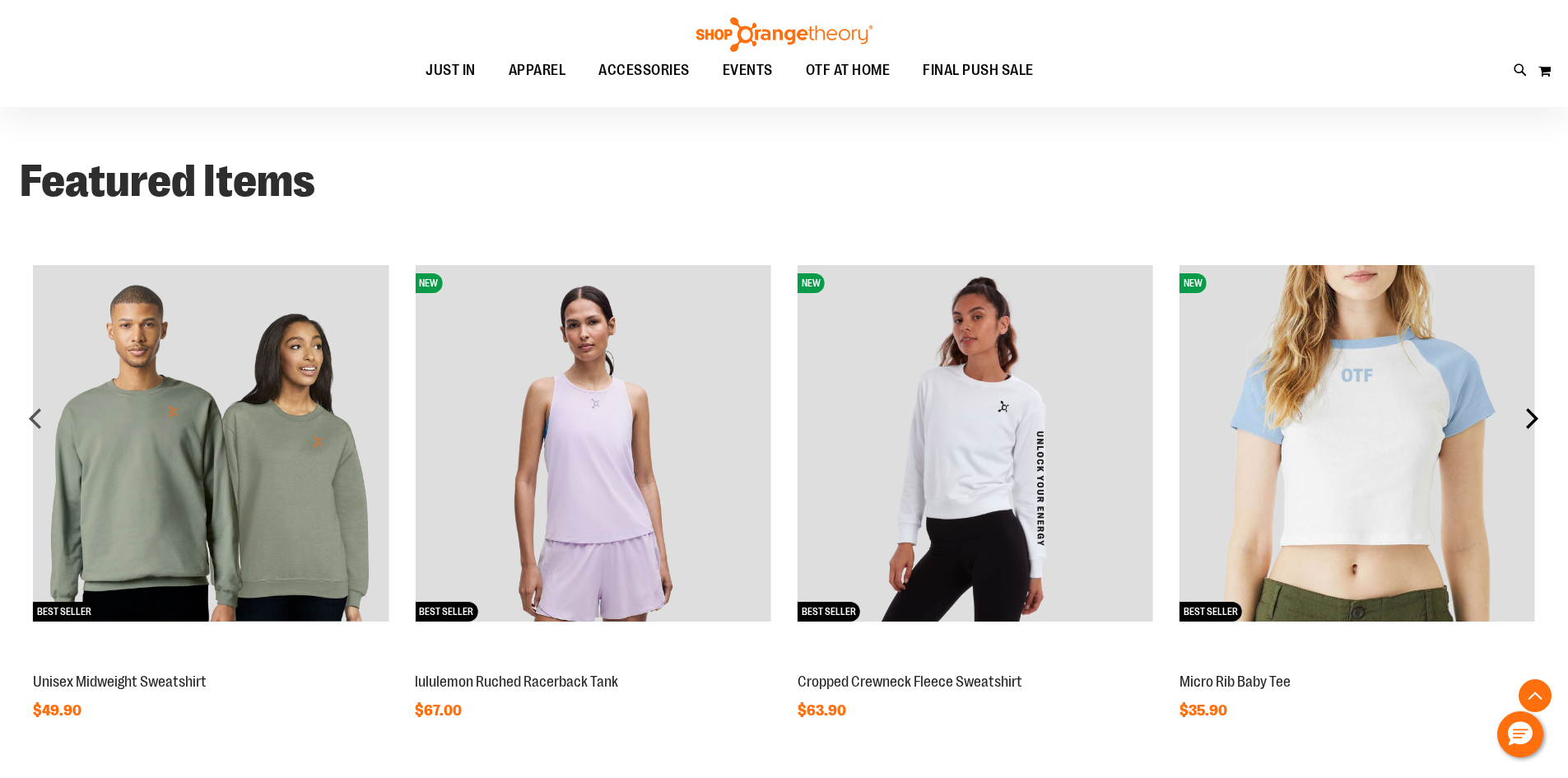
click at [1525, 420] on div "next" at bounding box center [1532, 417] width 33 height 33
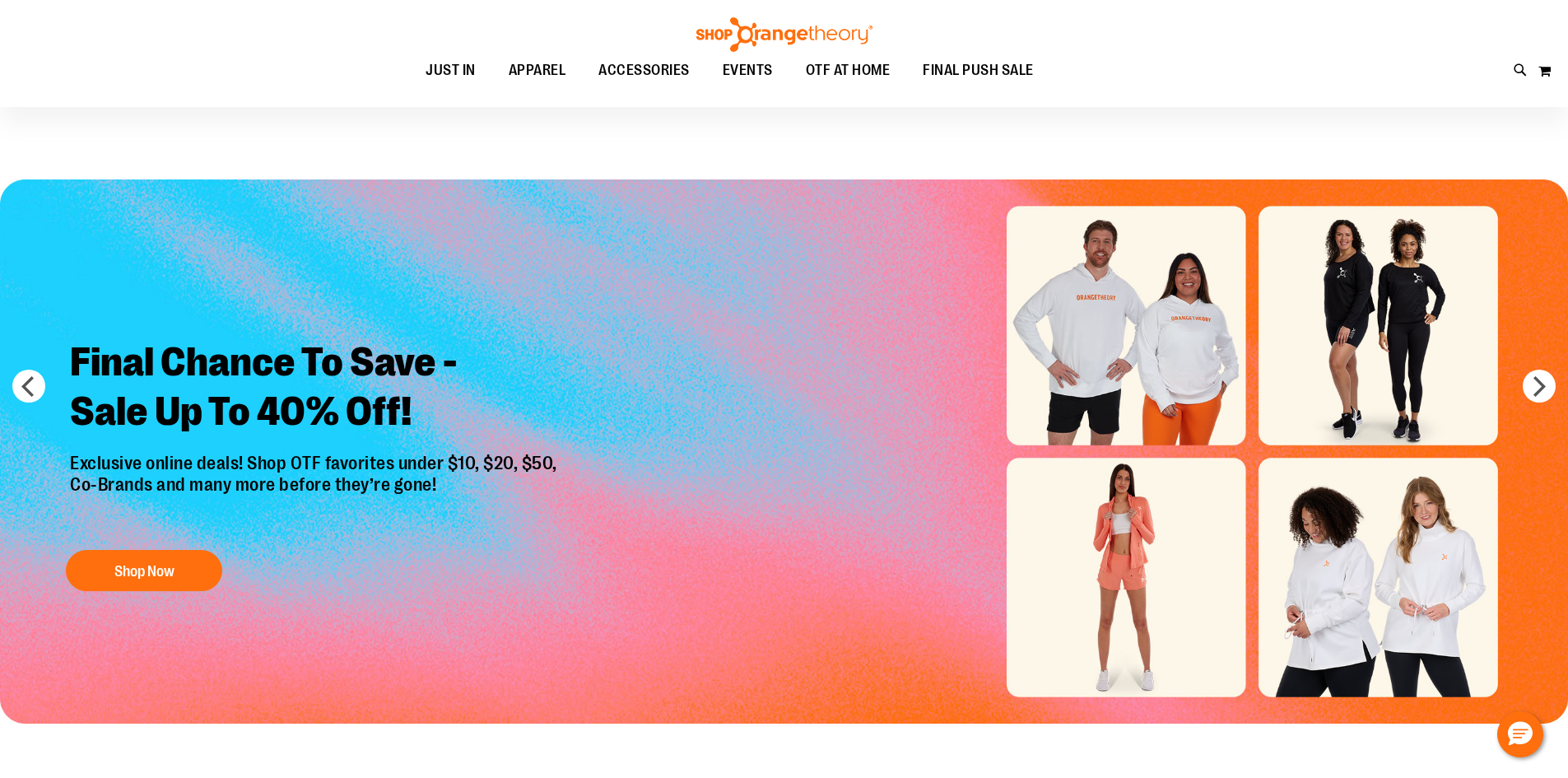
scroll to position [0, 0]
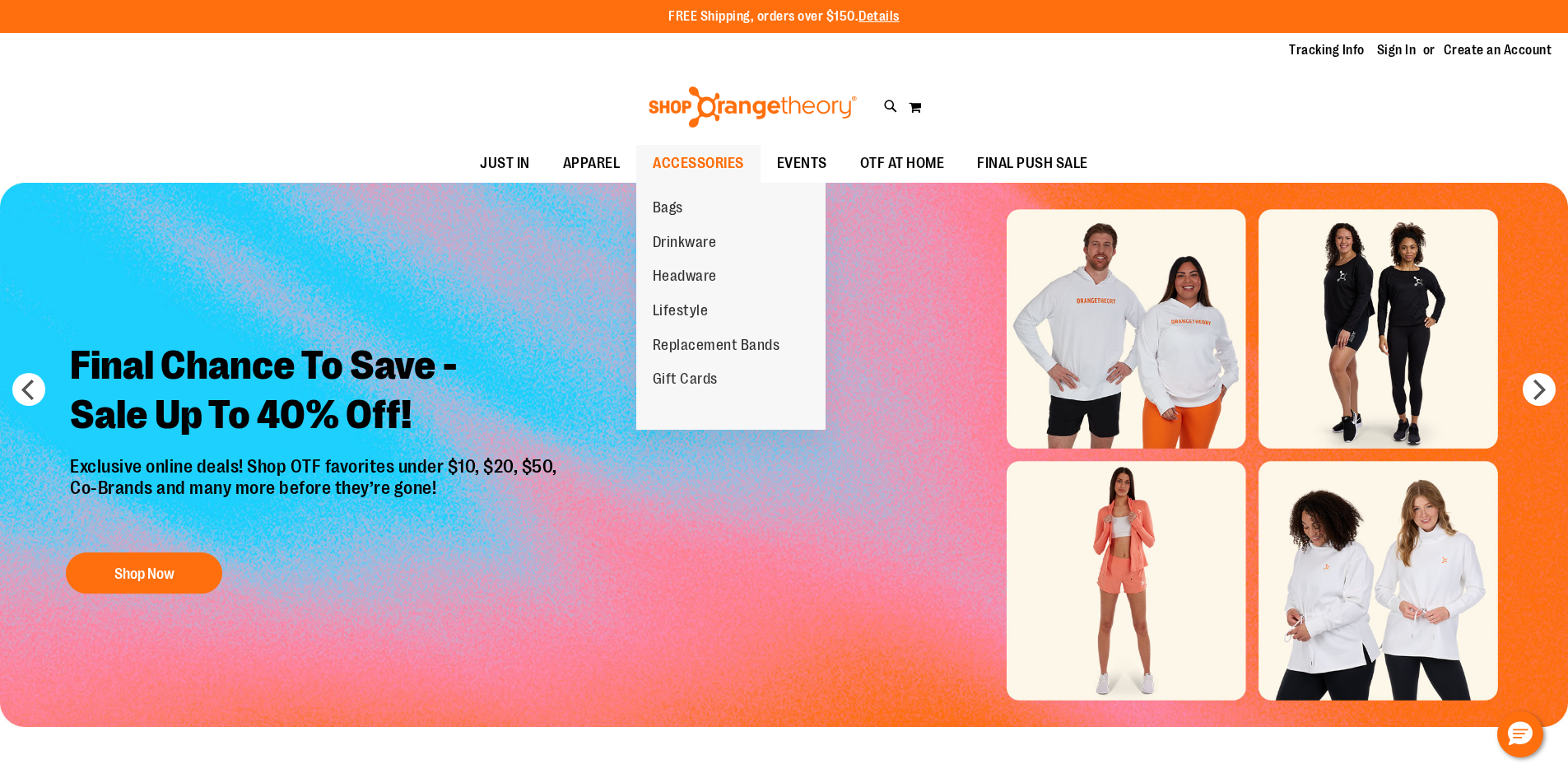
click at [709, 161] on span "ACCESSORIES" at bounding box center [699, 164] width 92 height 37
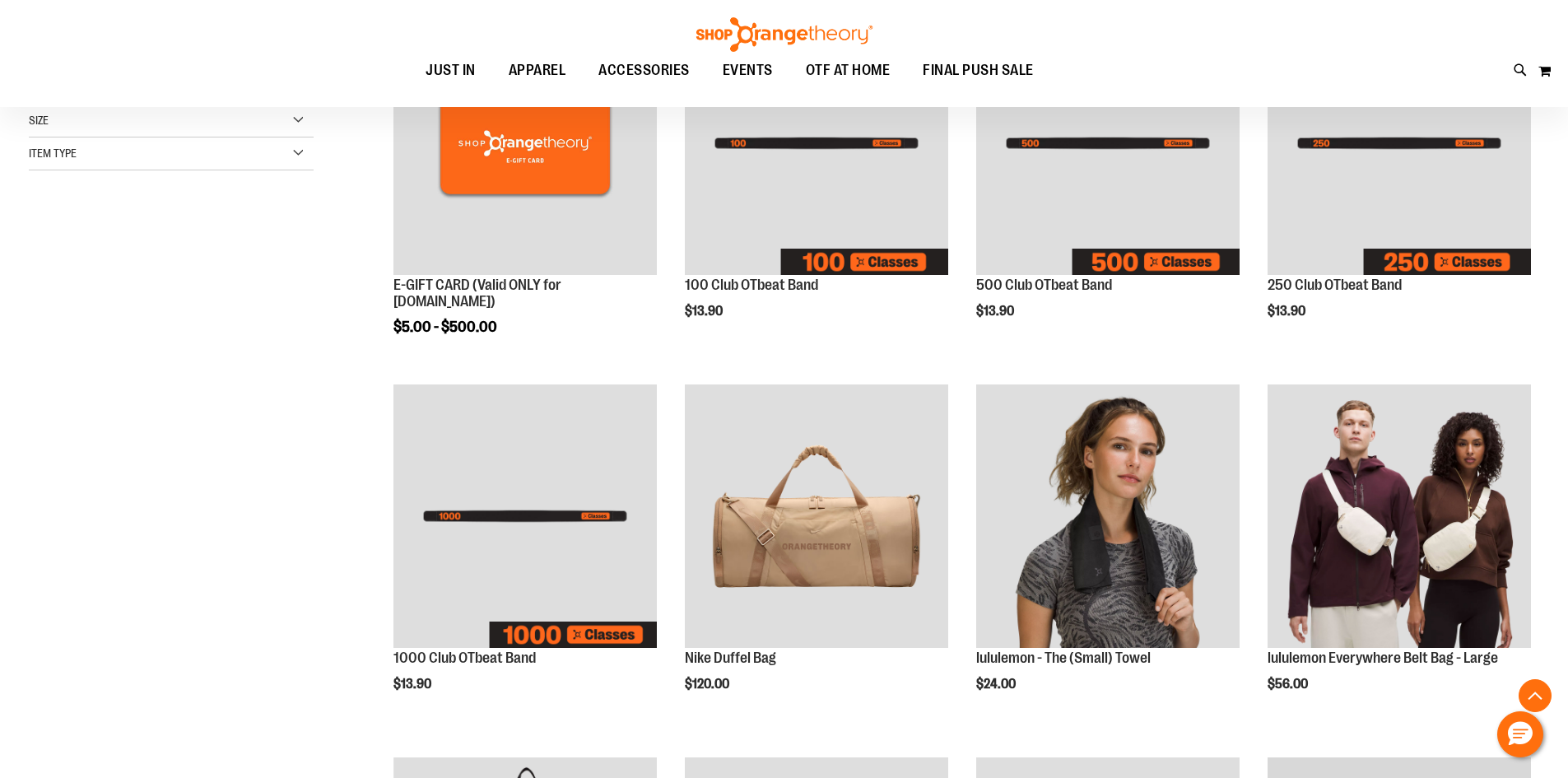
scroll to position [328, 0]
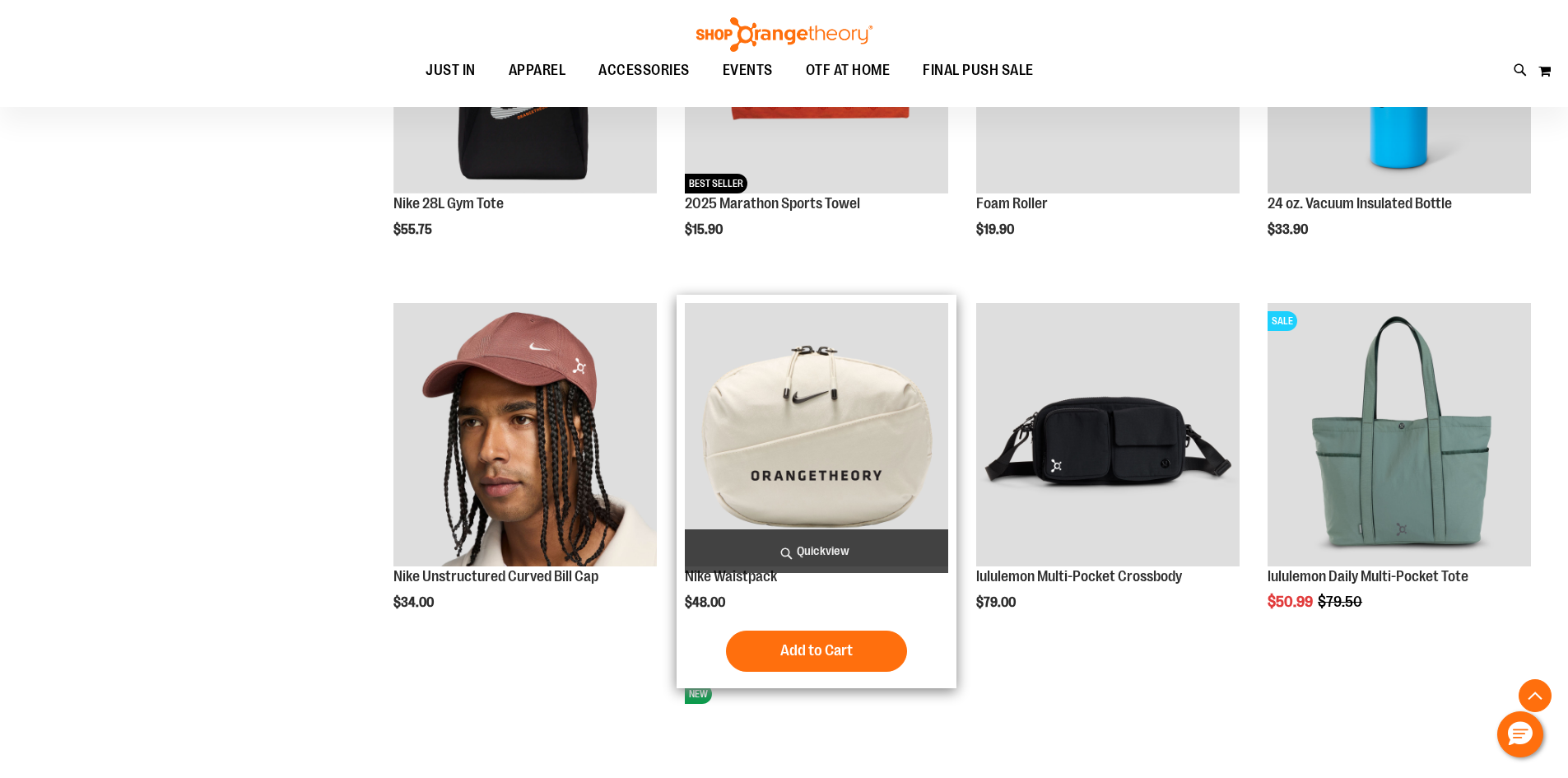
scroll to position [1152, 0]
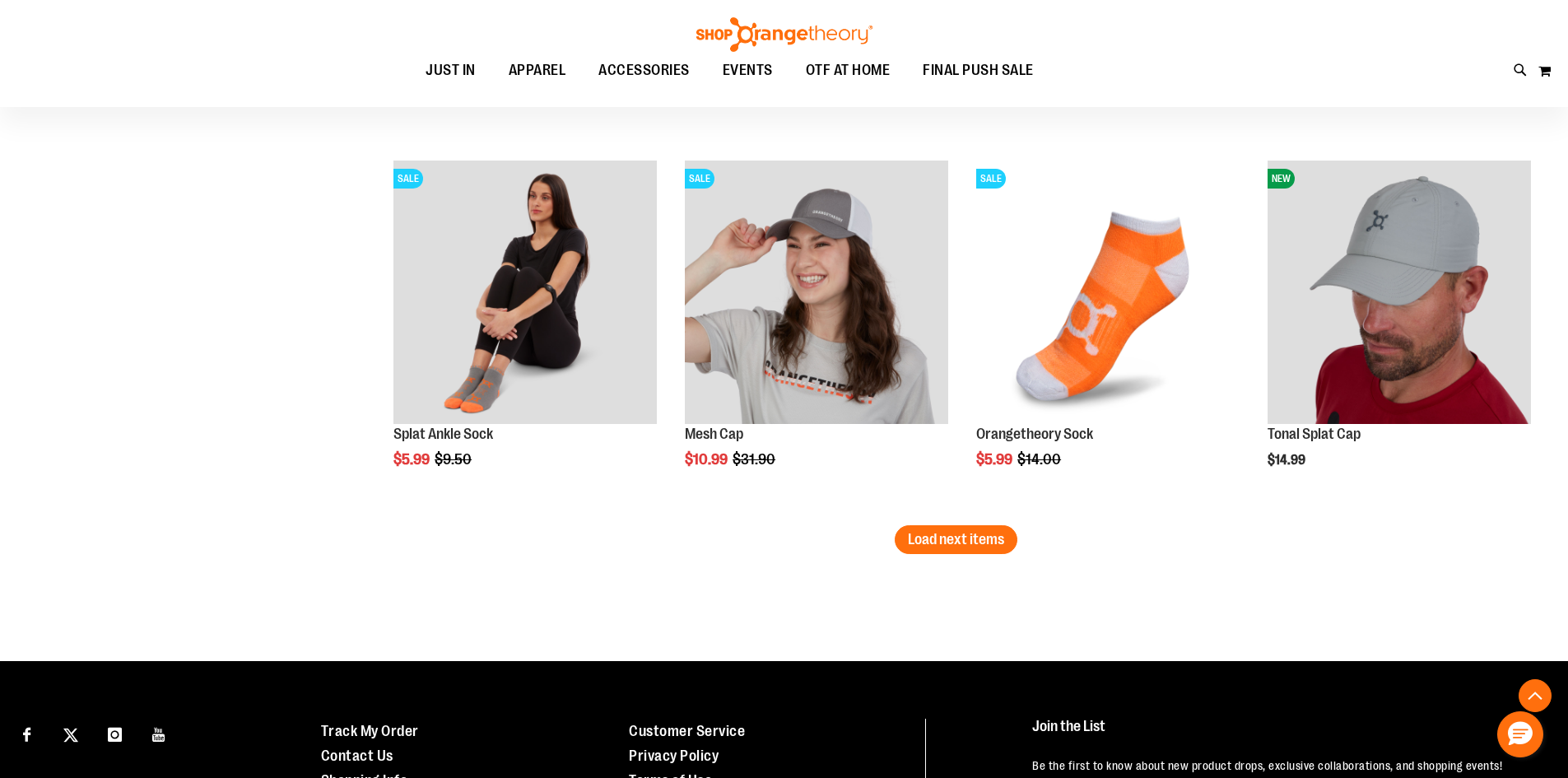
scroll to position [3210, 0]
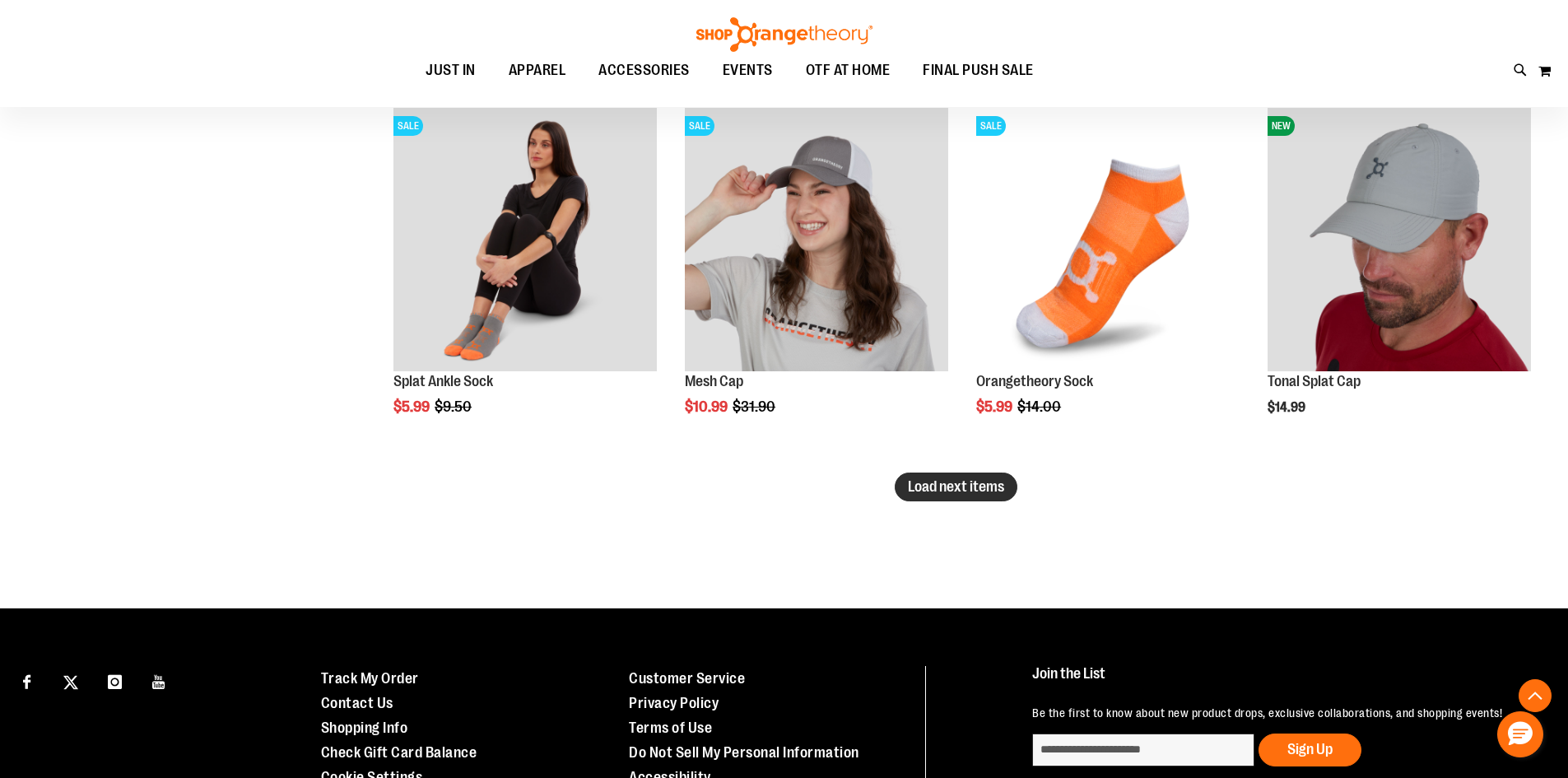
click at [987, 493] on span "Load next items" at bounding box center [956, 486] width 96 height 16
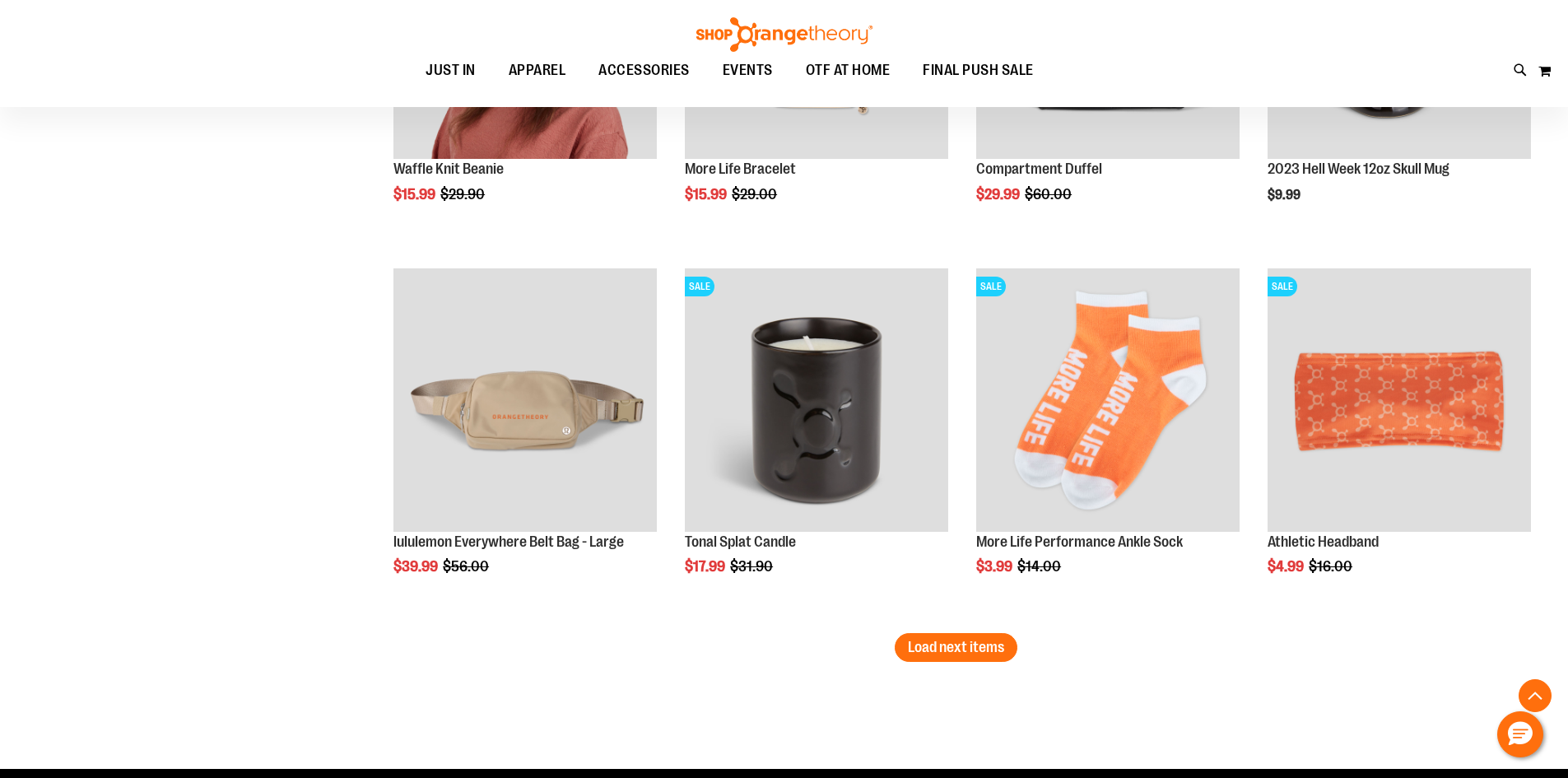
scroll to position [4198, 0]
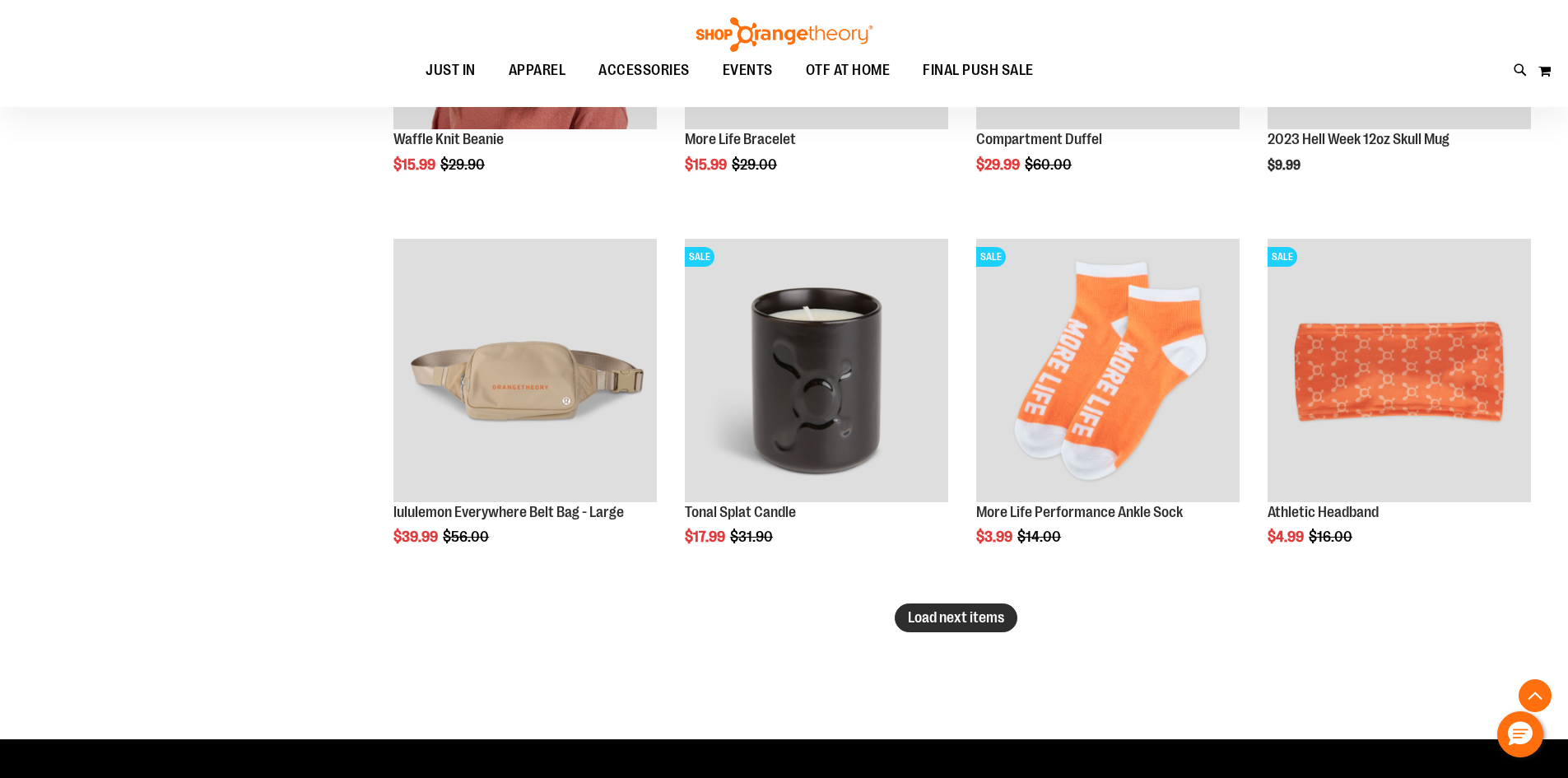
click at [993, 612] on span "Load next items" at bounding box center [956, 617] width 96 height 16
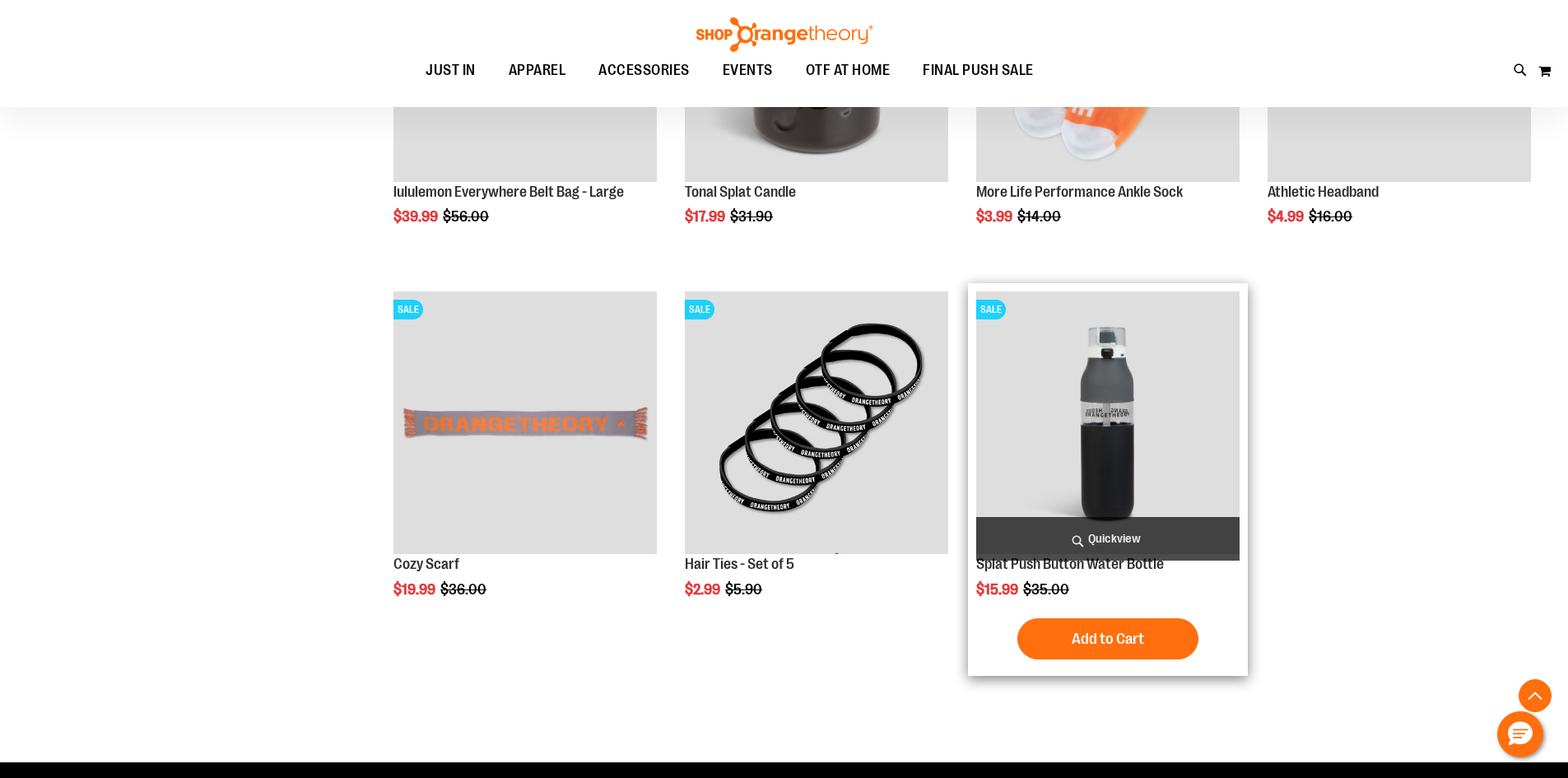
scroll to position [4527, 0]
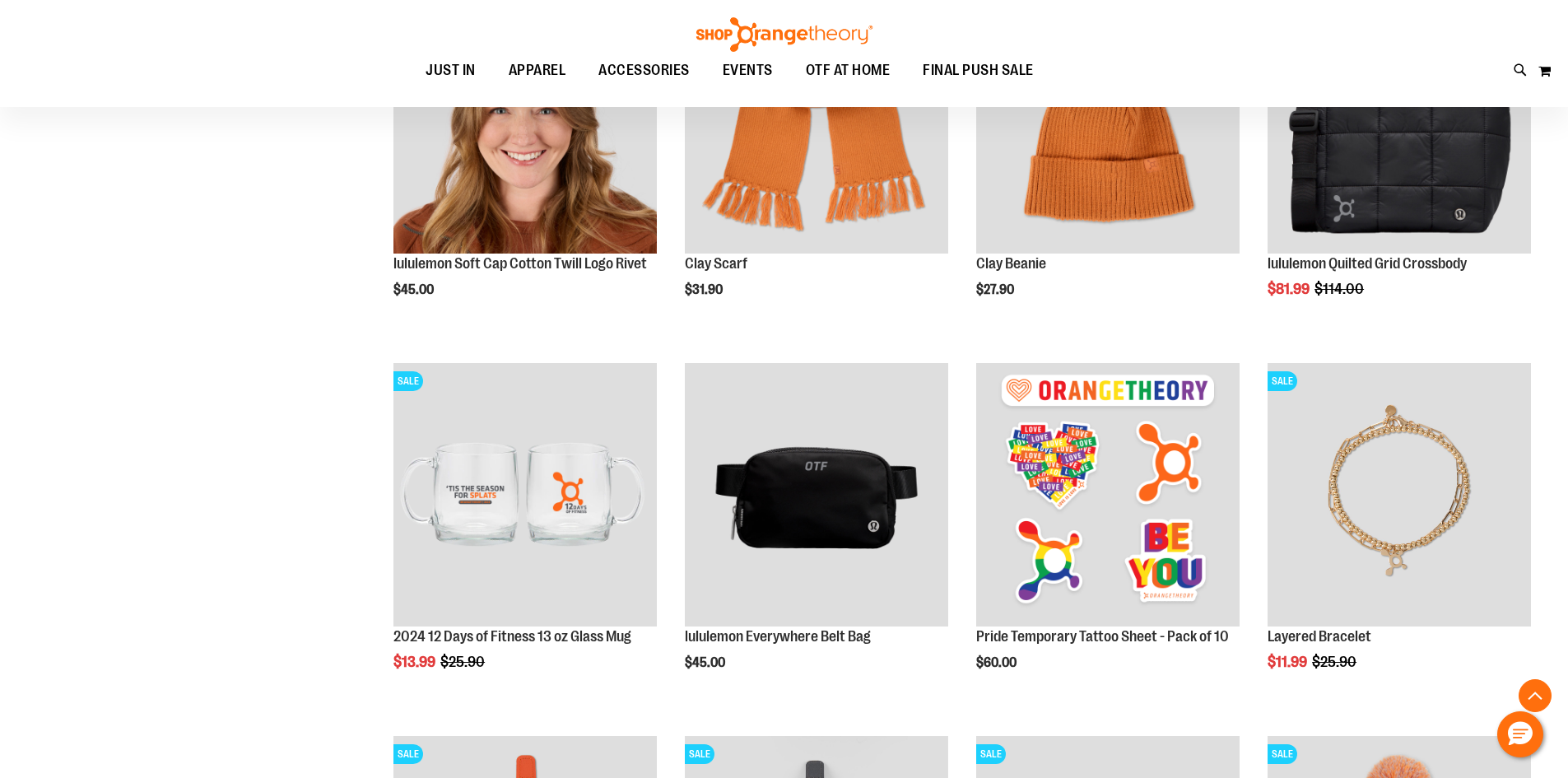
scroll to position [2223, 0]
